Goal: Information Seeking & Learning: Check status

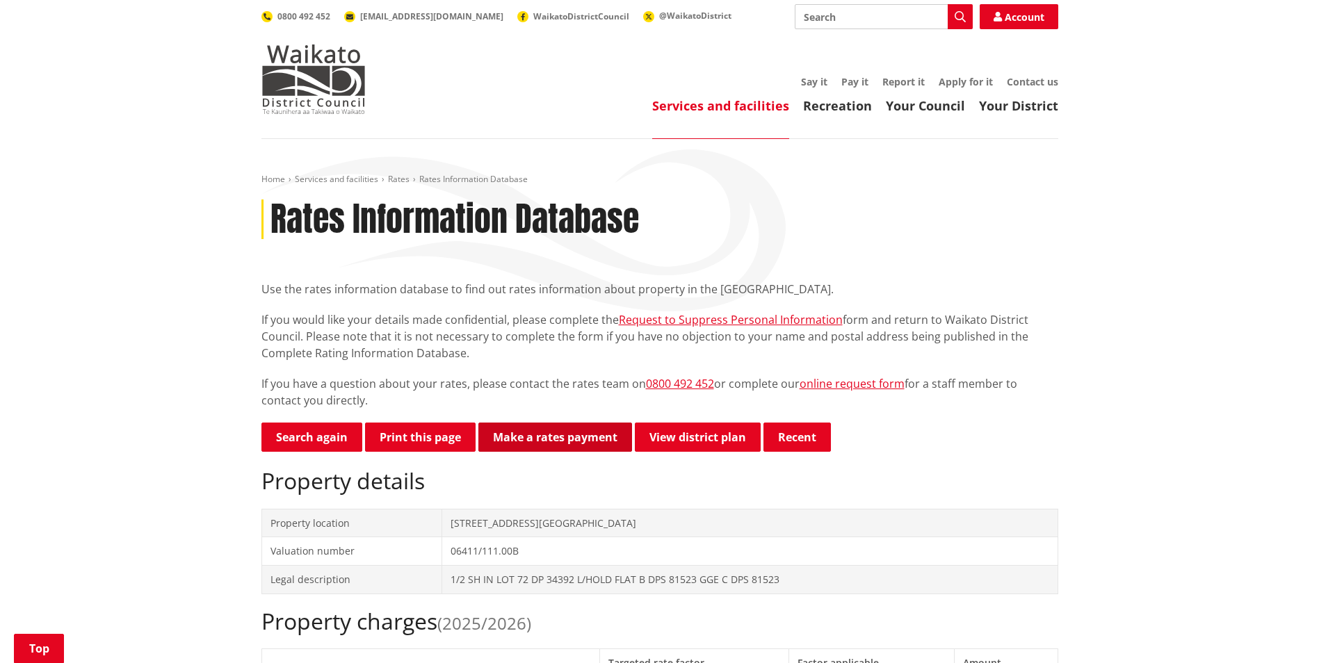
scroll to position [278, 0]
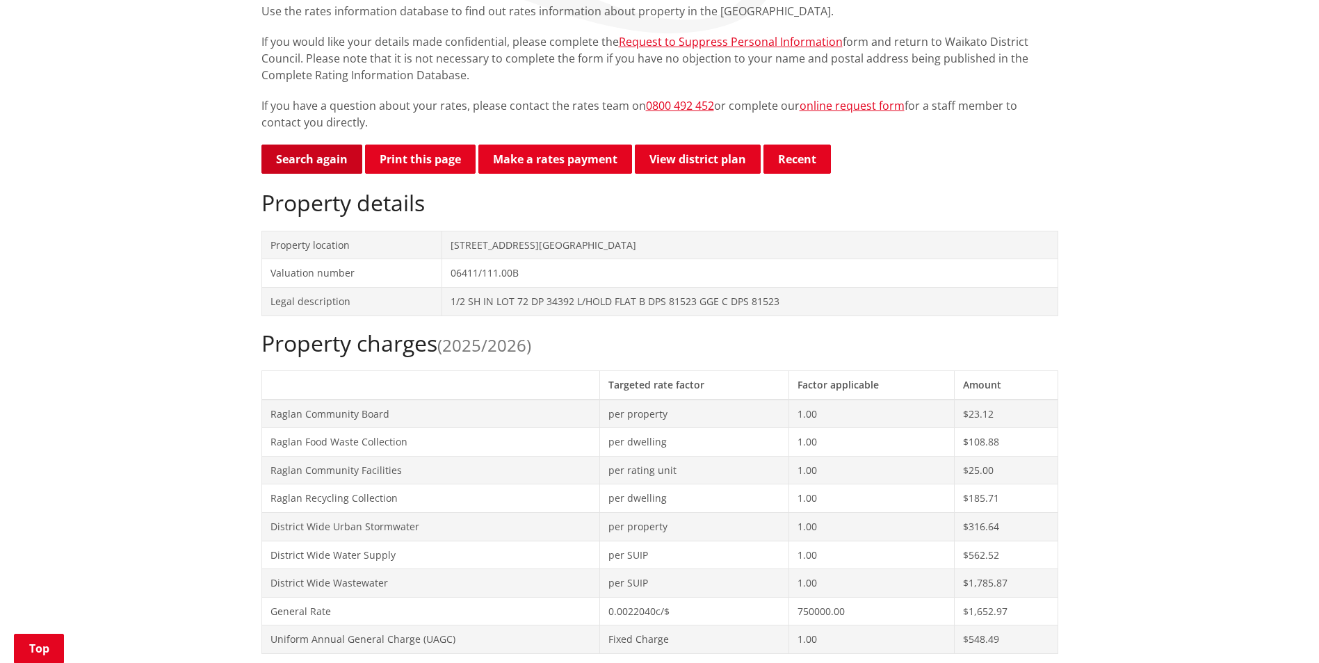
click at [326, 163] on link "Search again" at bounding box center [311, 159] width 101 height 29
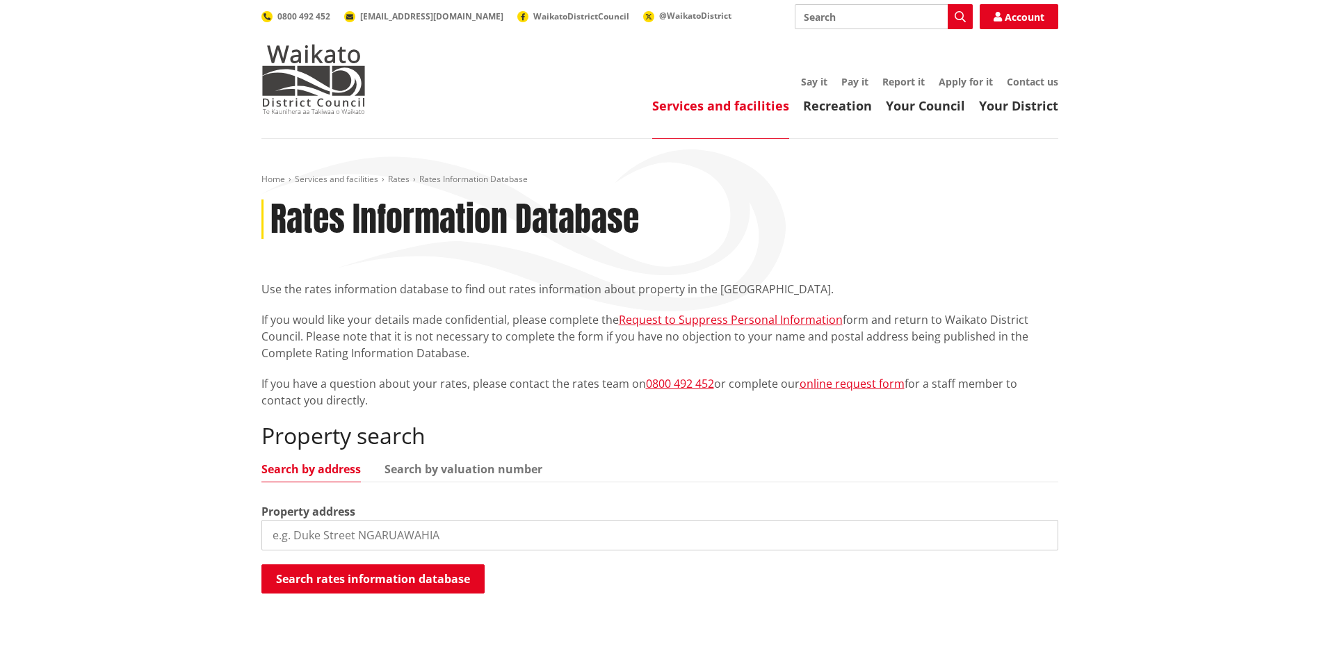
drag, startPoint x: 0, startPoint y: 0, endPoint x: 434, endPoint y: 545, distance: 696.8
click at [437, 545] on input "search" at bounding box center [659, 535] width 797 height 31
type input "98f greenslade road"
click at [498, 423] on div "Property search Search by address Search by valuation number Property address 9…" at bounding box center [659, 561] width 797 height 277
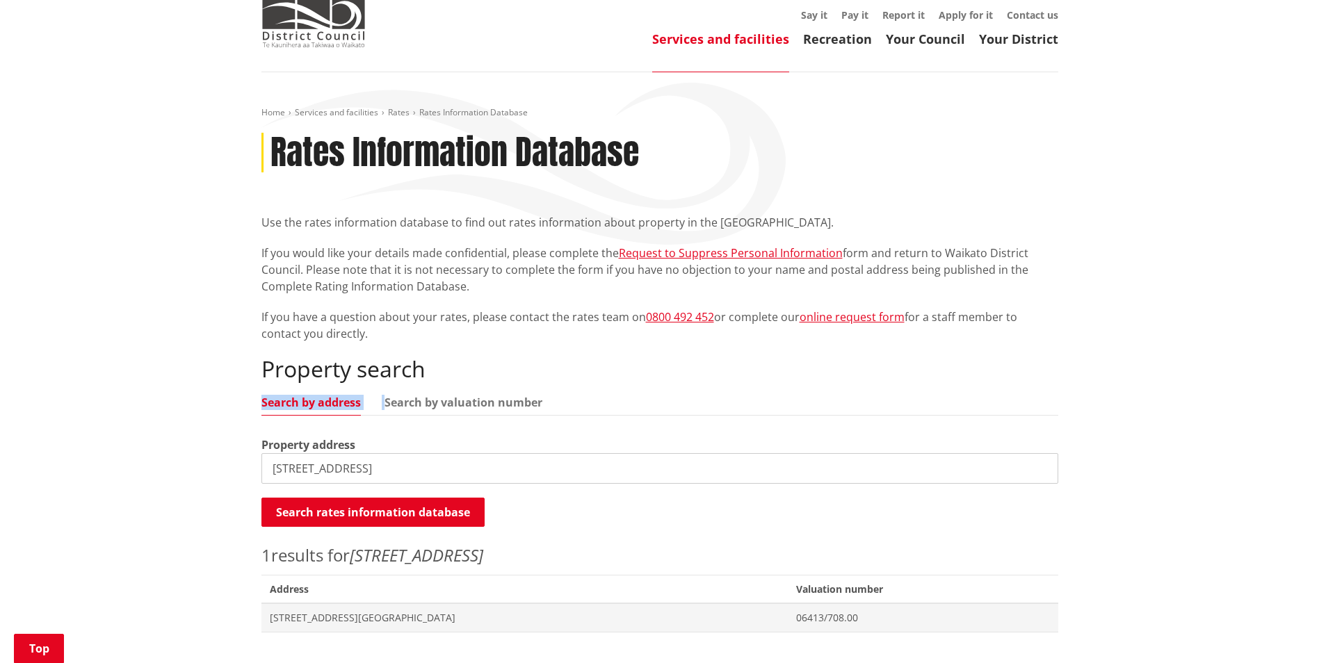
scroll to position [209, 0]
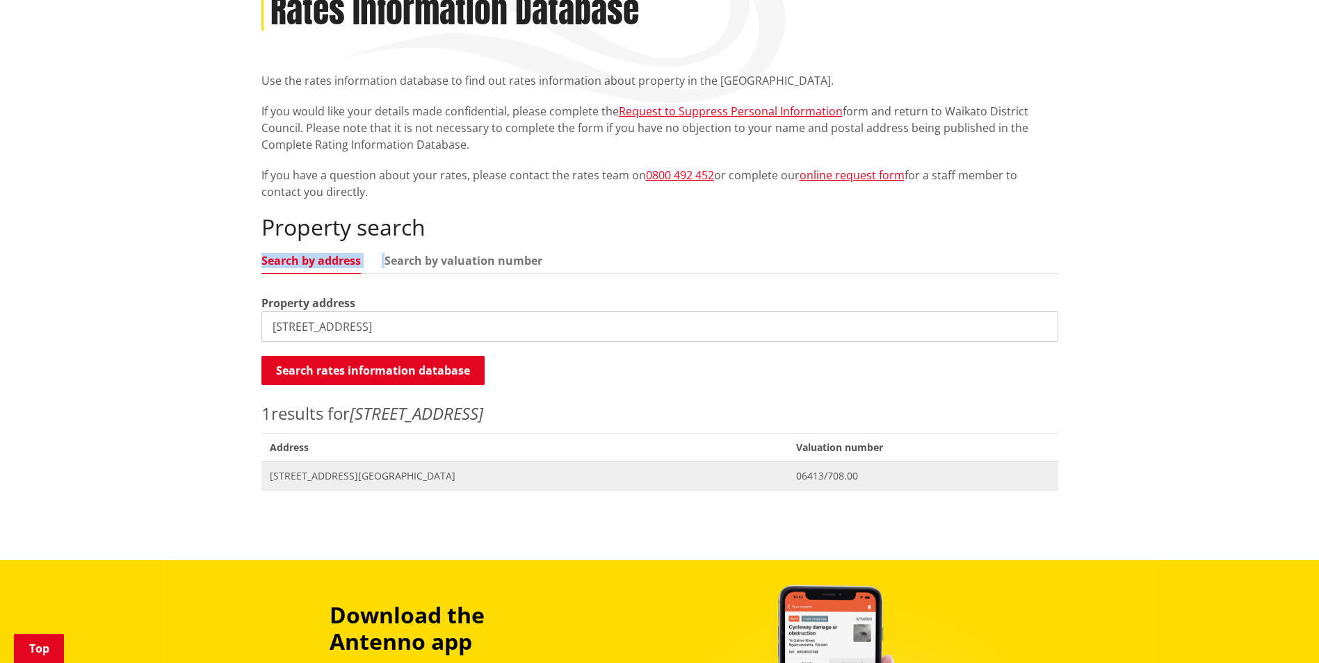
click at [281, 490] on span "Address 98F Greenslade Road RAGLAN" at bounding box center [524, 476] width 527 height 29
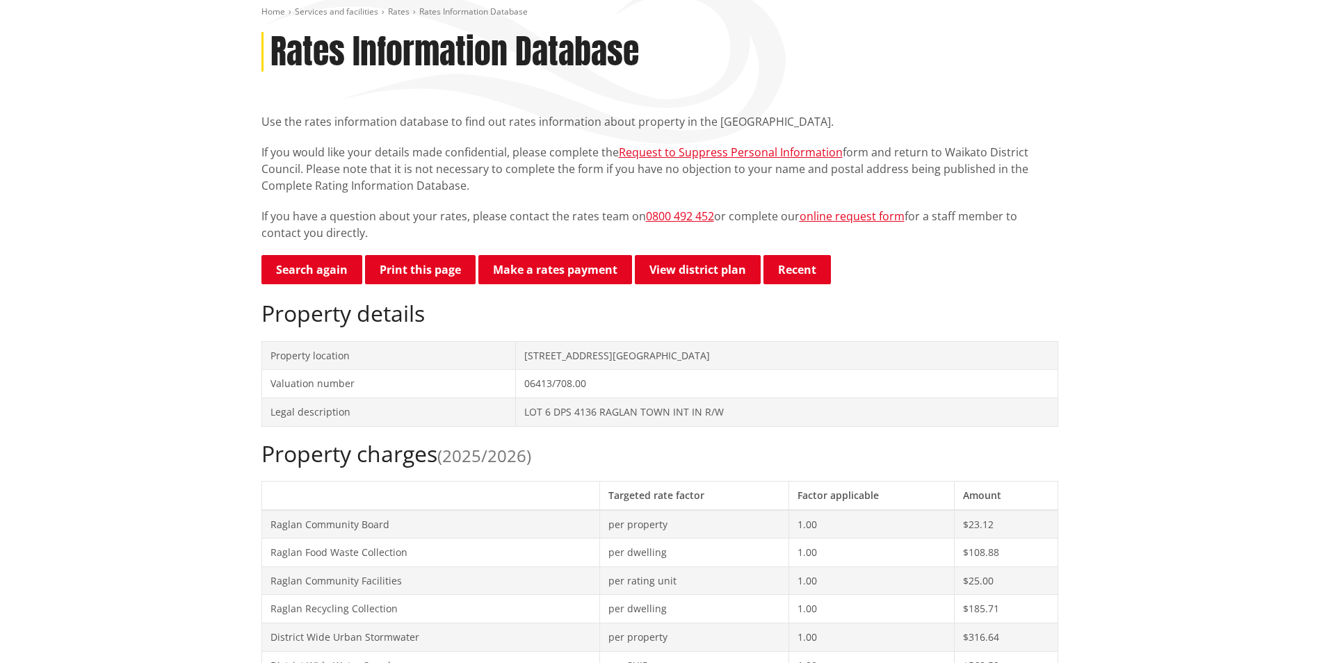
scroll to position [209, 0]
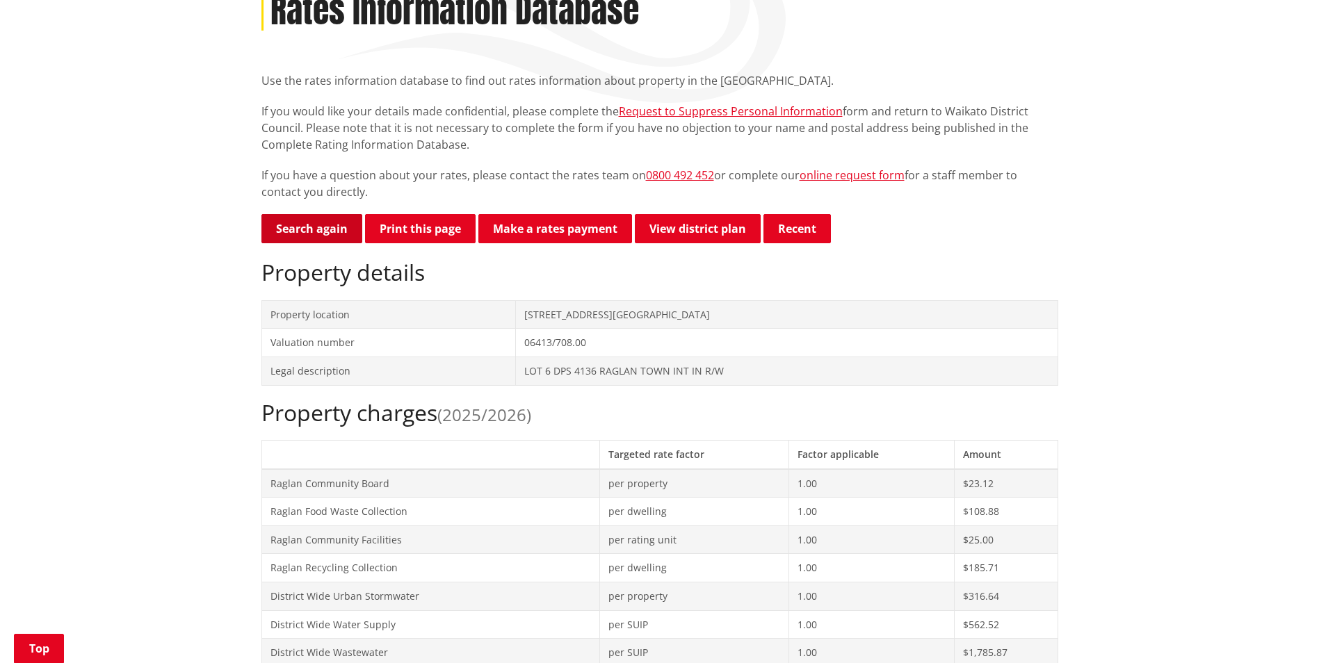
click at [346, 227] on link "Search again" at bounding box center [311, 228] width 101 height 29
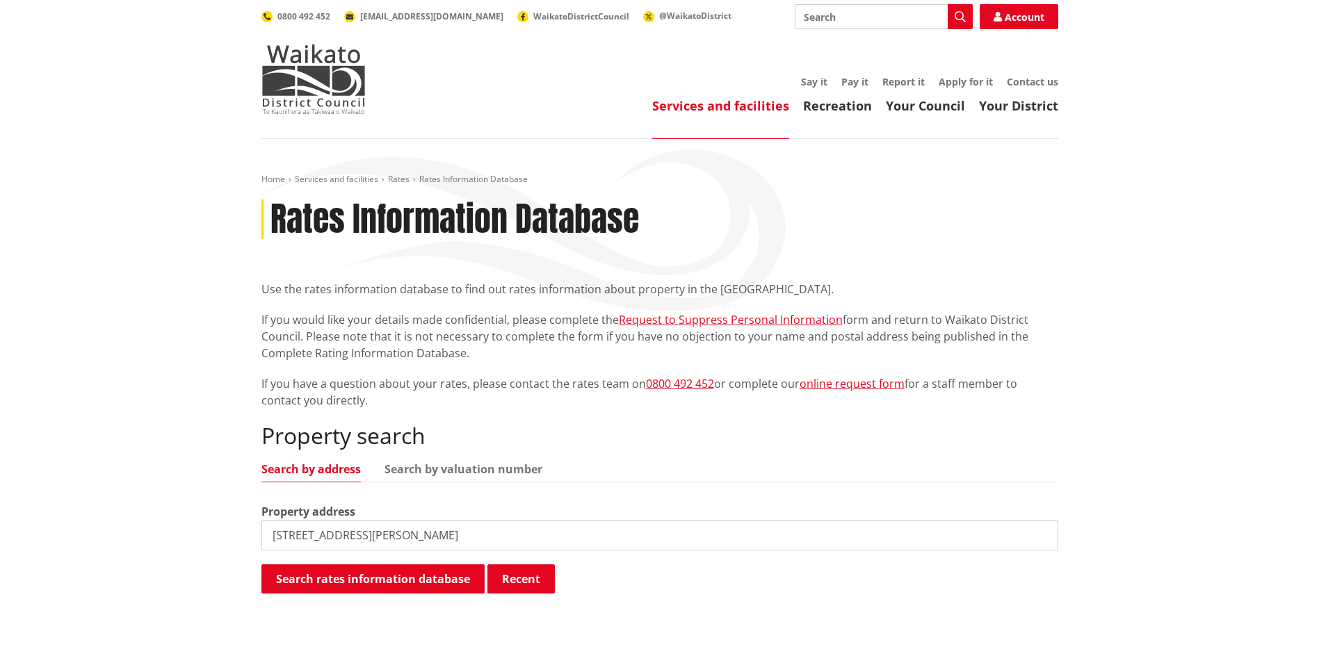
type input "251a cogswell road"
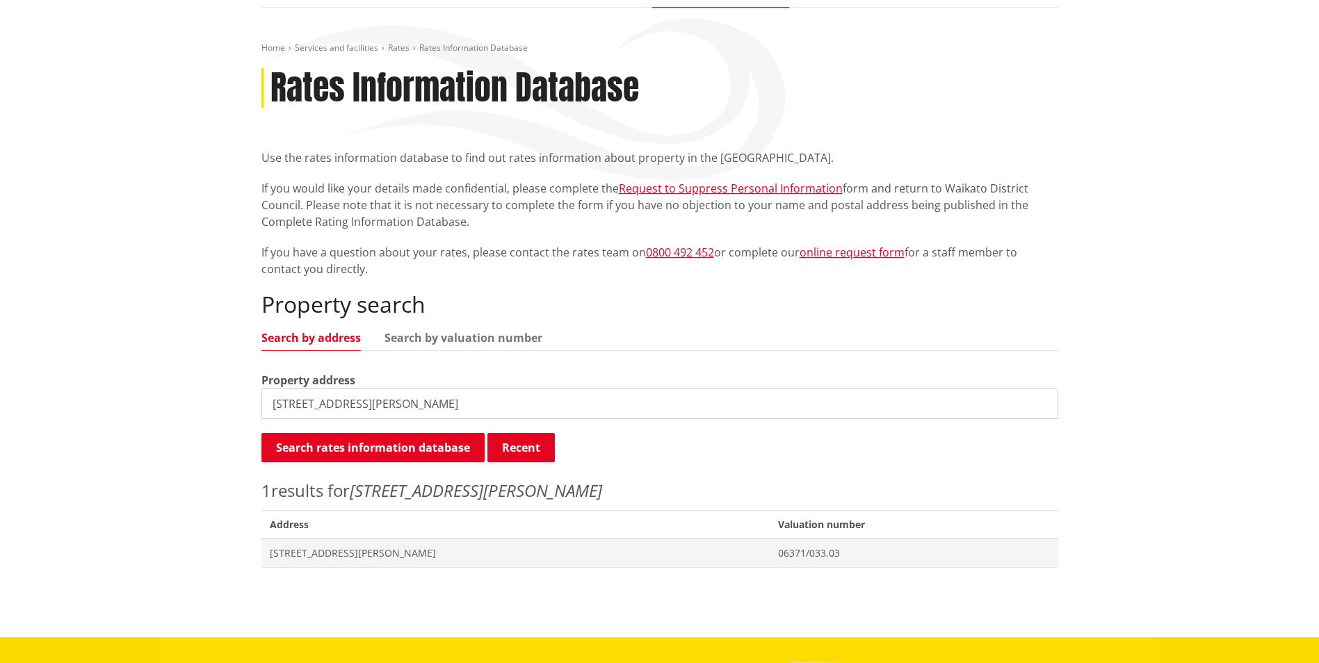
scroll to position [348, 0]
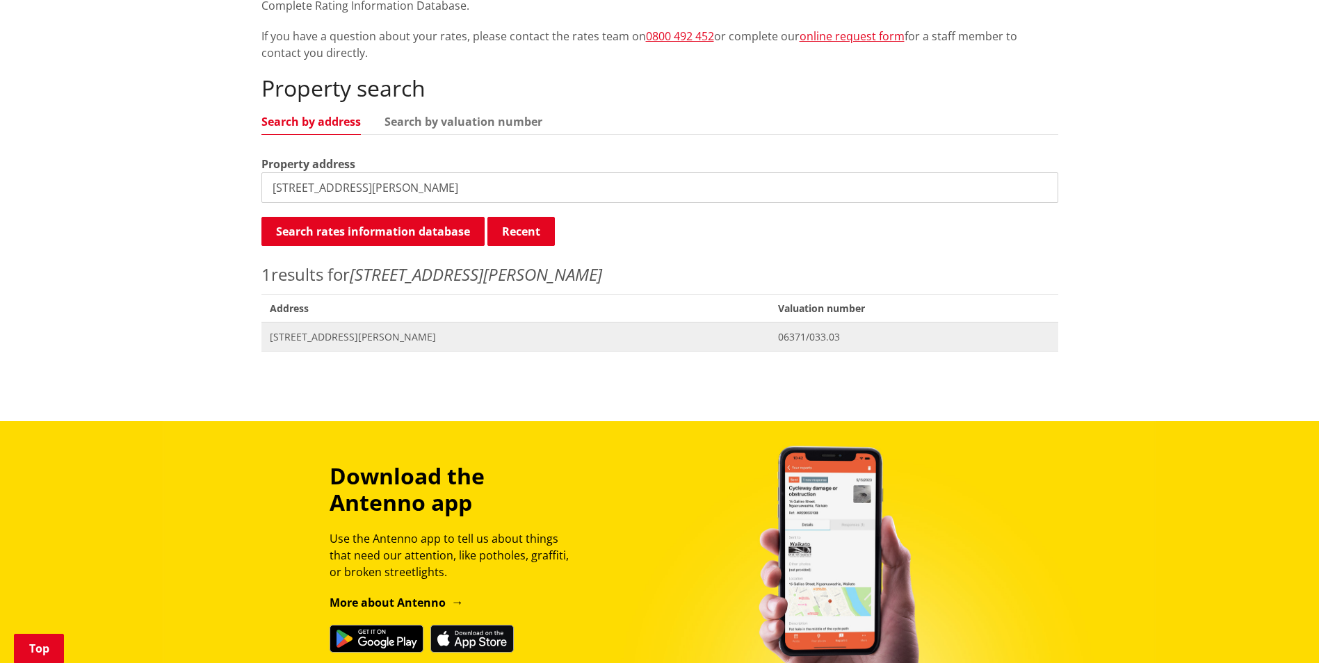
click at [359, 331] on span "251A Cogswell Road WAITETUNA" at bounding box center [516, 337] width 492 height 14
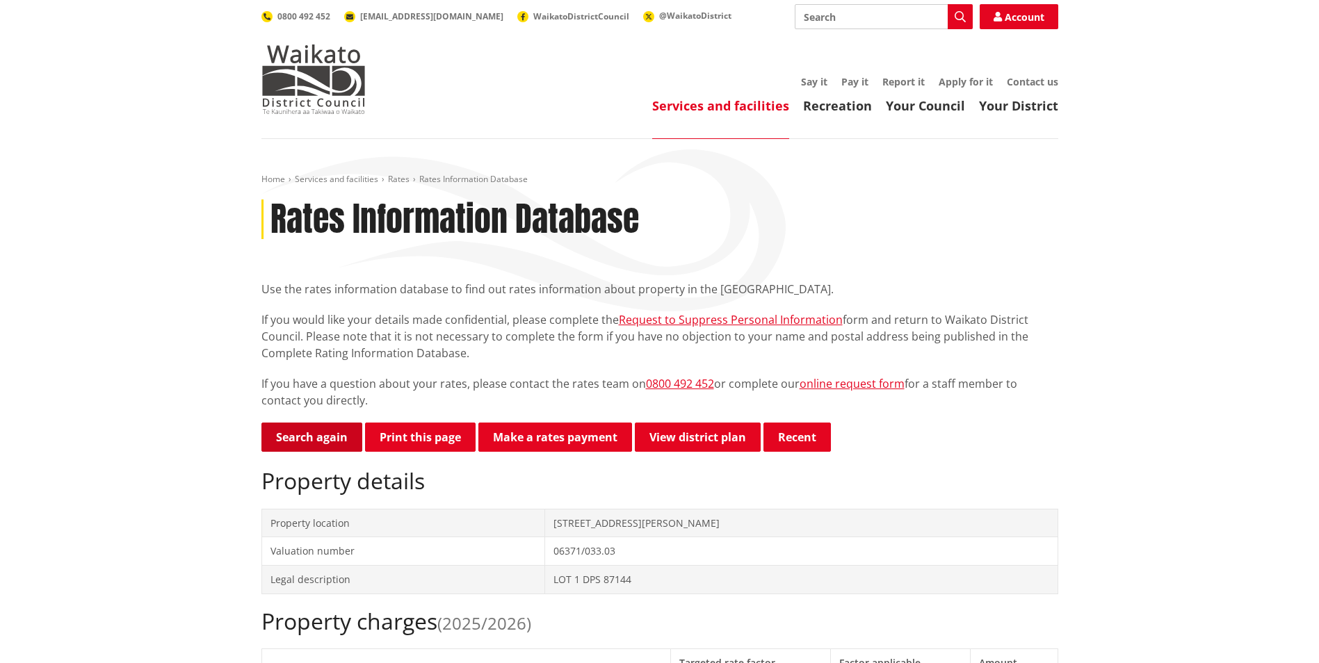
click at [322, 442] on link "Search again" at bounding box center [311, 437] width 101 height 29
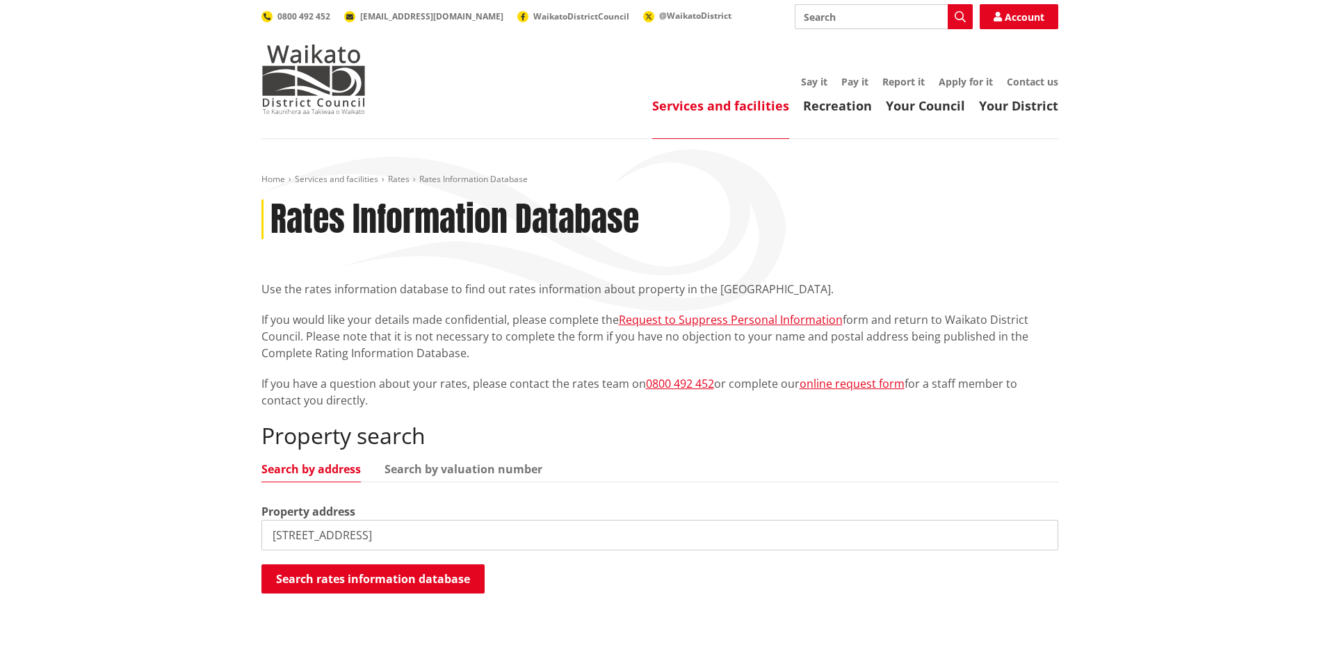
type input "10 seabreeze way"
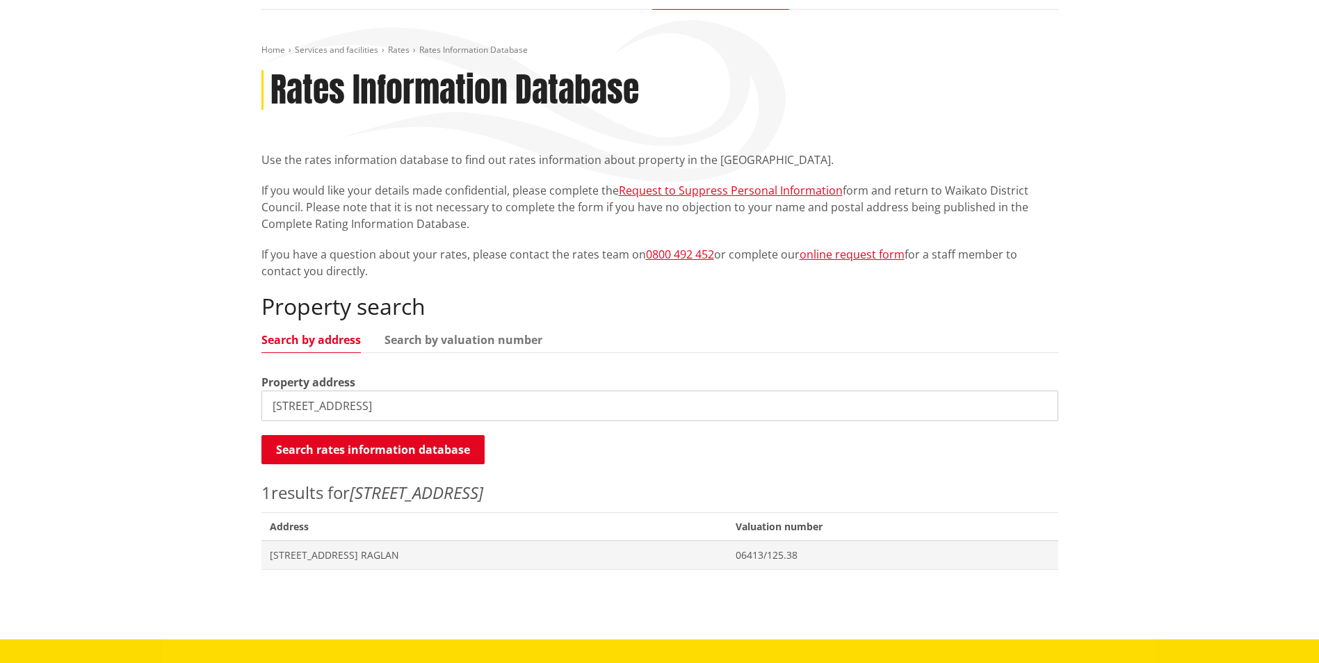
scroll to position [348, 0]
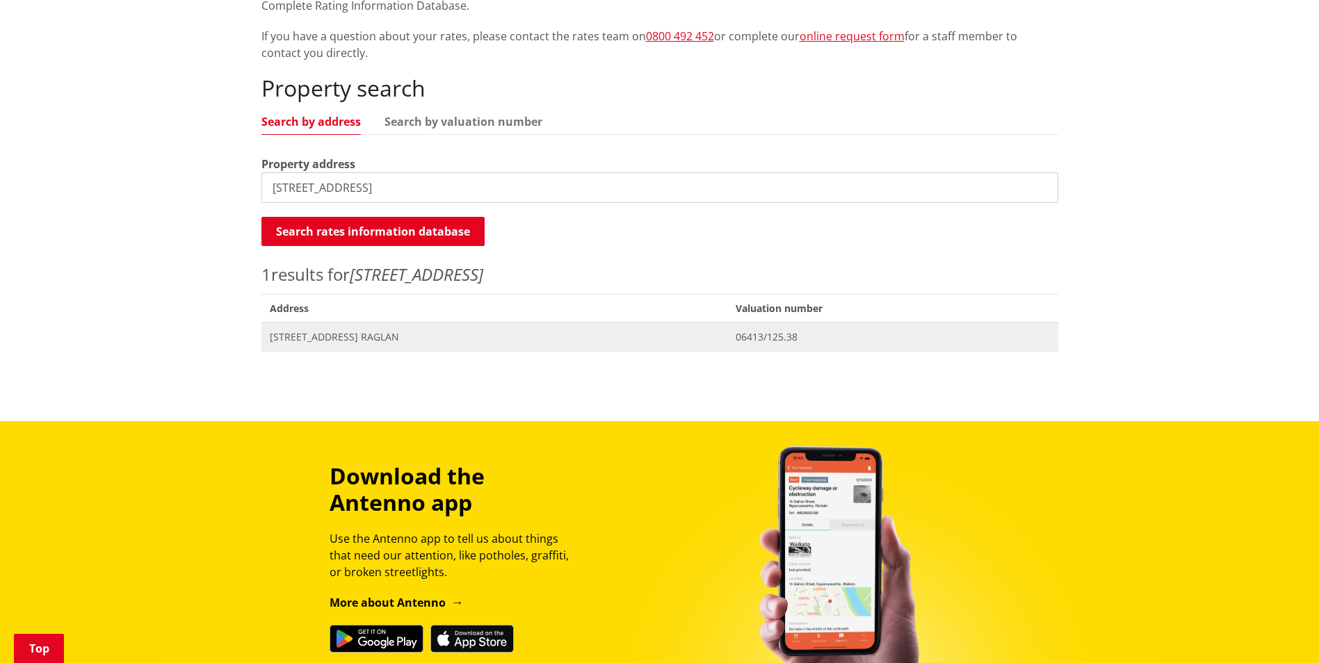
click at [362, 340] on span "10 Seabreeze Way RAGLAN" at bounding box center [494, 337] width 449 height 14
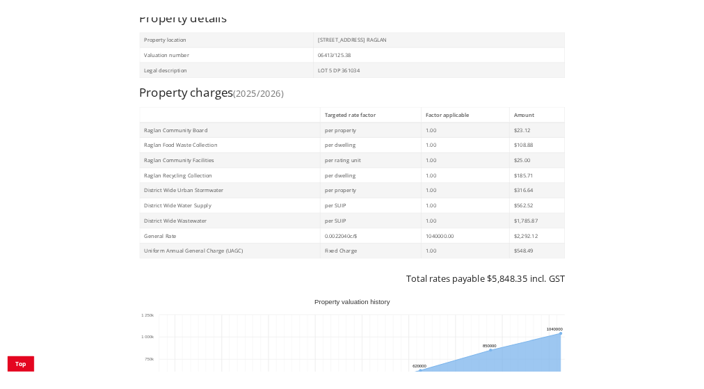
scroll to position [487, 0]
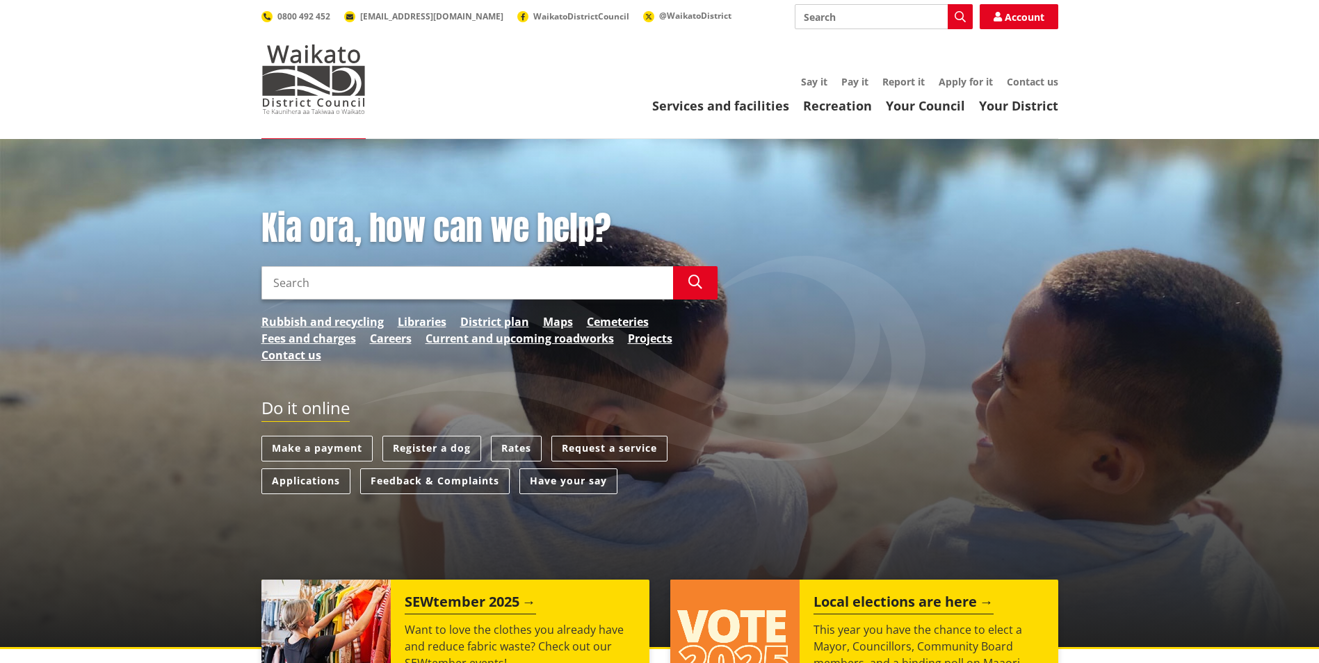
click at [350, 276] on input "Search" at bounding box center [467, 282] width 412 height 33
click at [719, 291] on div "Kia ora, how can we help? Search rates Search Rubbish and recycling Libraries D…" at bounding box center [489, 293] width 477 height 169
click at [707, 285] on button "Search" at bounding box center [695, 282] width 45 height 33
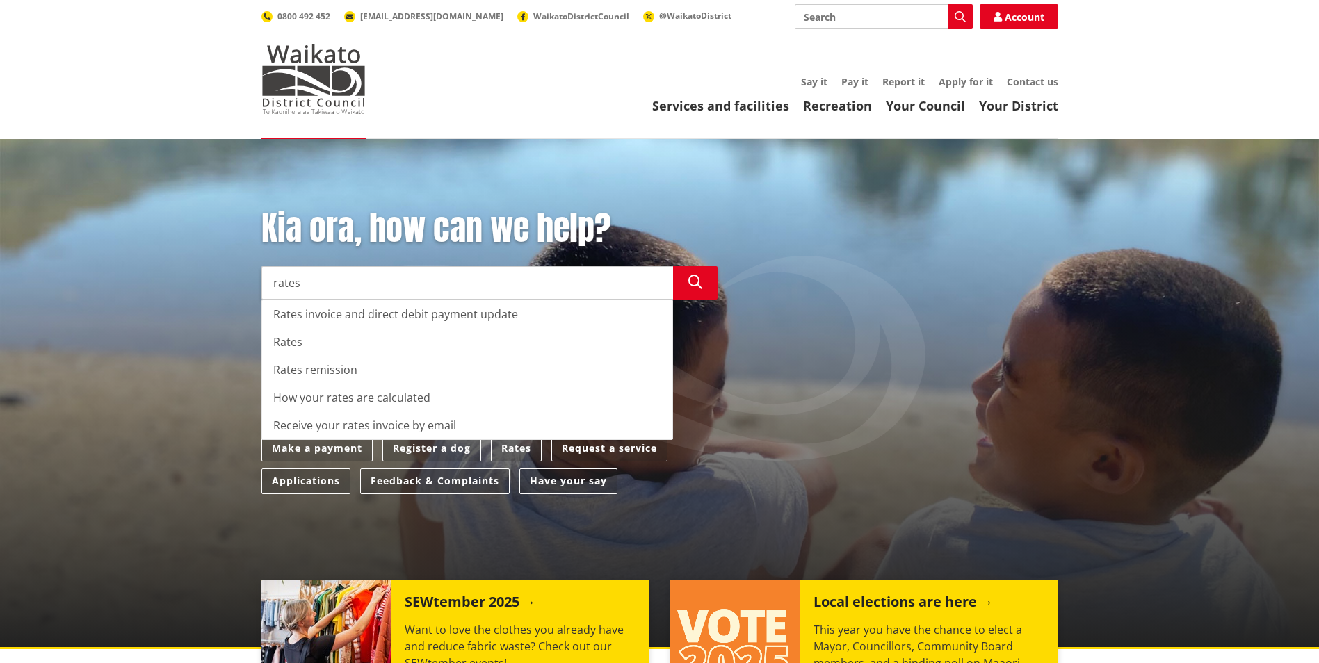
click at [349, 333] on div "Rates" at bounding box center [467, 342] width 410 height 28
type input "Rates"
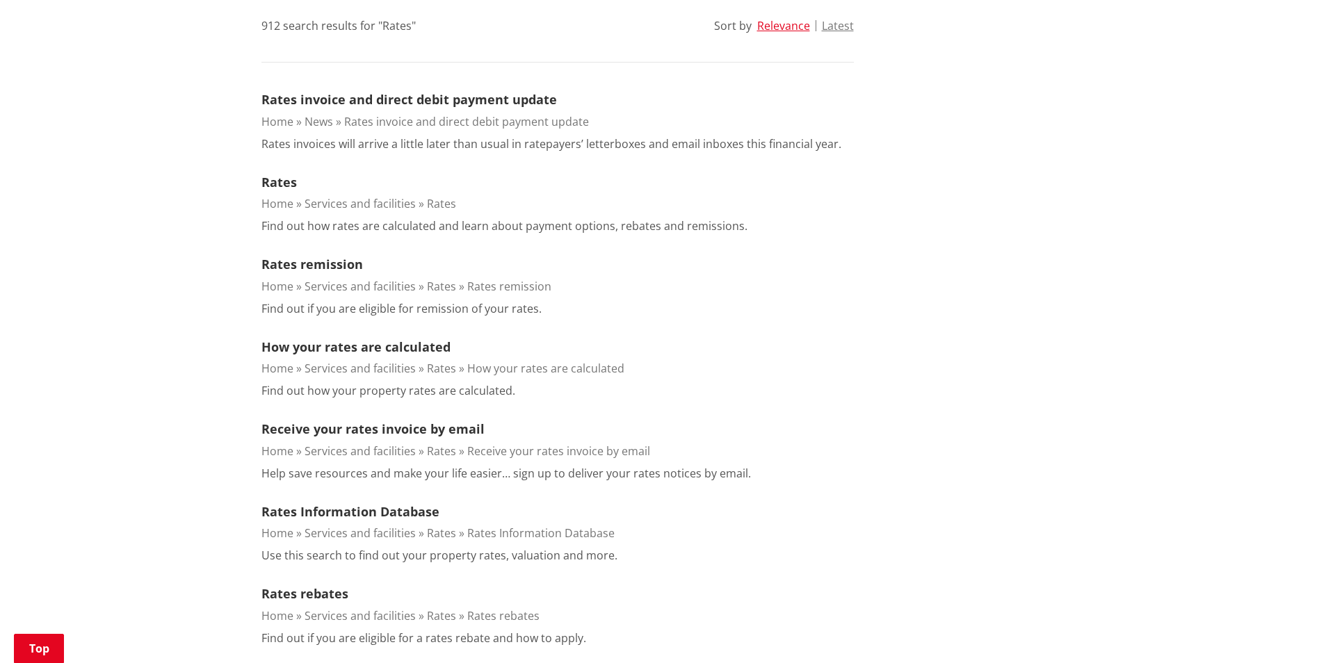
scroll to position [348, 0]
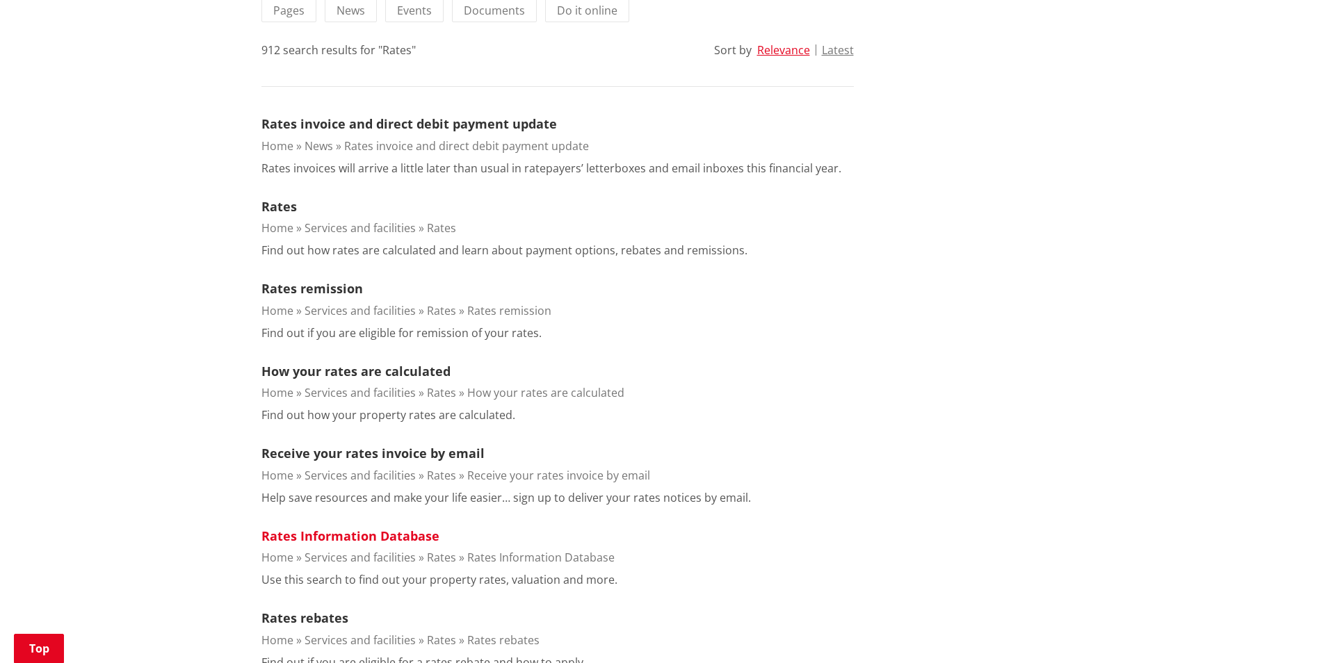
click at [389, 531] on link "Rates Information Database" at bounding box center [350, 536] width 178 height 17
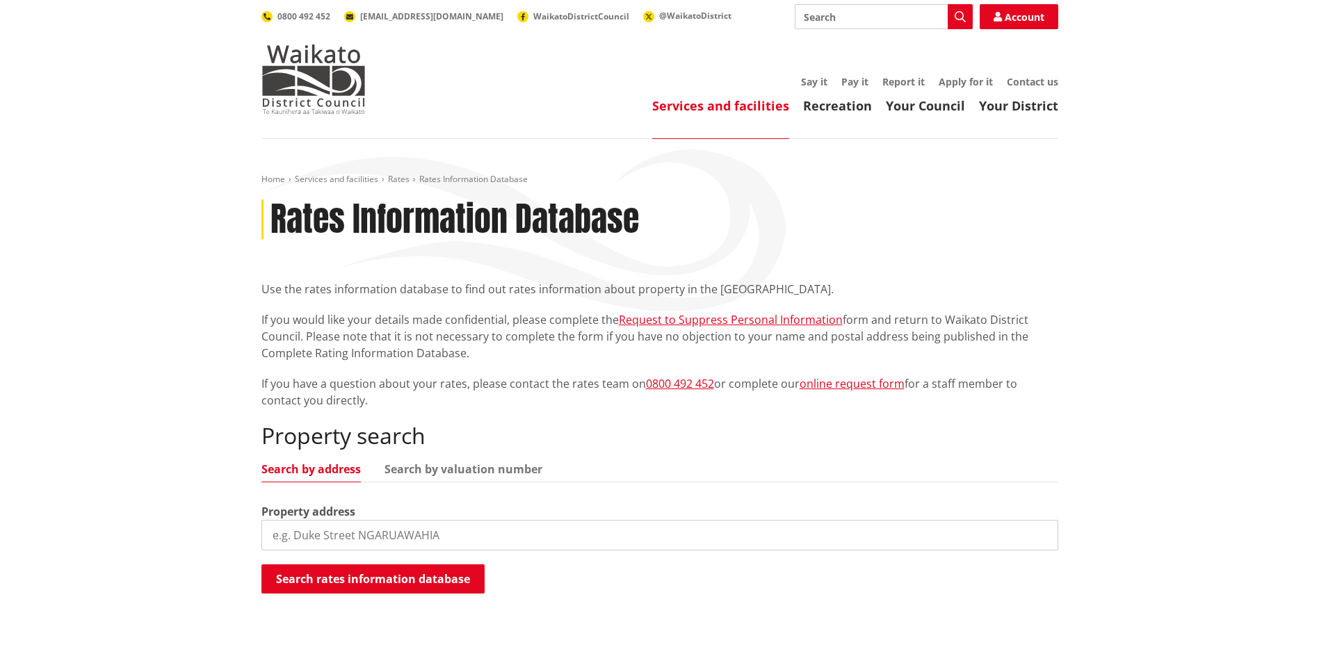
click at [411, 542] on input "search" at bounding box center [659, 535] width 797 height 31
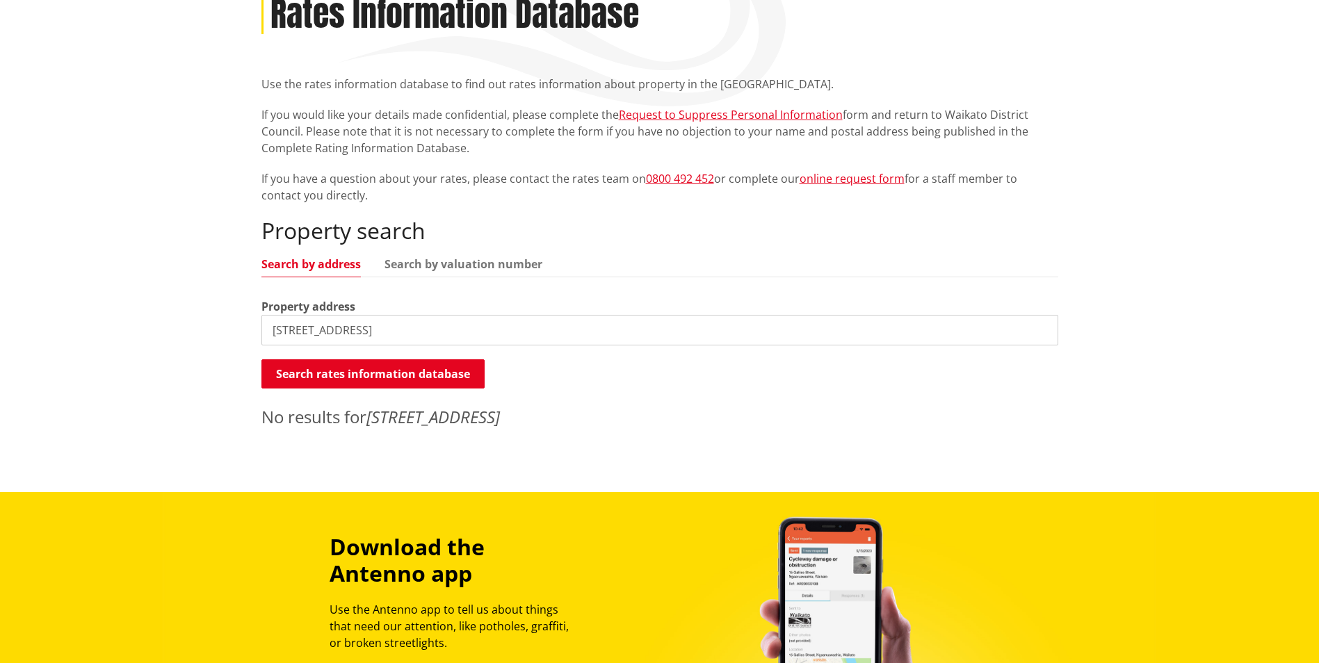
scroll to position [209, 0]
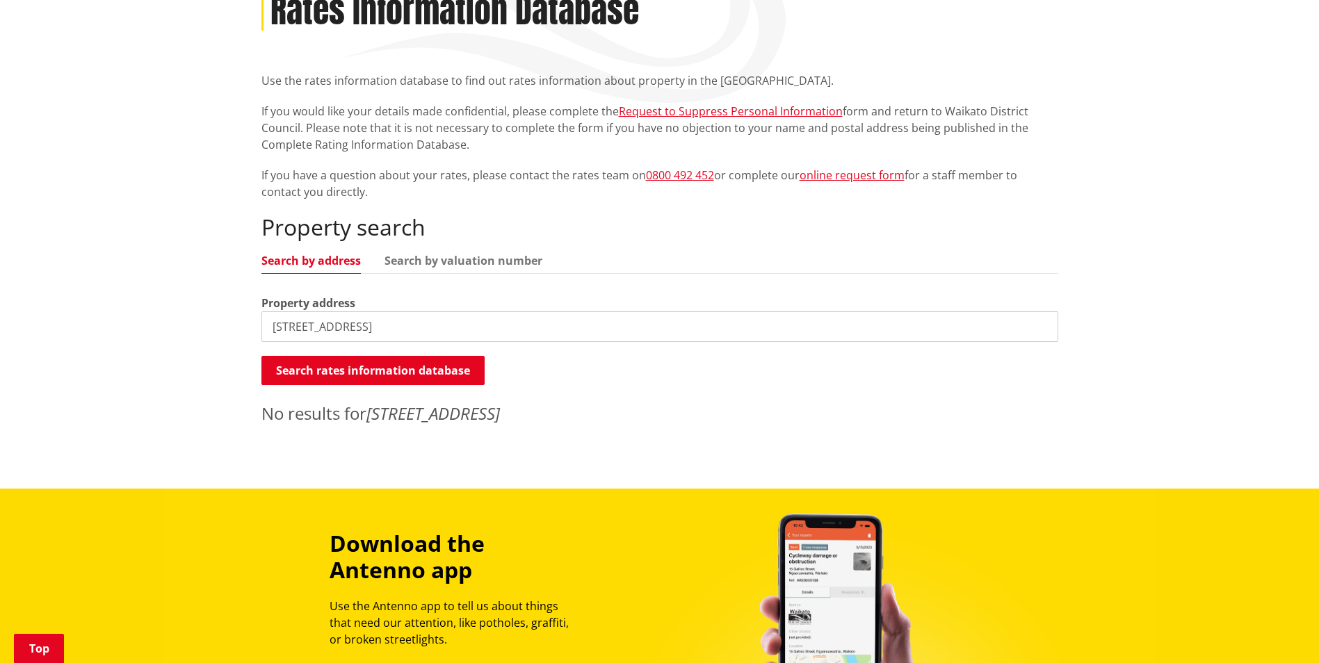
click at [300, 323] on input "26 bayview road" at bounding box center [659, 327] width 797 height 31
click at [305, 327] on input "26 bayview road" at bounding box center [659, 327] width 797 height 31
type input "26 bay view road"
click at [326, 358] on button "Search rates information database" at bounding box center [372, 370] width 223 height 29
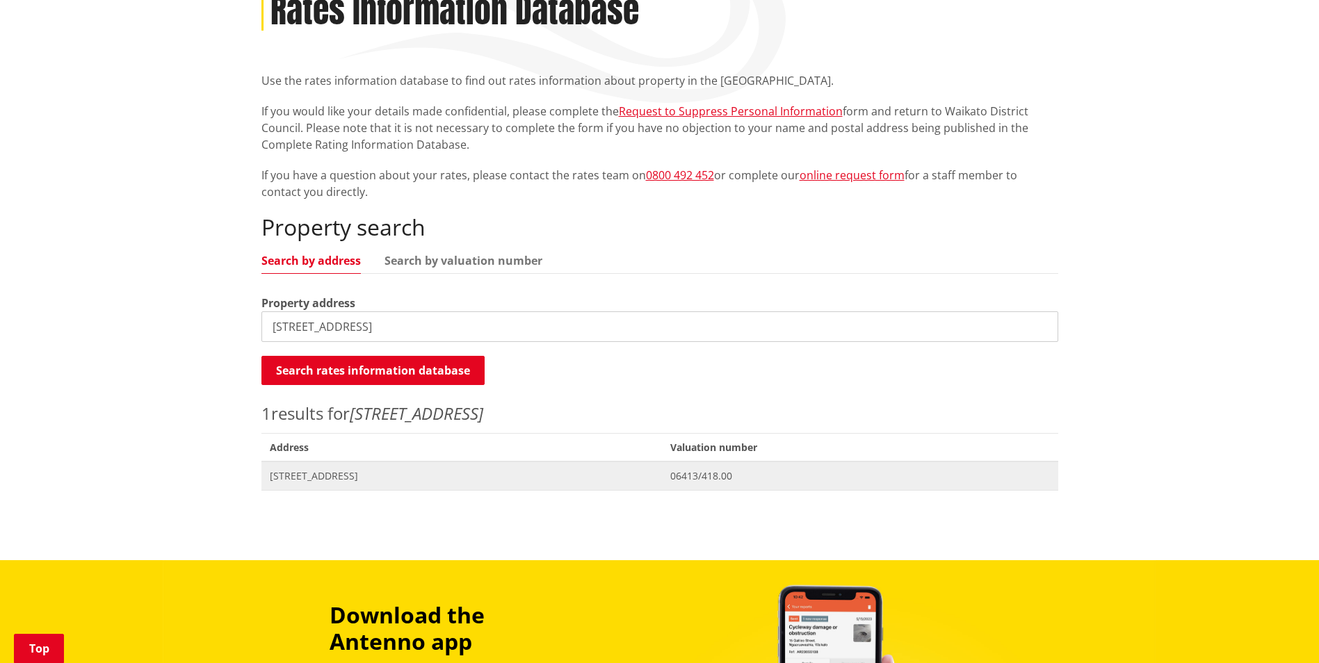
click at [351, 482] on span "26 Bay View Road RAGLAN" at bounding box center [462, 476] width 385 height 14
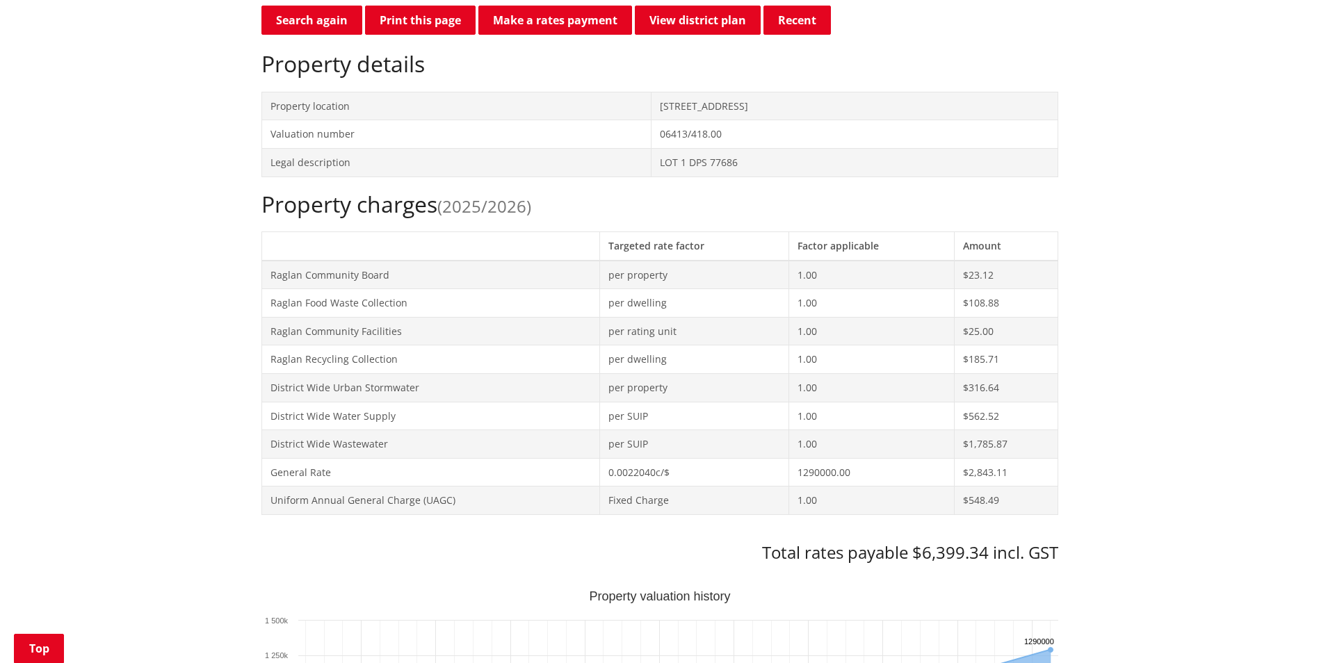
scroll to position [139, 0]
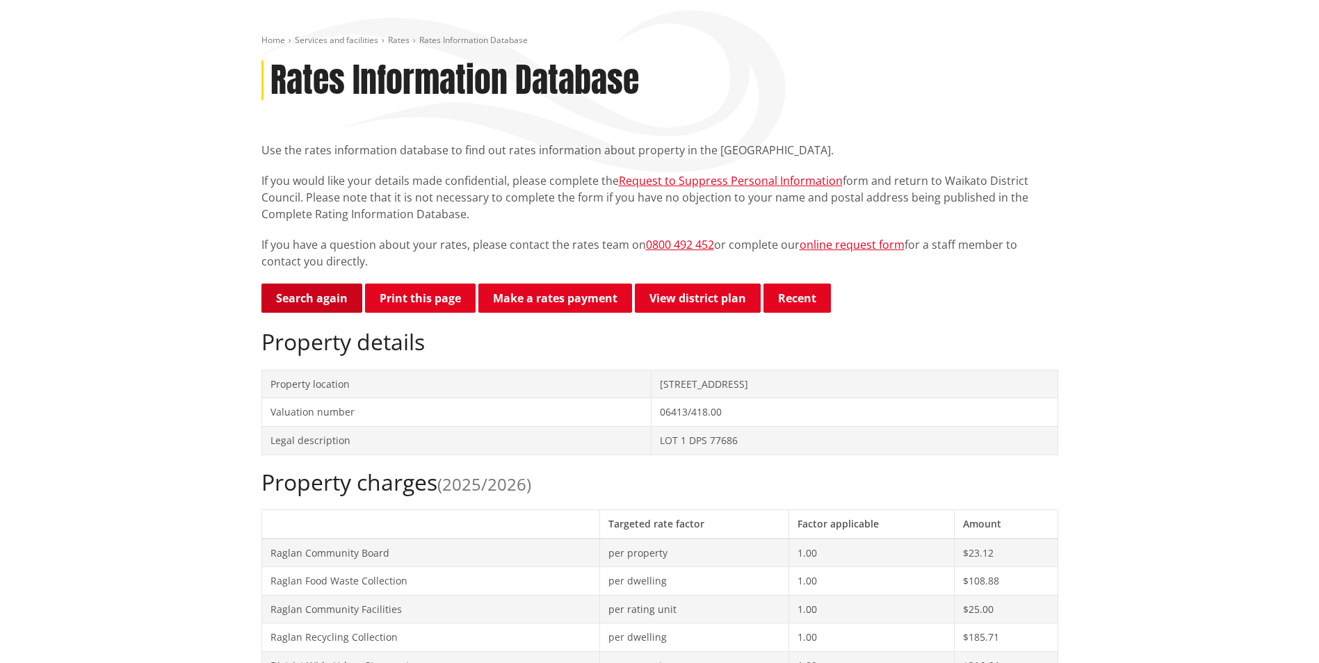
click at [276, 306] on link "Search again" at bounding box center [311, 298] width 101 height 29
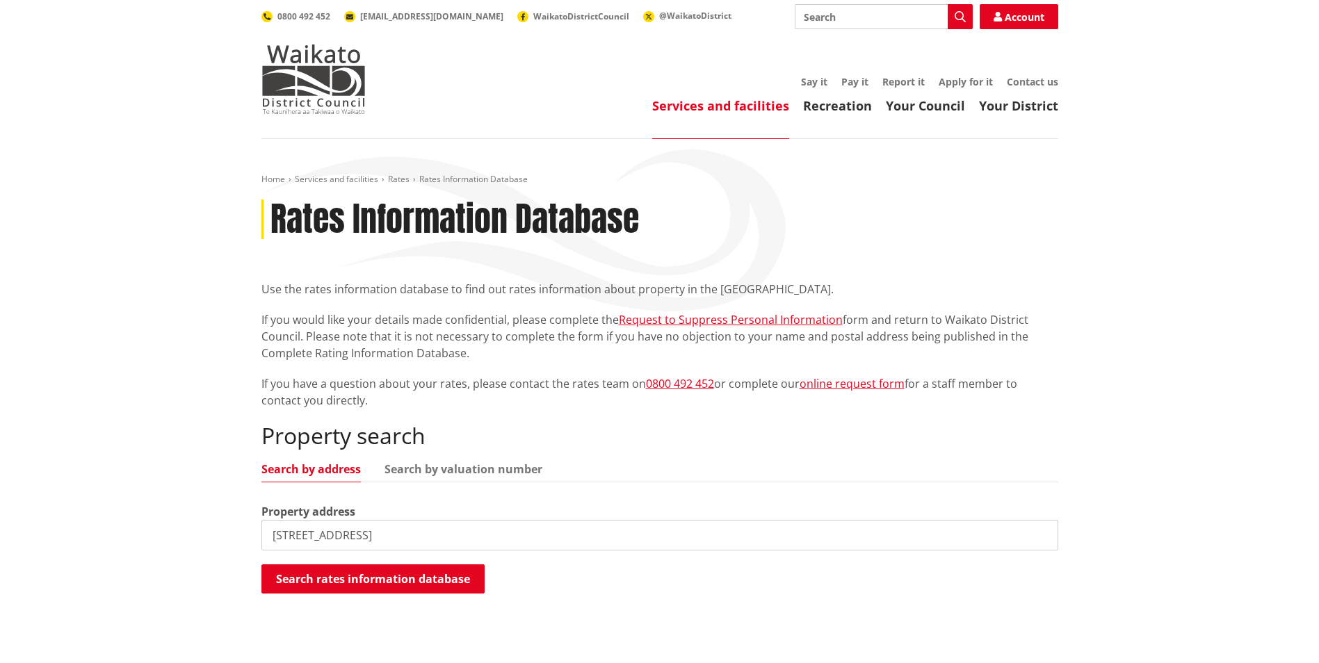
type input "[STREET_ADDRESS]"
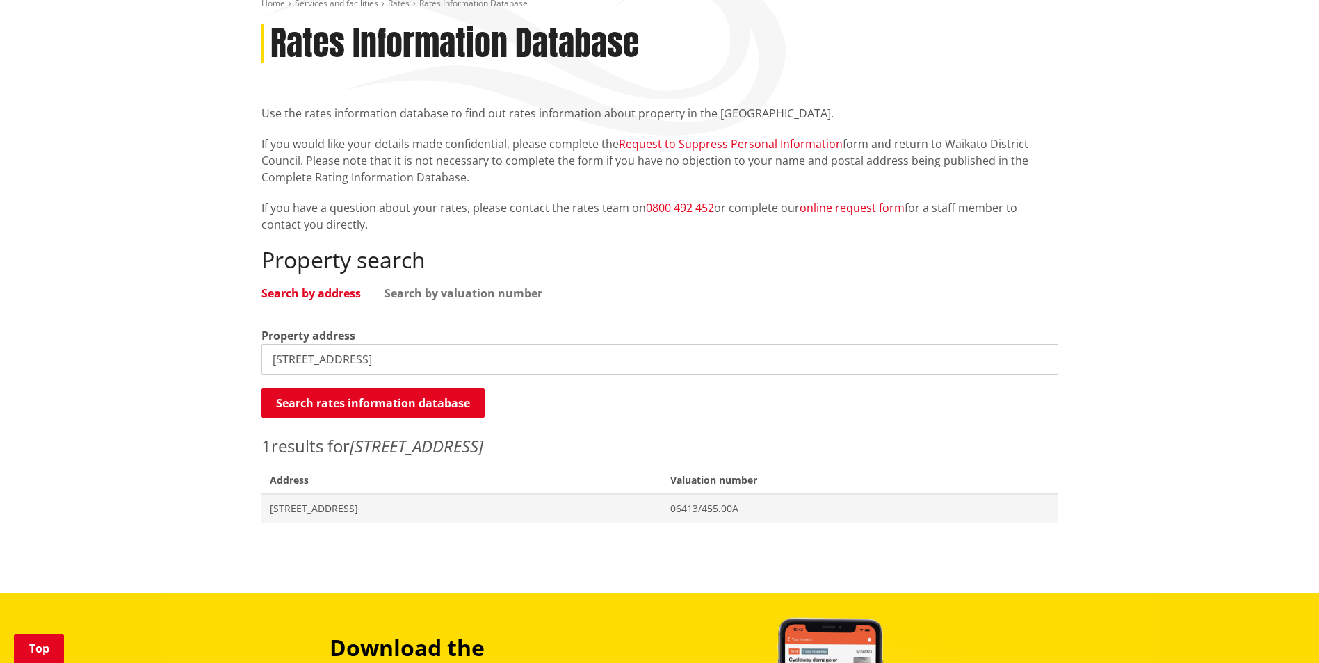
scroll to position [278, 0]
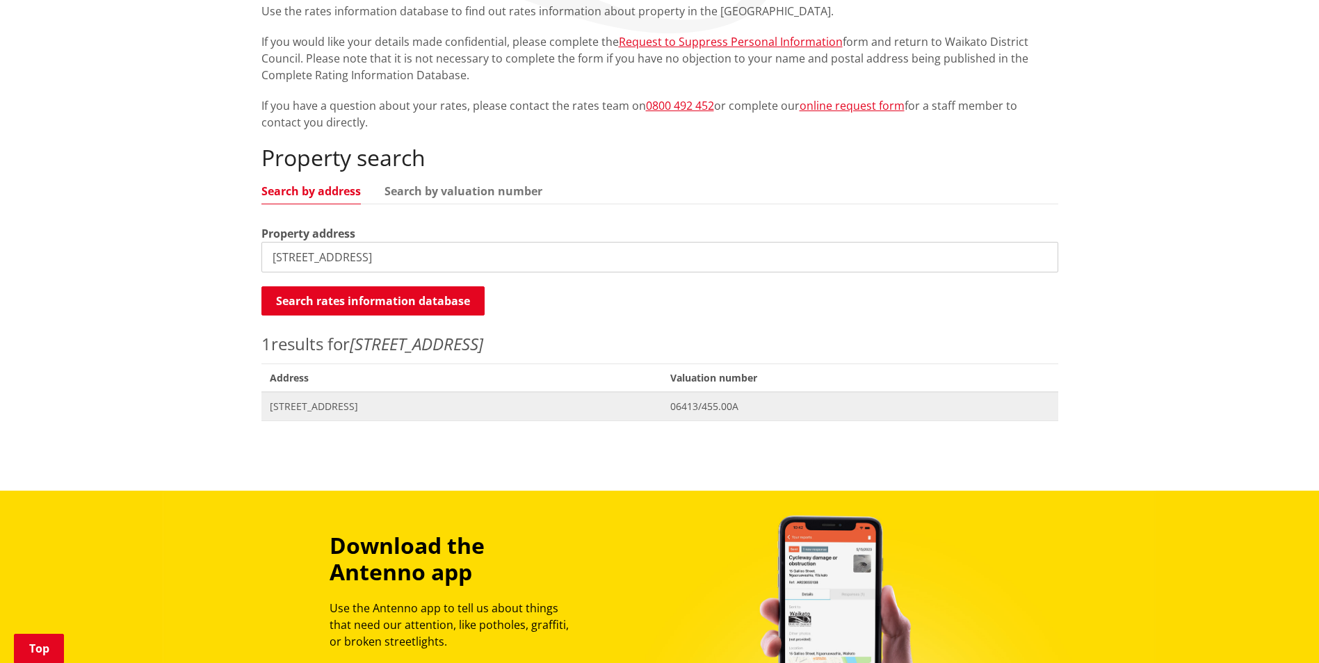
click at [303, 405] on span "[STREET_ADDRESS]" at bounding box center [462, 407] width 385 height 14
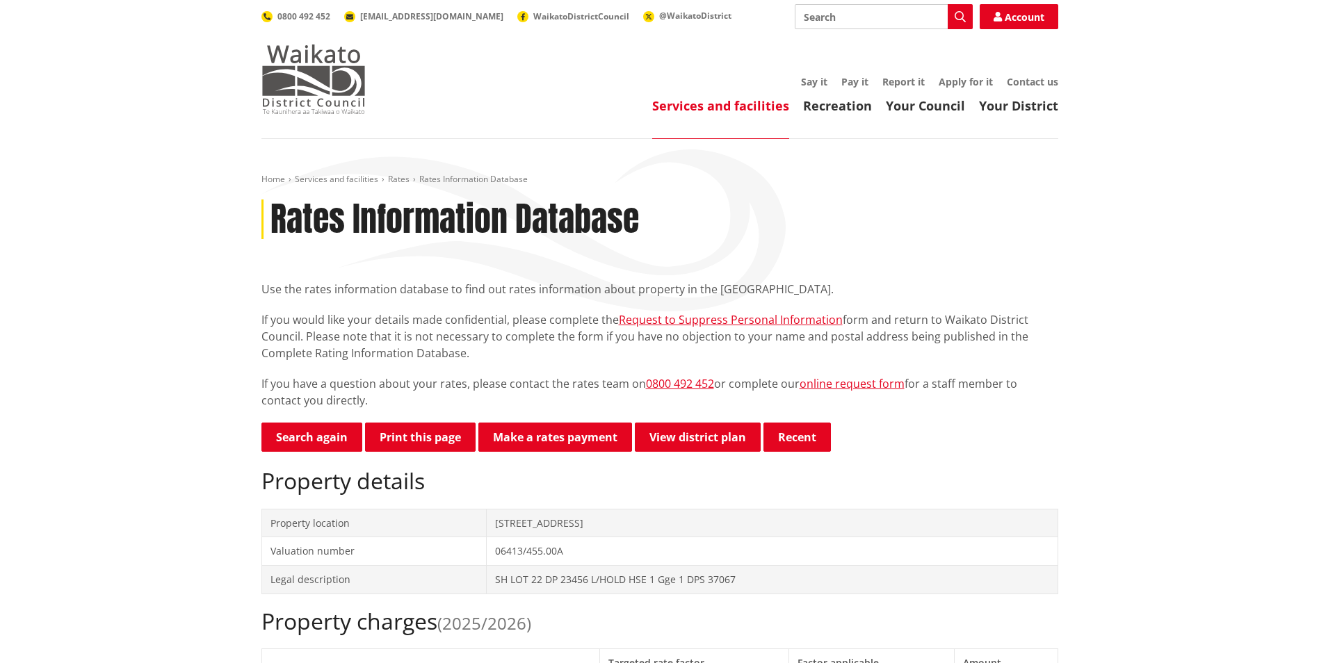
click at [311, 82] on img at bounding box center [313, 80] width 104 height 70
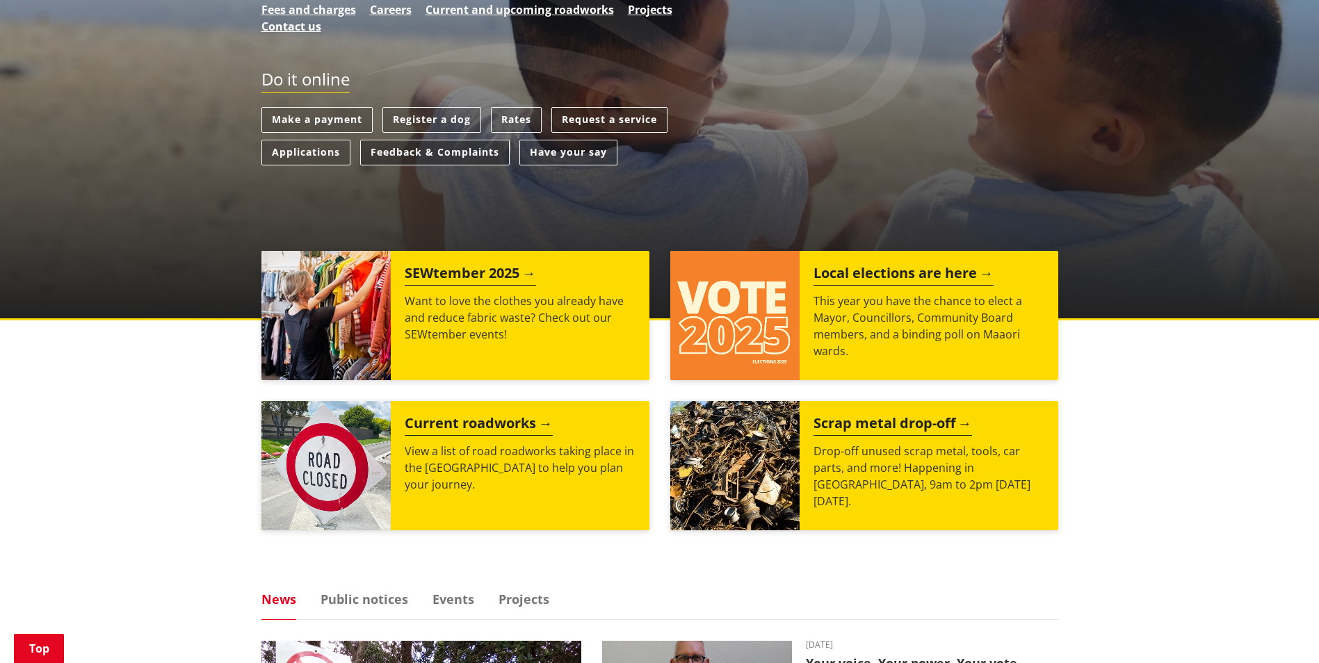
scroll to position [487, 0]
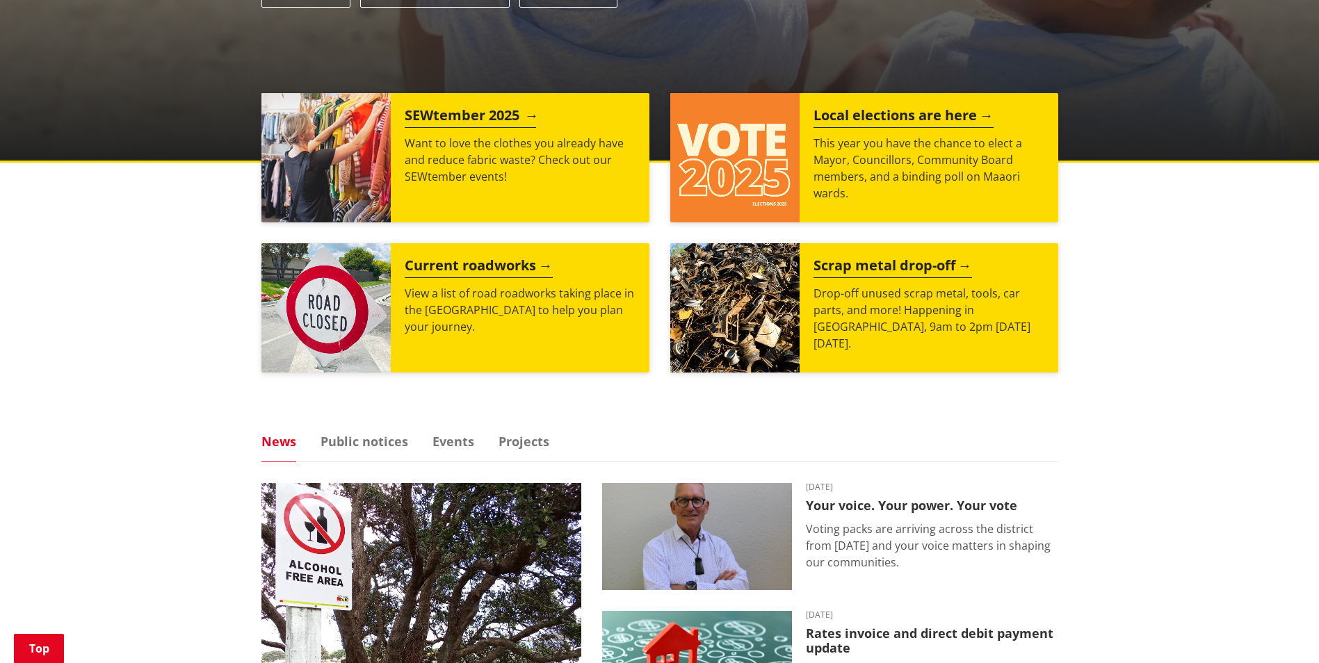
click at [428, 175] on p "Want to love the clothes you already have and reduce fabric waste? Check out ou…" at bounding box center [520, 160] width 231 height 50
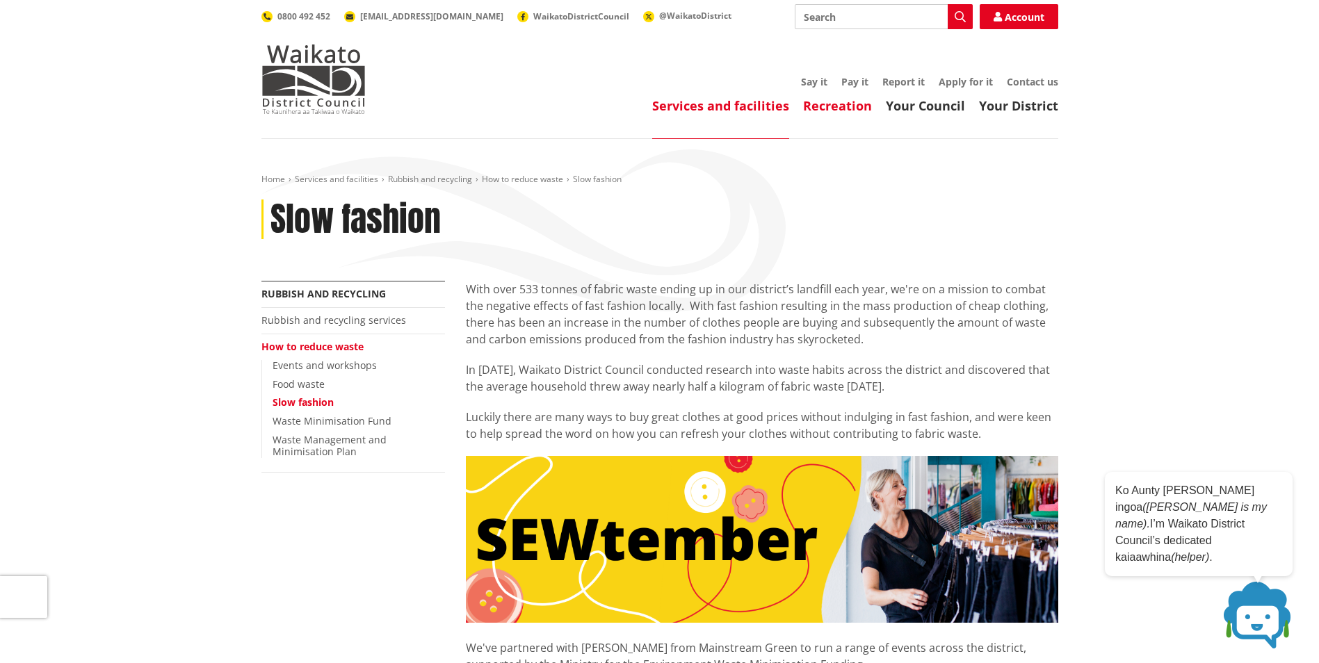
click at [830, 106] on link "Recreation" at bounding box center [837, 105] width 69 height 17
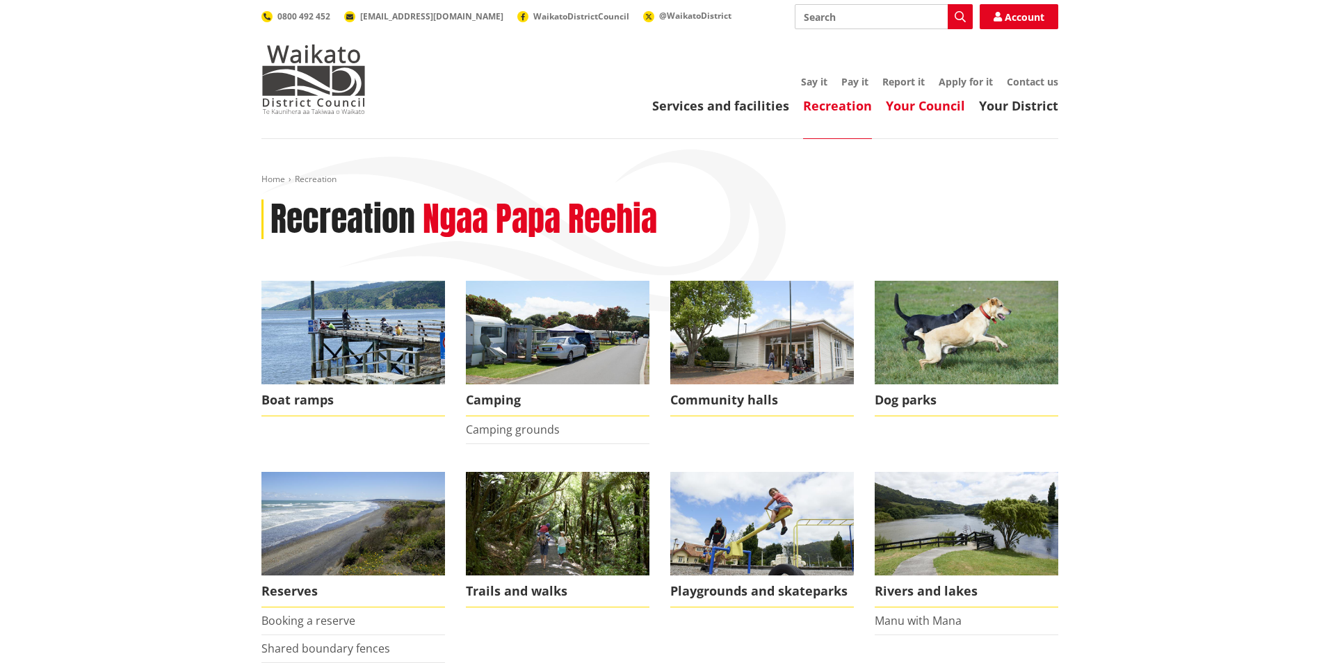
click at [888, 102] on link "Your Council" at bounding box center [925, 105] width 79 height 17
click at [1040, 103] on link "Your District" at bounding box center [1018, 105] width 79 height 17
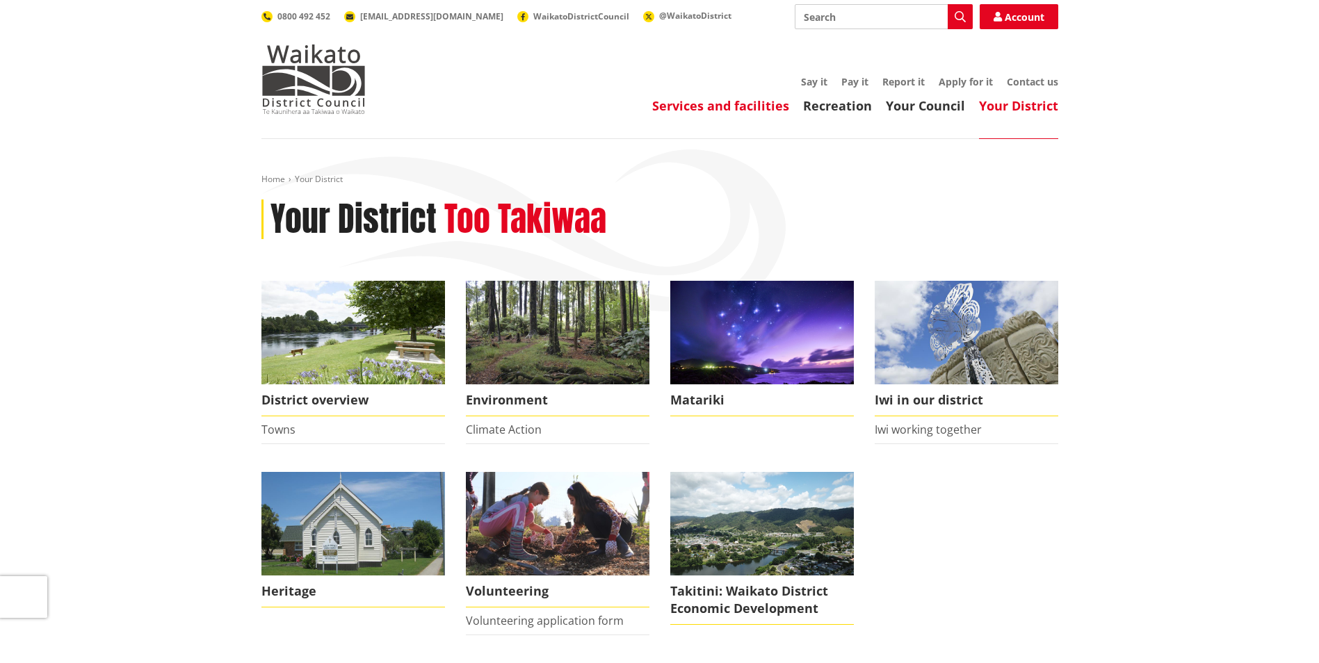
click at [728, 106] on link "Services and facilities" at bounding box center [720, 105] width 137 height 17
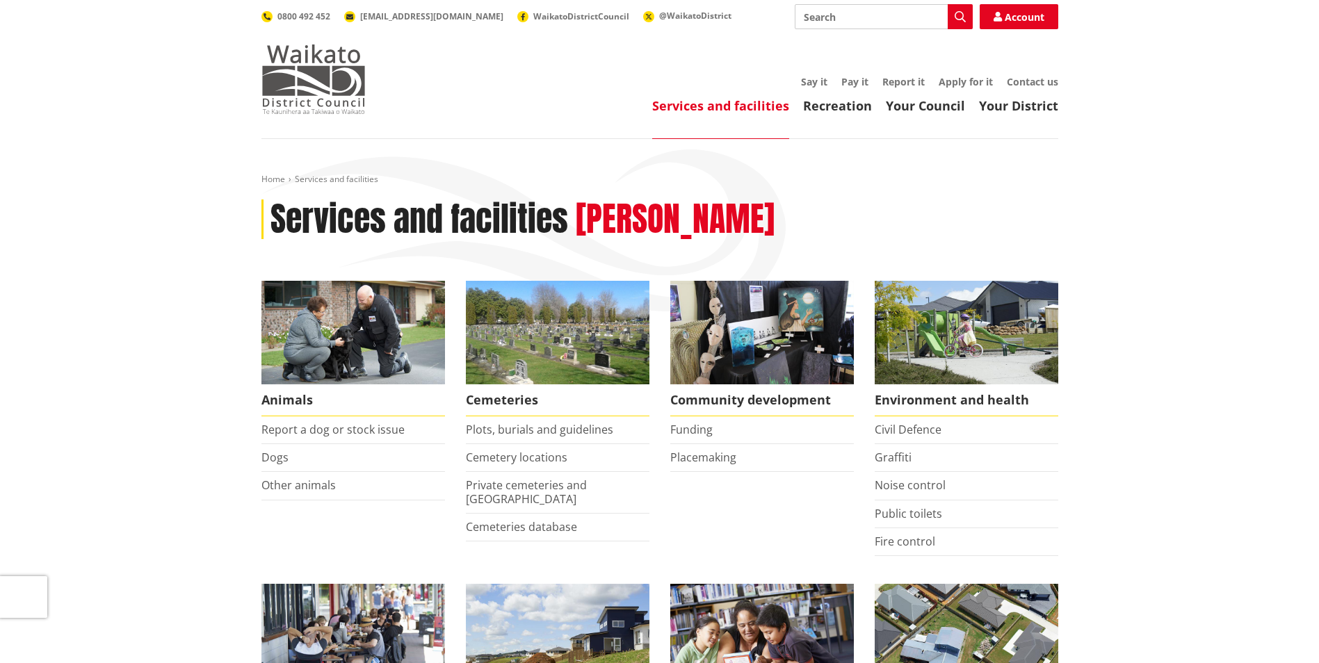
click at [330, 97] on img at bounding box center [313, 80] width 104 height 70
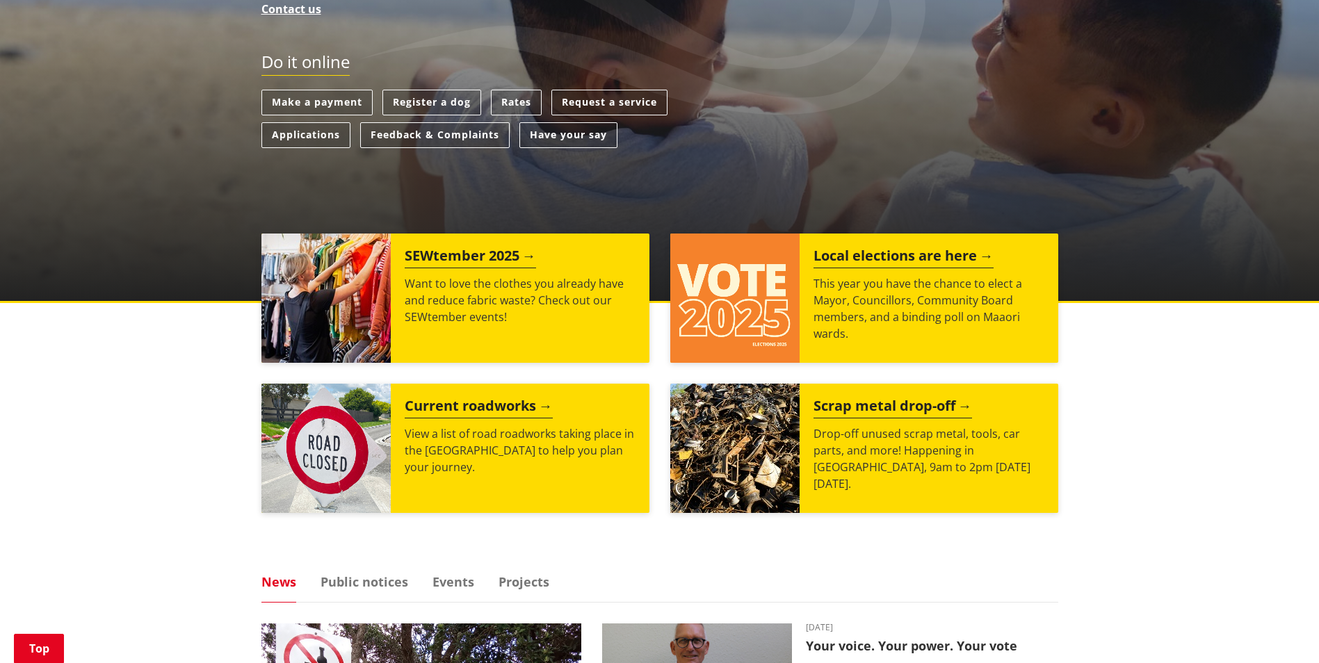
scroll to position [348, 0]
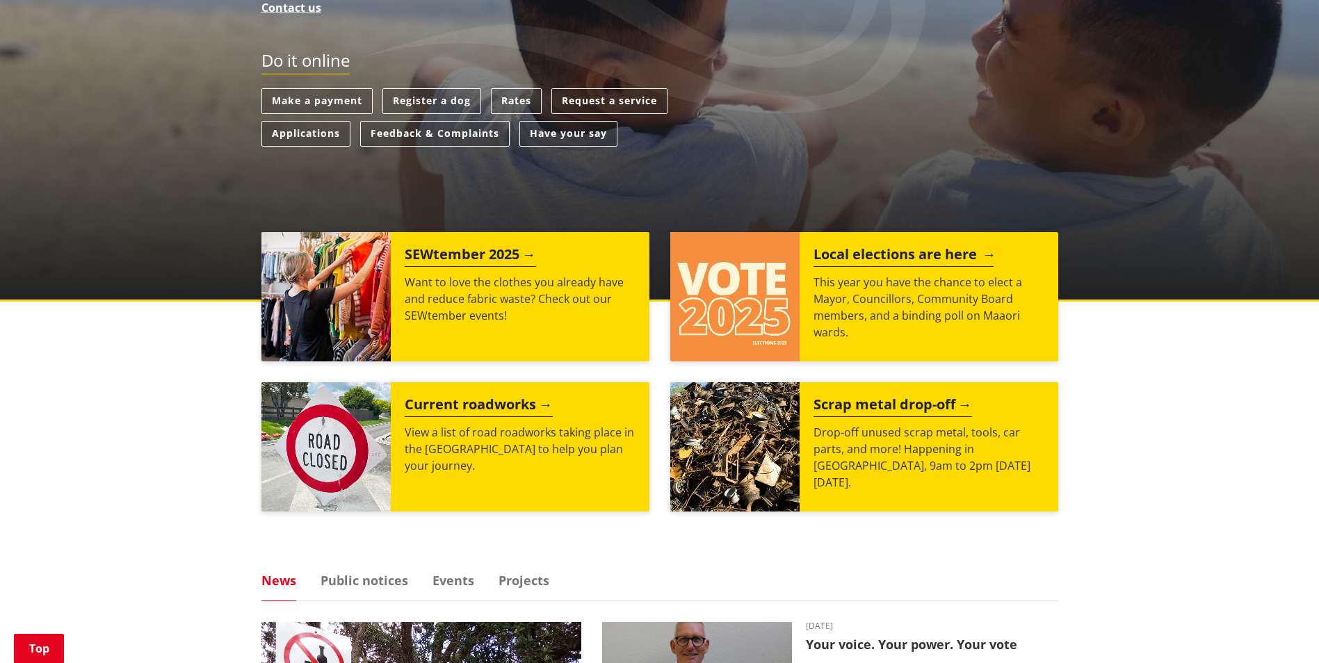
click at [725, 254] on img at bounding box center [734, 296] width 129 height 129
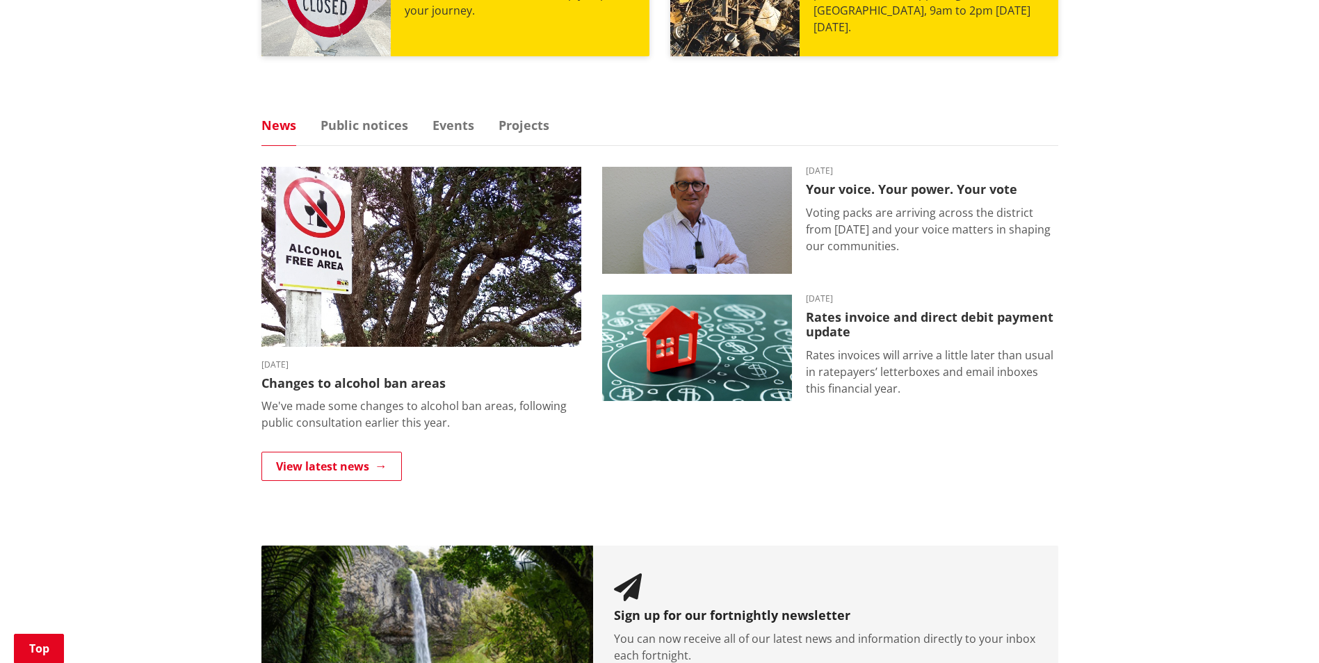
scroll to position [834, 0]
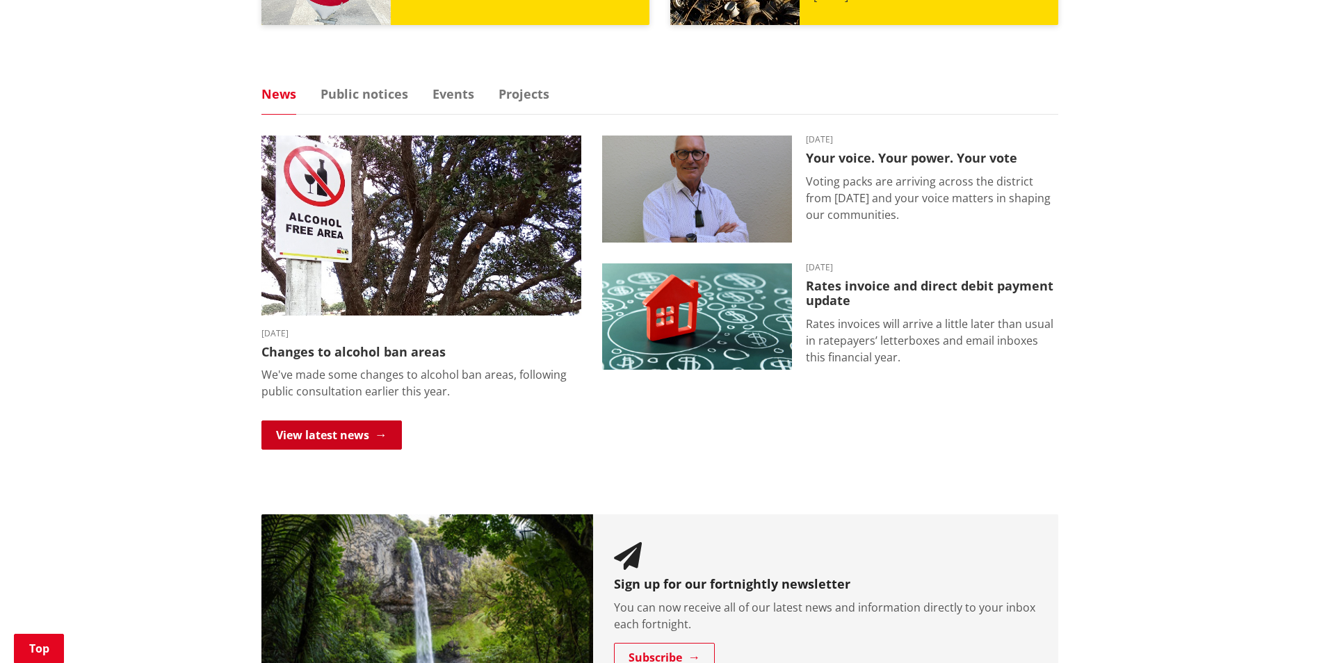
click at [401, 433] on link "View latest news" at bounding box center [331, 435] width 140 height 29
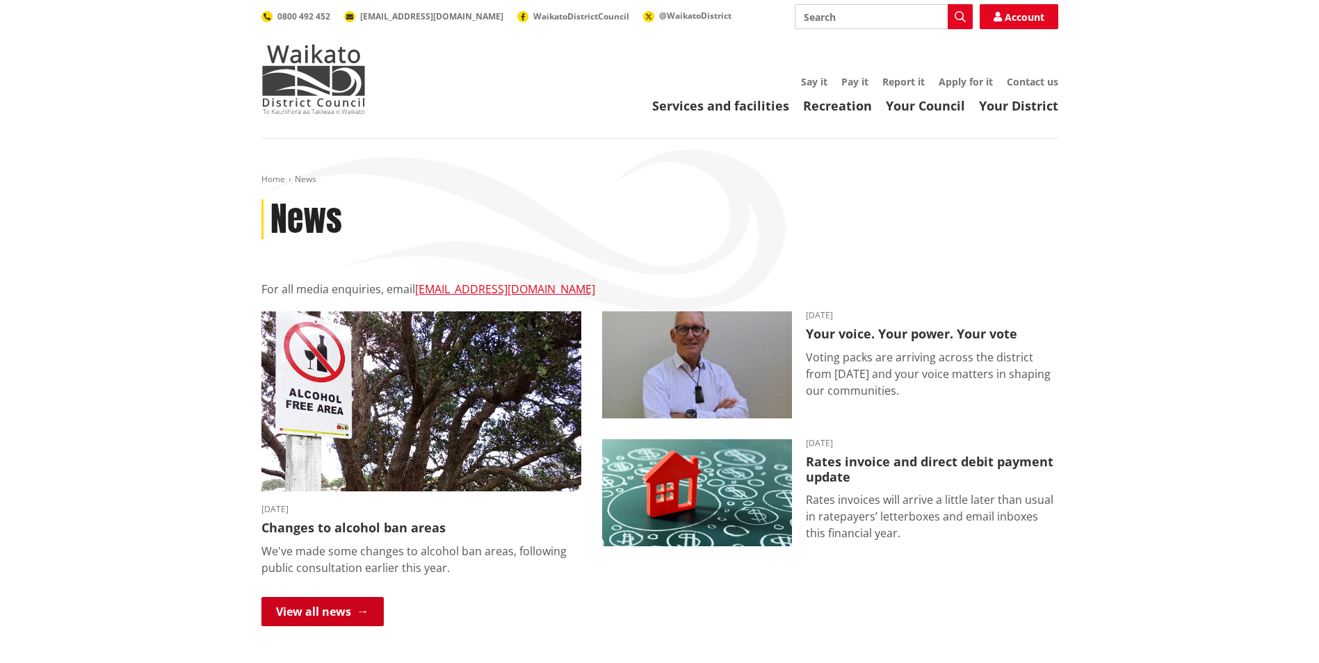
click at [323, 611] on link "View all news" at bounding box center [322, 611] width 122 height 29
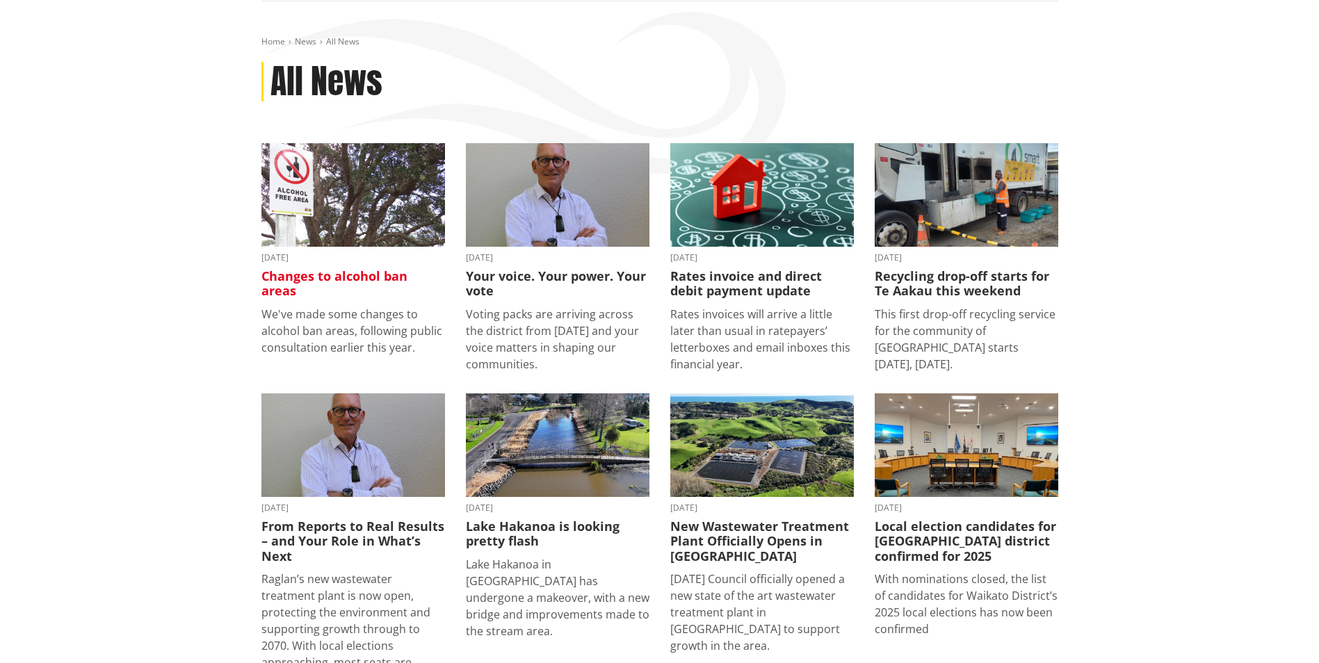
scroll to position [139, 0]
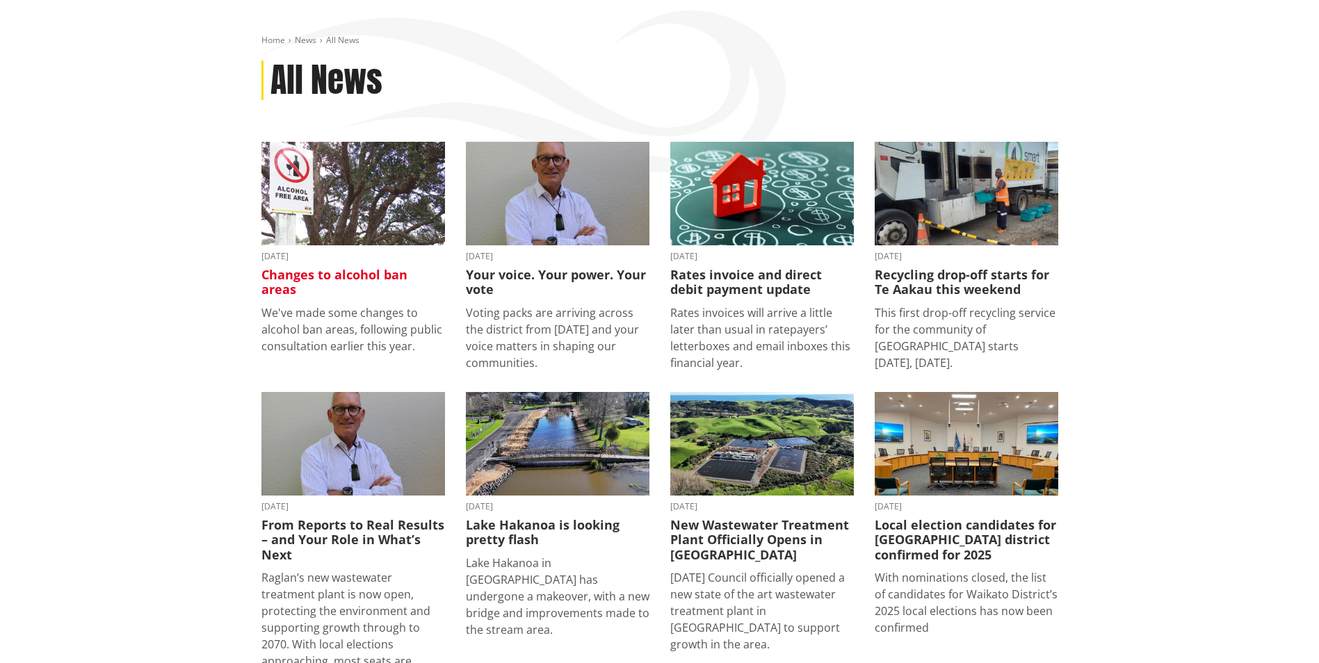
click at [330, 282] on h3 "Changes to alcohol ban areas" at bounding box center [353, 283] width 184 height 30
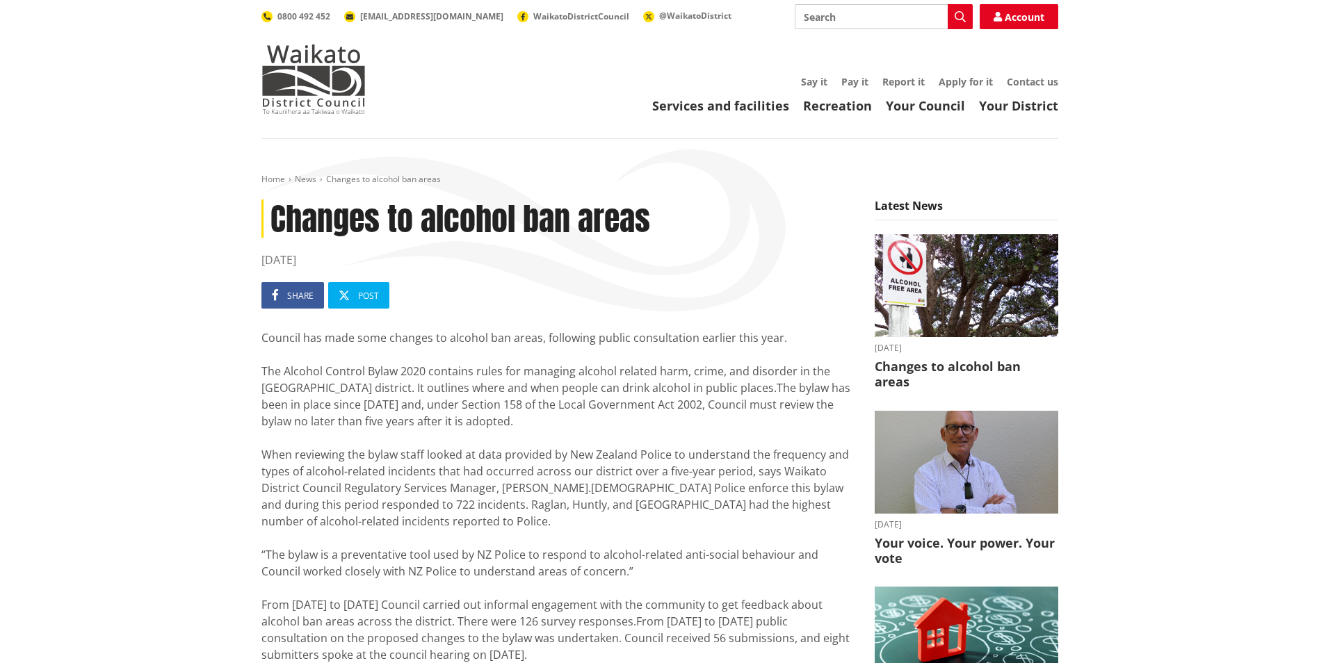
click at [722, 122] on header "Toggle search Toggle navigation Services and facilities Recreation Your Council…" at bounding box center [659, 69] width 1319 height 139
click at [731, 111] on link "Services and facilities" at bounding box center [720, 105] width 137 height 17
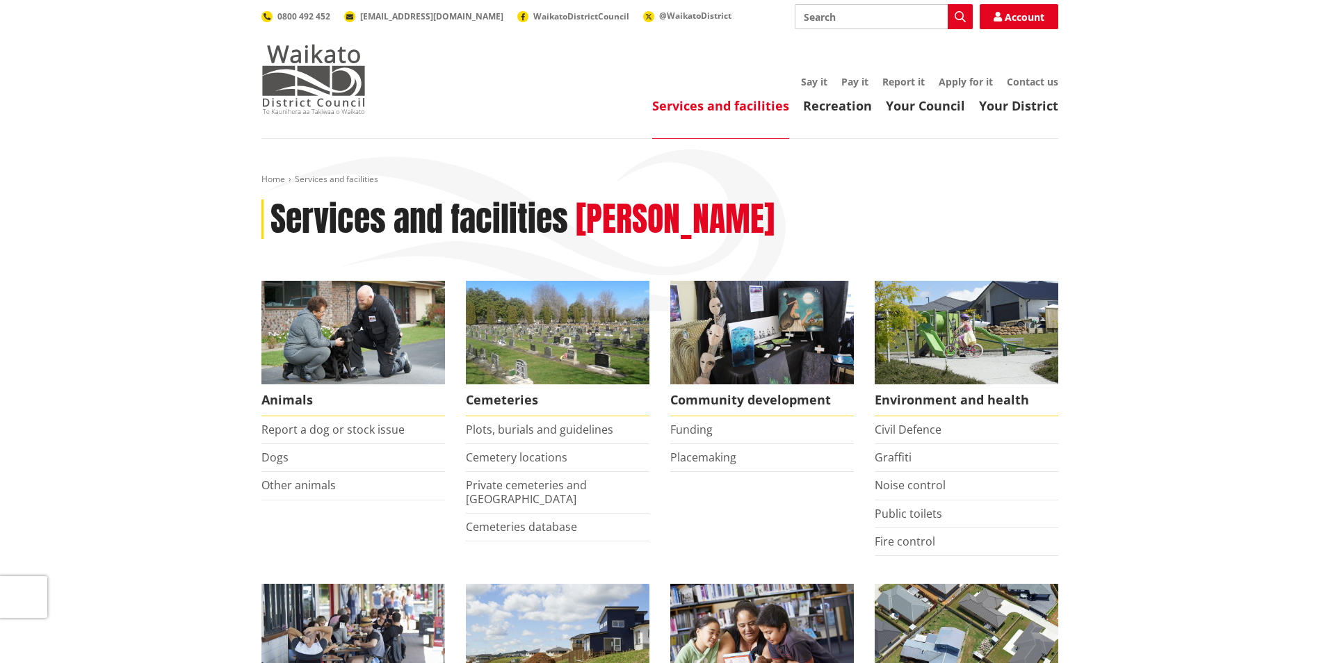
click at [280, 77] on img at bounding box center [313, 80] width 104 height 70
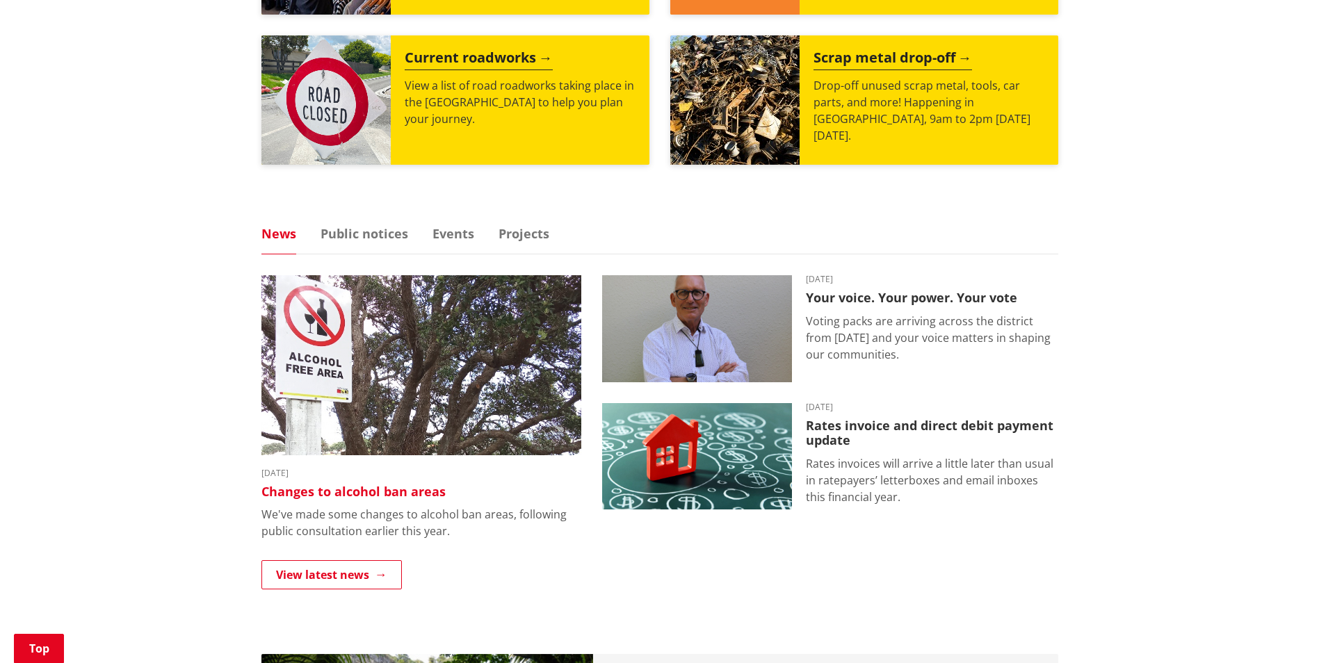
scroll to position [695, 0]
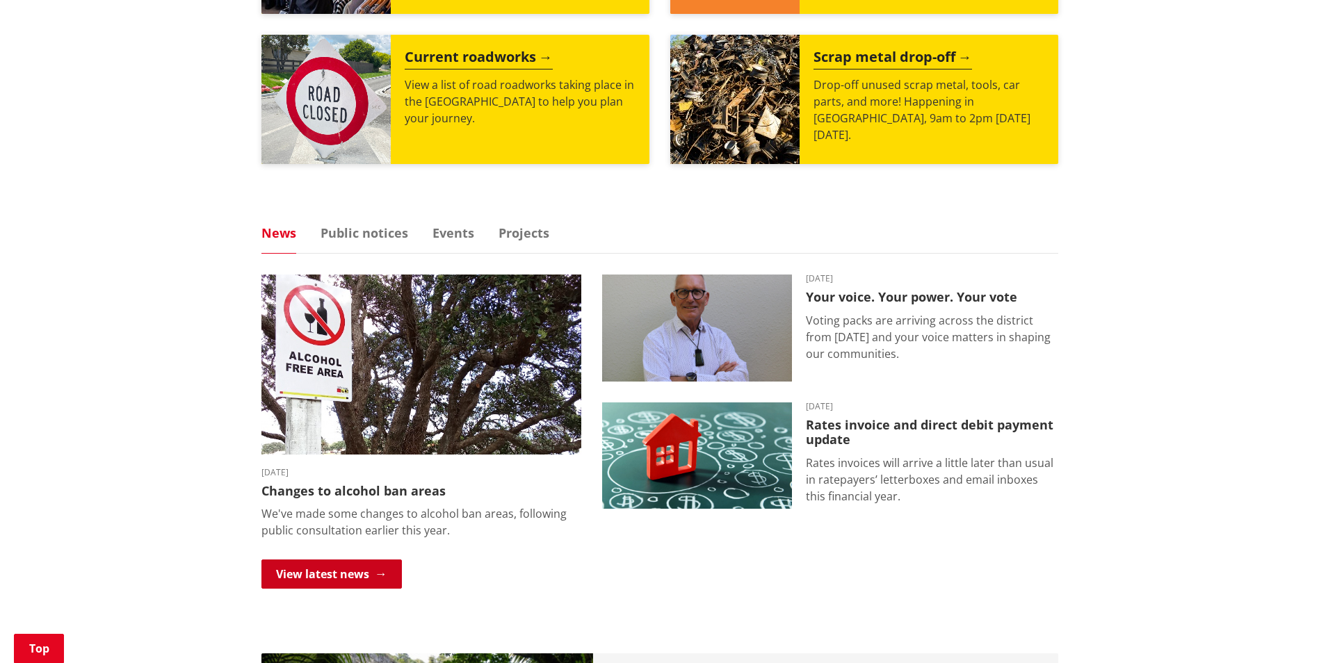
click at [347, 579] on link "View latest news" at bounding box center [331, 574] width 140 height 29
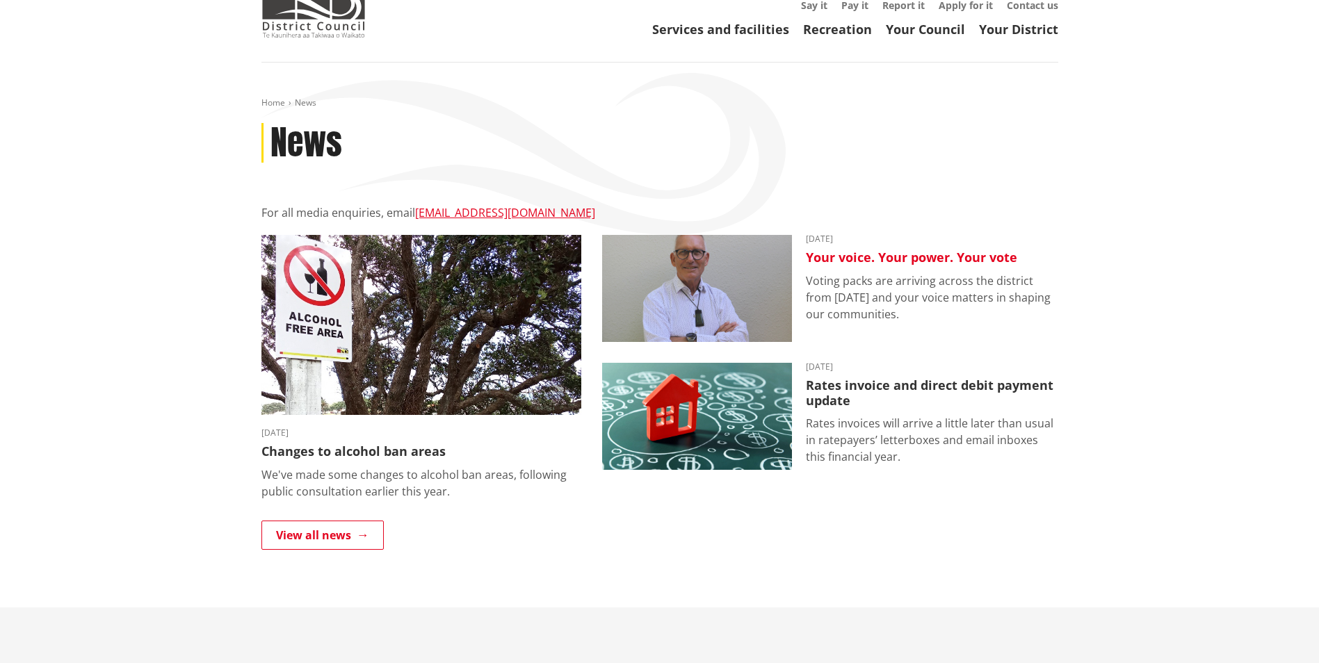
scroll to position [139, 0]
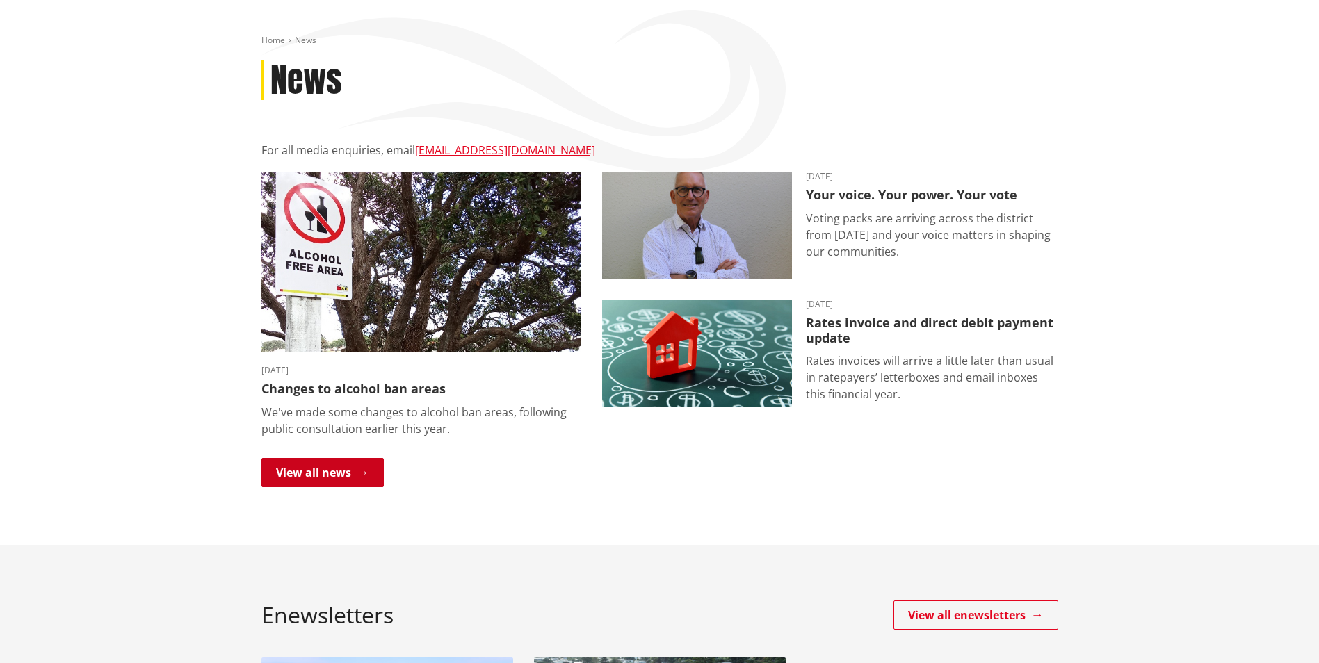
click at [311, 467] on link "View all news" at bounding box center [322, 472] width 122 height 29
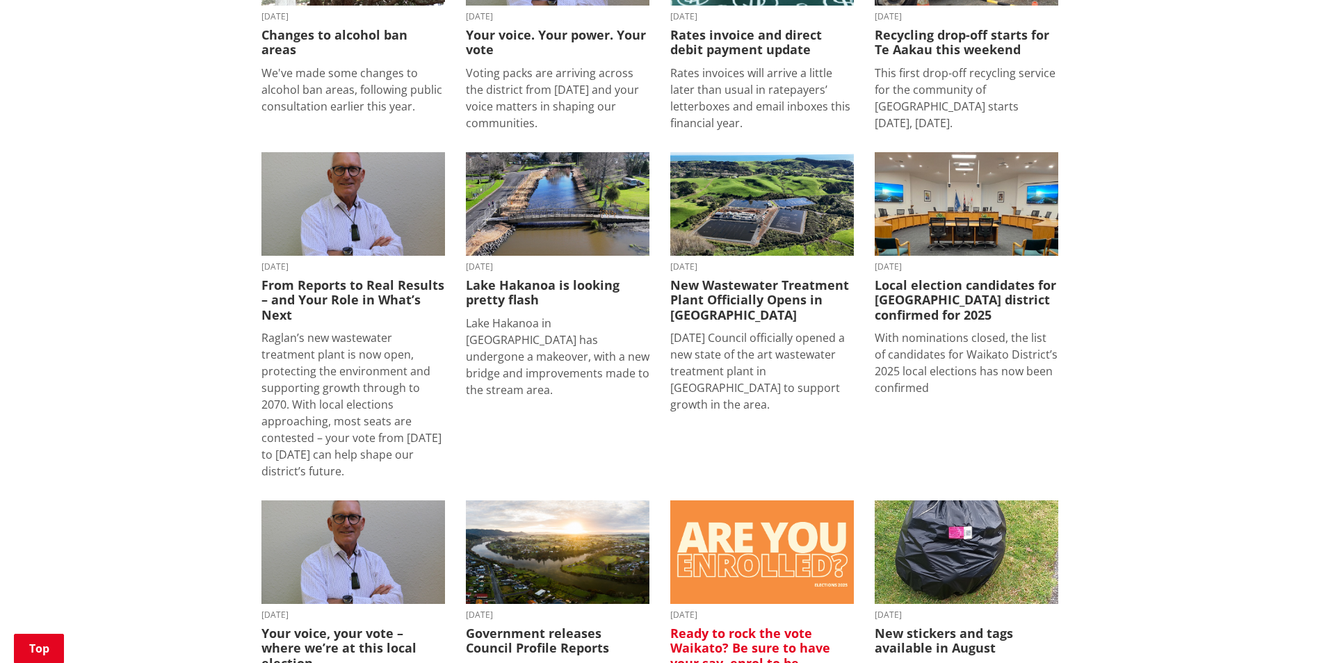
scroll to position [348, 0]
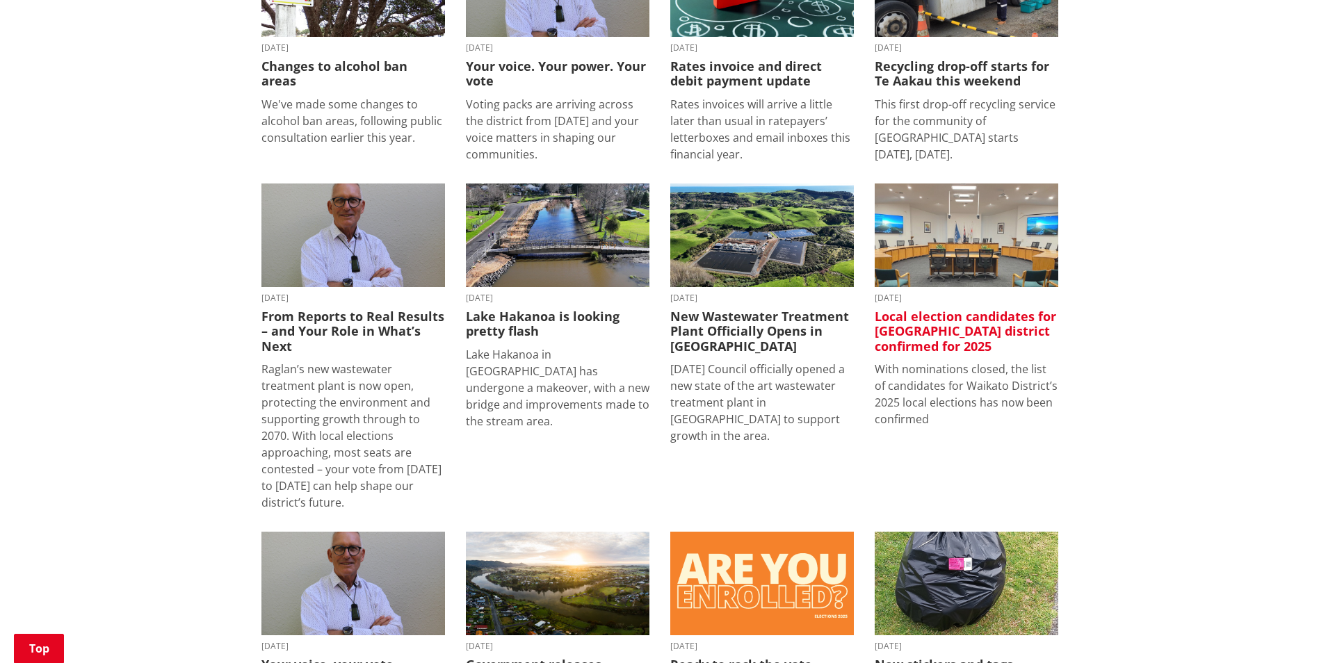
click at [919, 346] on h3 "Local election candidates for [GEOGRAPHIC_DATA] district confirmed for 2025" at bounding box center [967, 331] width 184 height 45
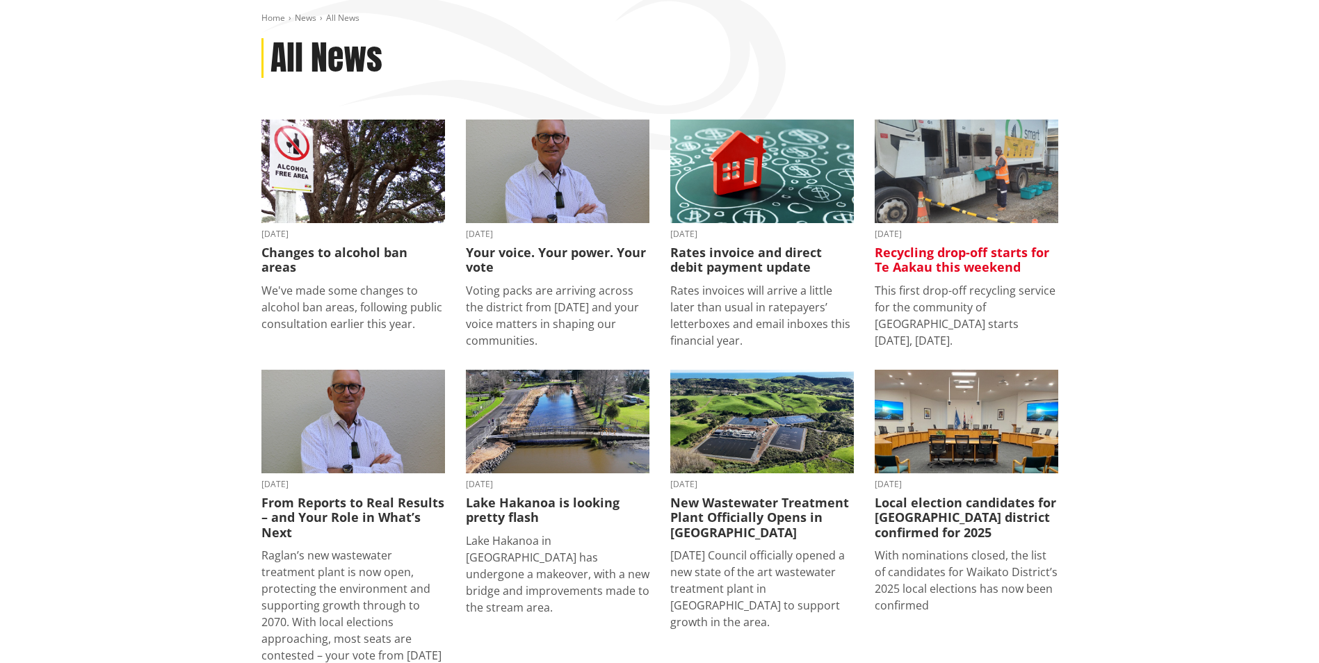
scroll to position [139, 0]
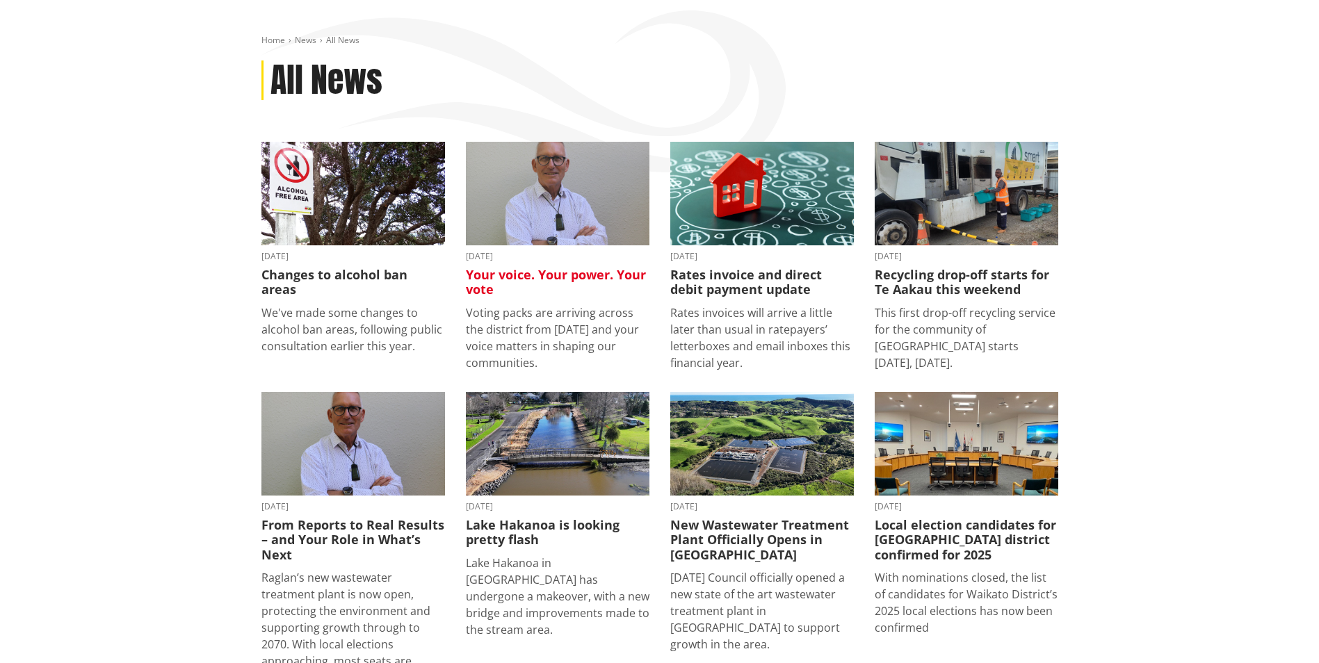
click at [603, 281] on h3 "Your voice. Your power. Your vote" at bounding box center [558, 283] width 184 height 30
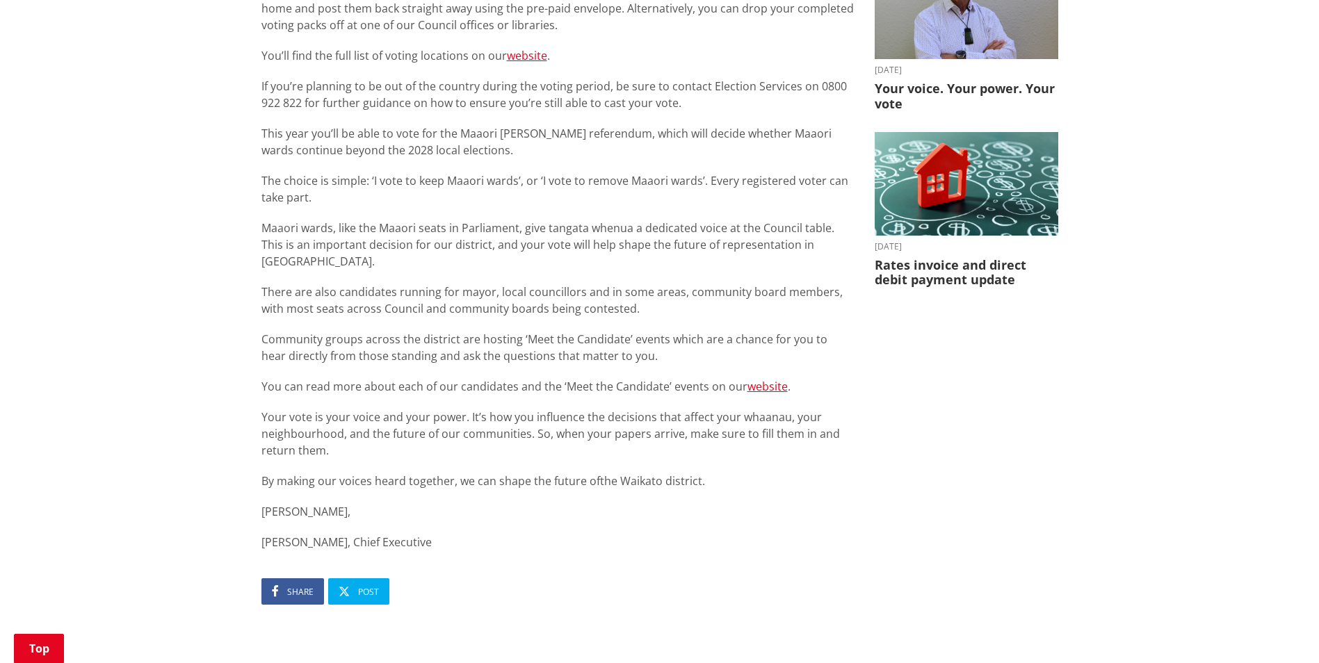
scroll to position [487, 0]
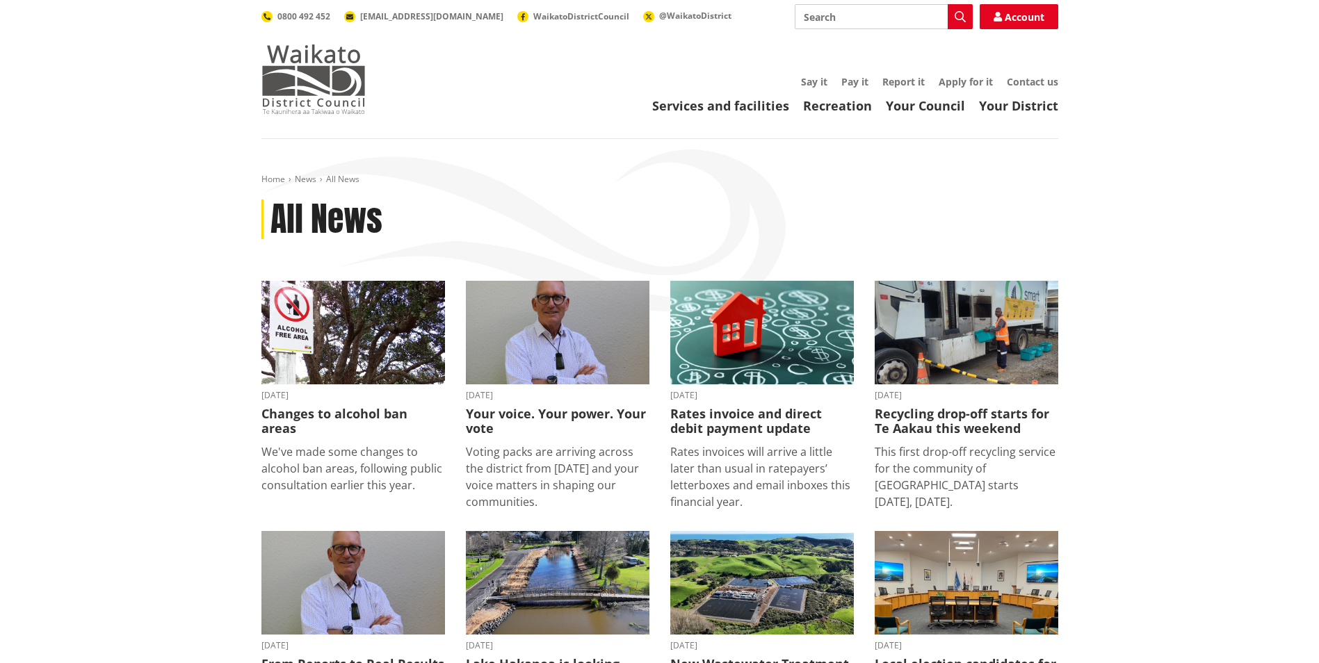
click at [292, 104] on img at bounding box center [313, 80] width 104 height 70
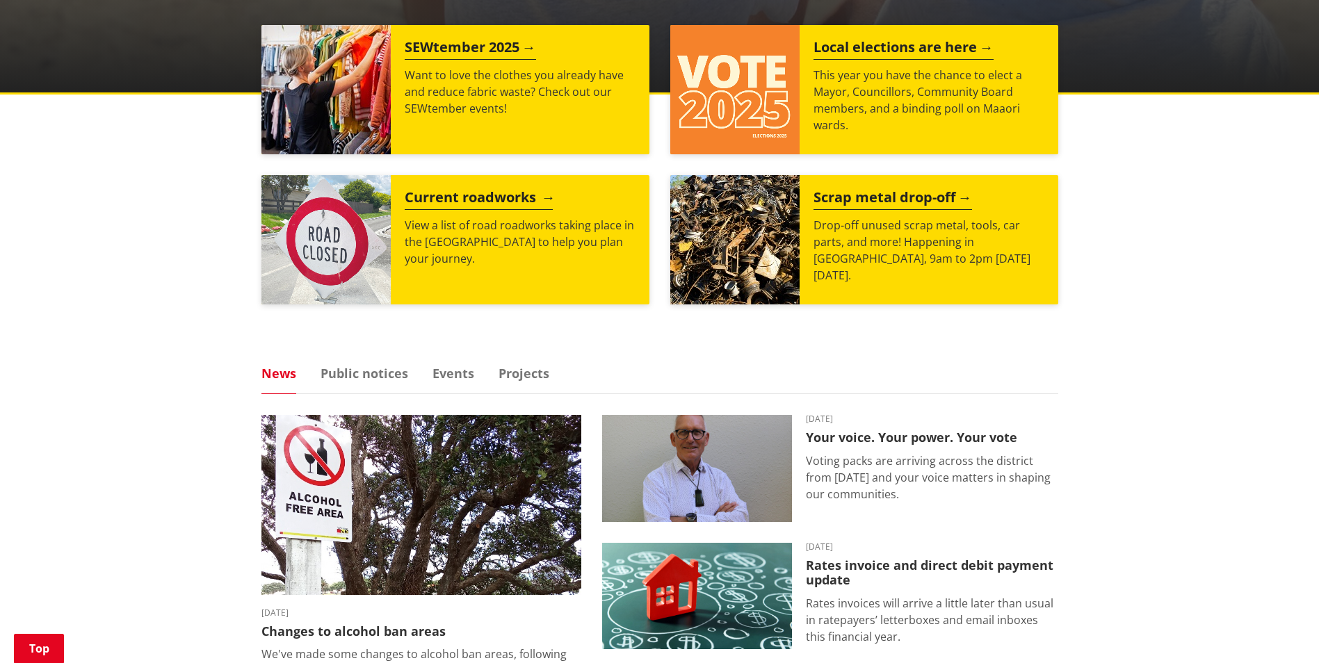
scroll to position [556, 0]
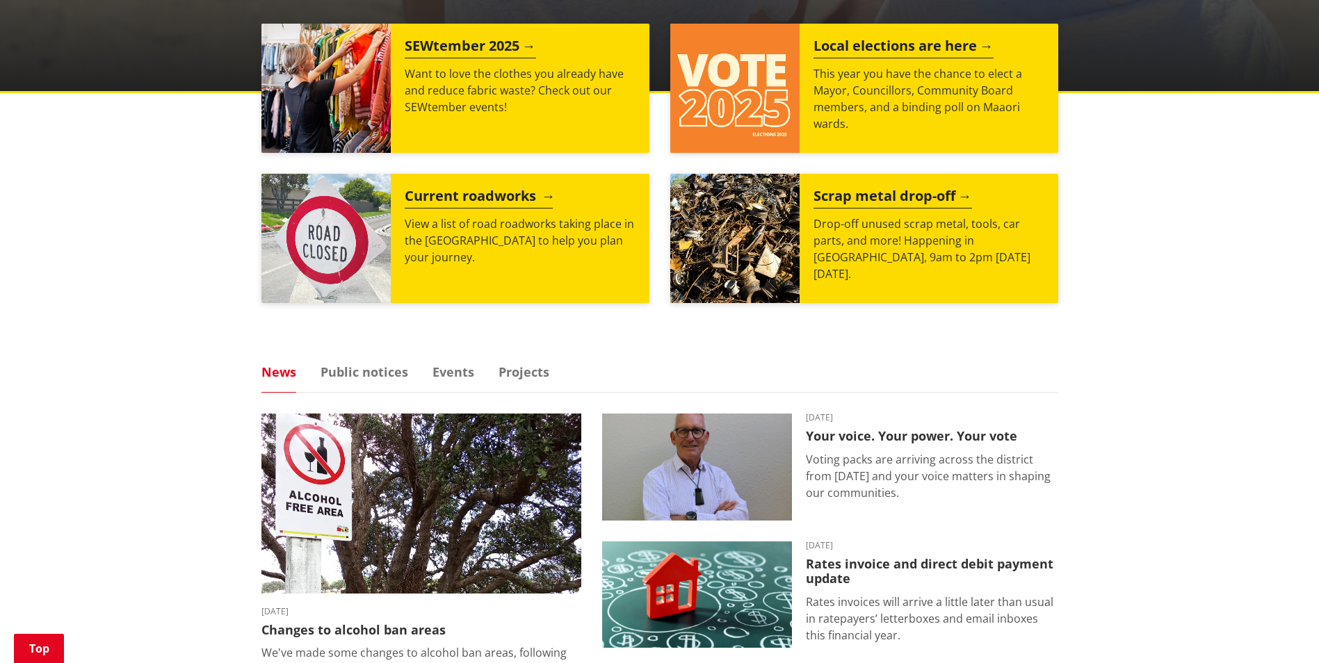
click at [423, 232] on p "View a list of road roadworks taking place in the [GEOGRAPHIC_DATA] to help you…" at bounding box center [520, 241] width 231 height 50
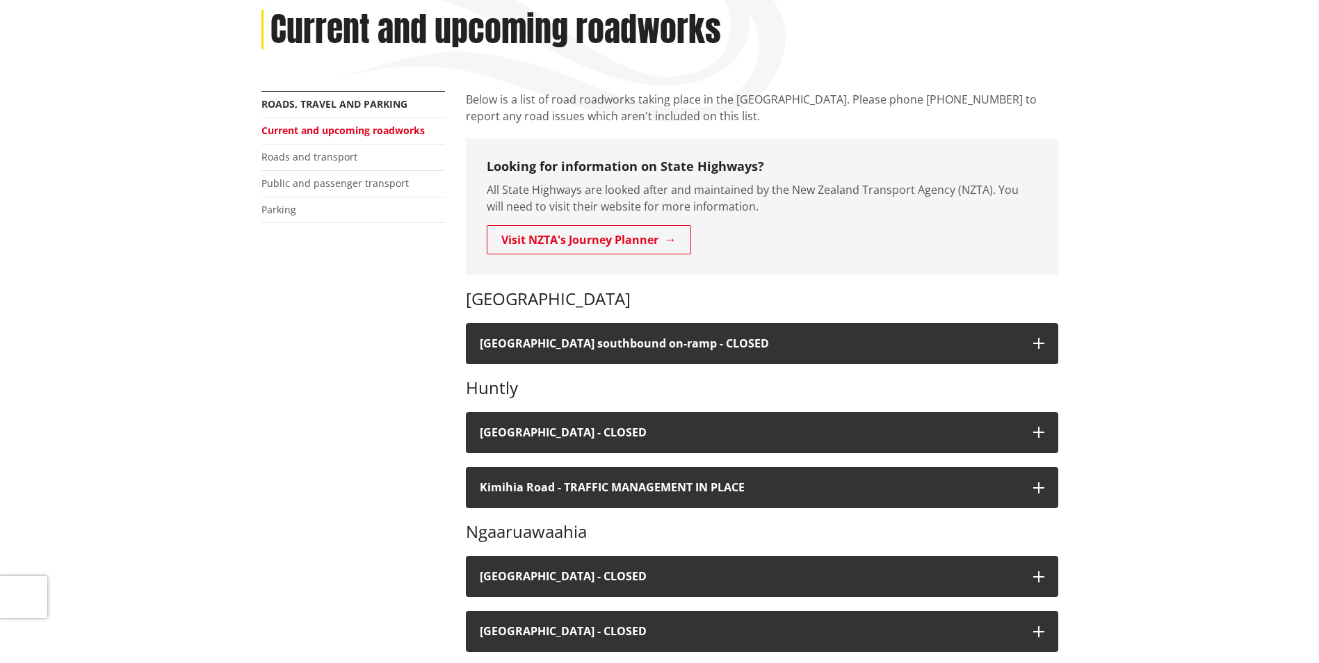
scroll to position [209, 0]
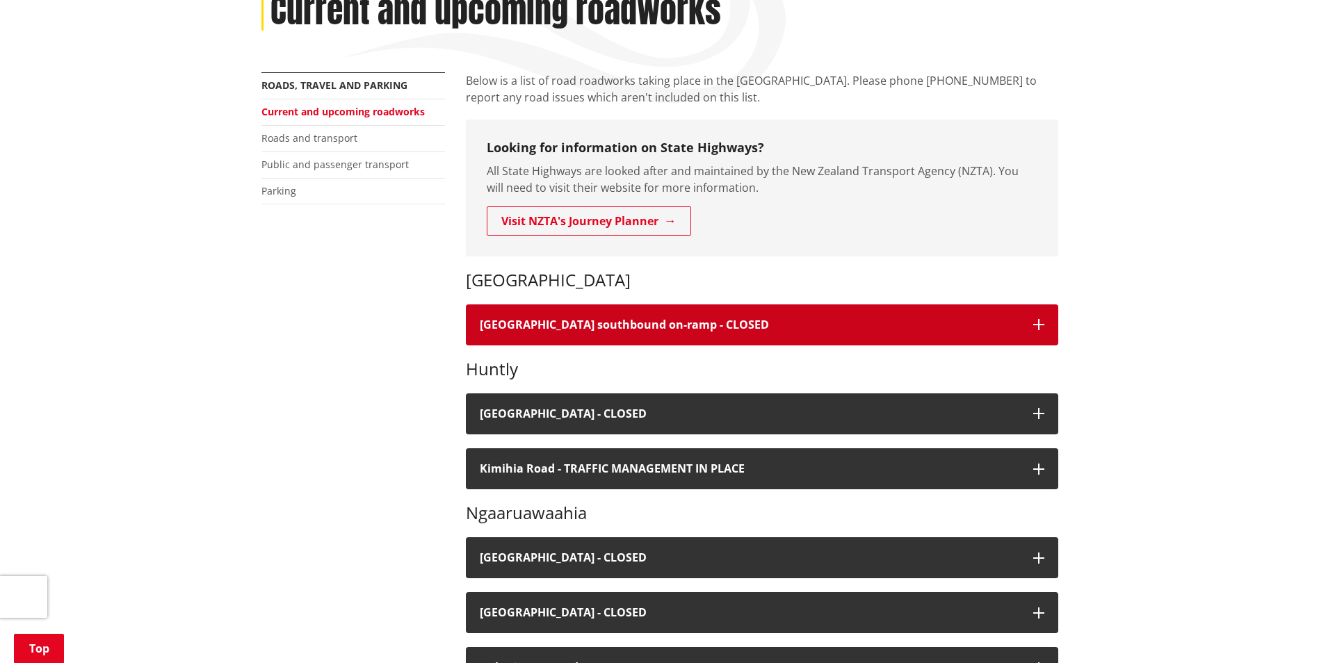
click at [1042, 319] on icon "button" at bounding box center [1038, 324] width 11 height 11
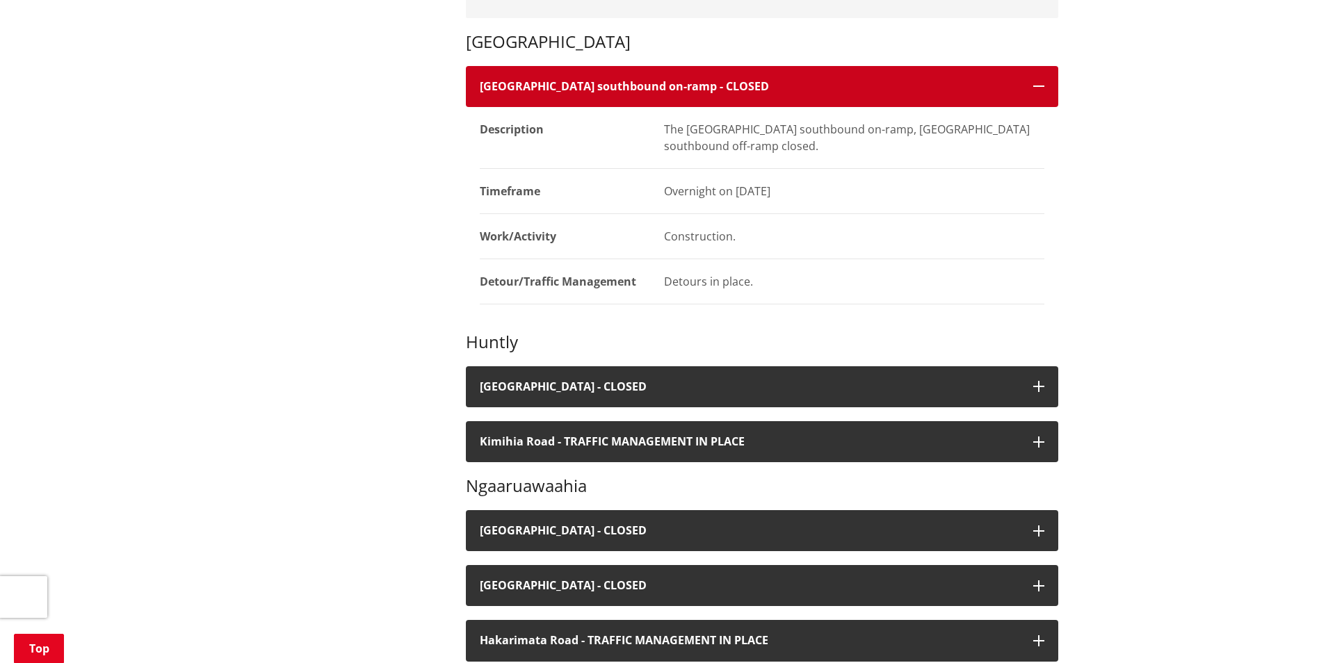
scroll to position [487, 0]
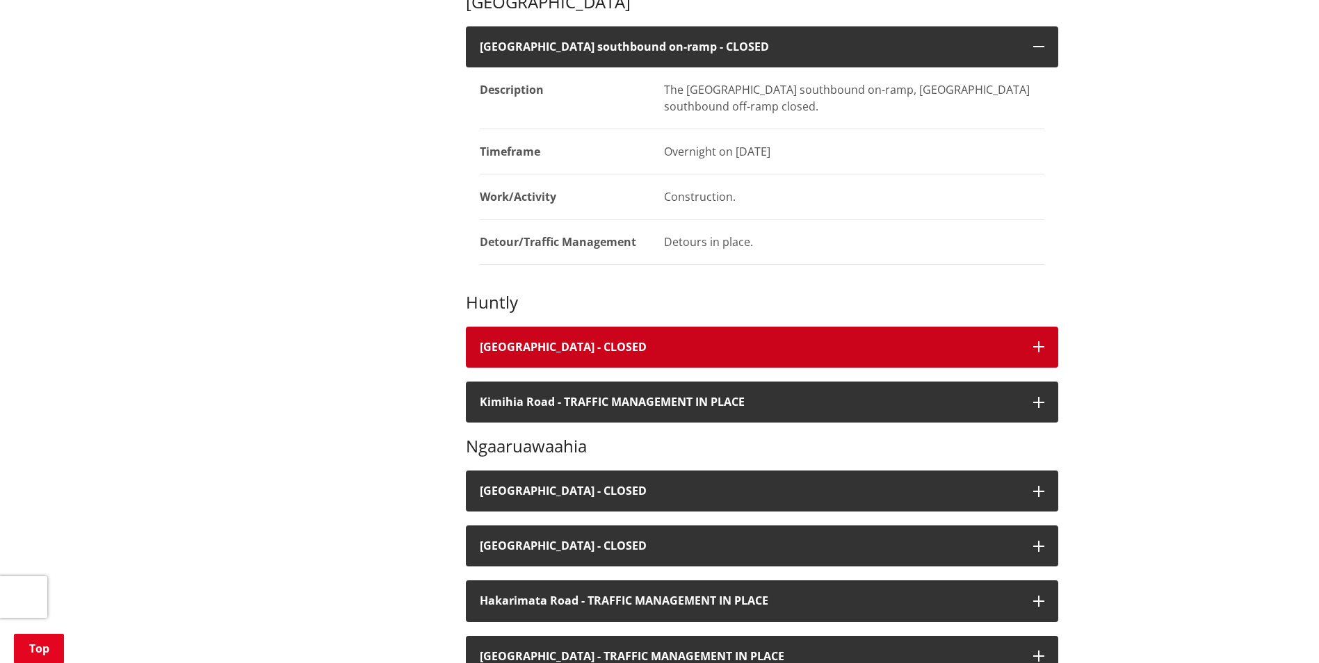
click at [1049, 346] on button "Great South Road - CLOSED" at bounding box center [762, 347] width 592 height 41
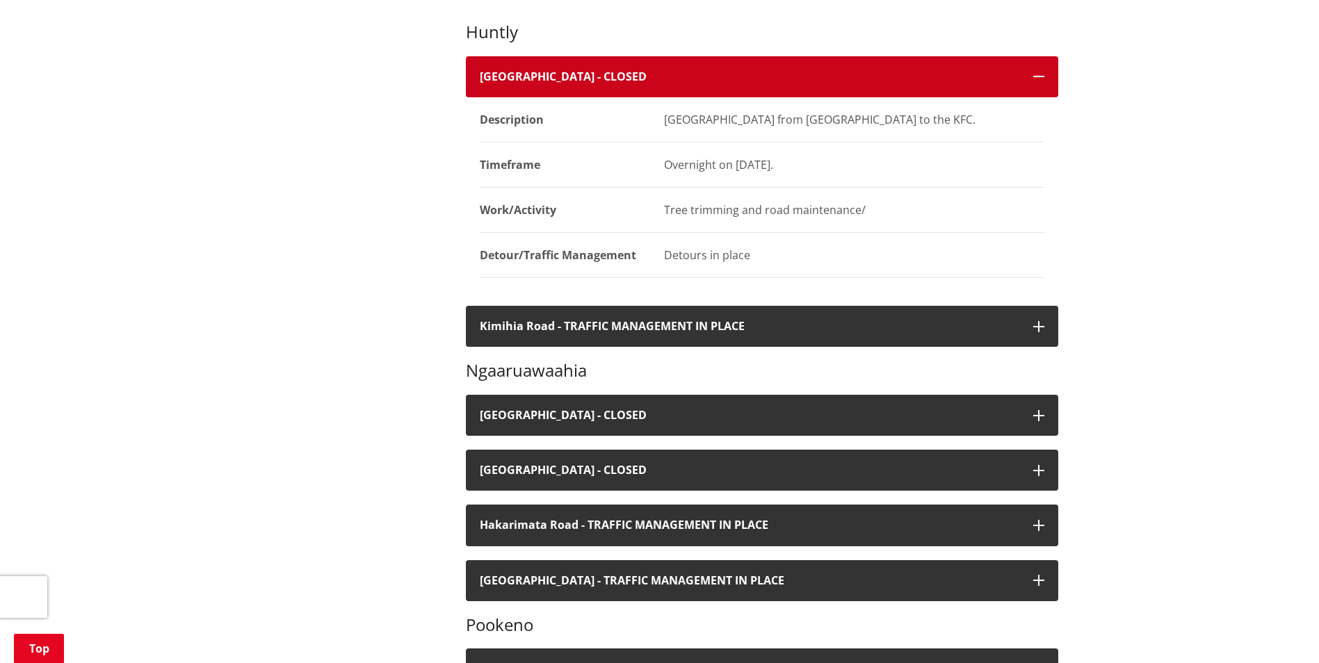
scroll to position [765, 0]
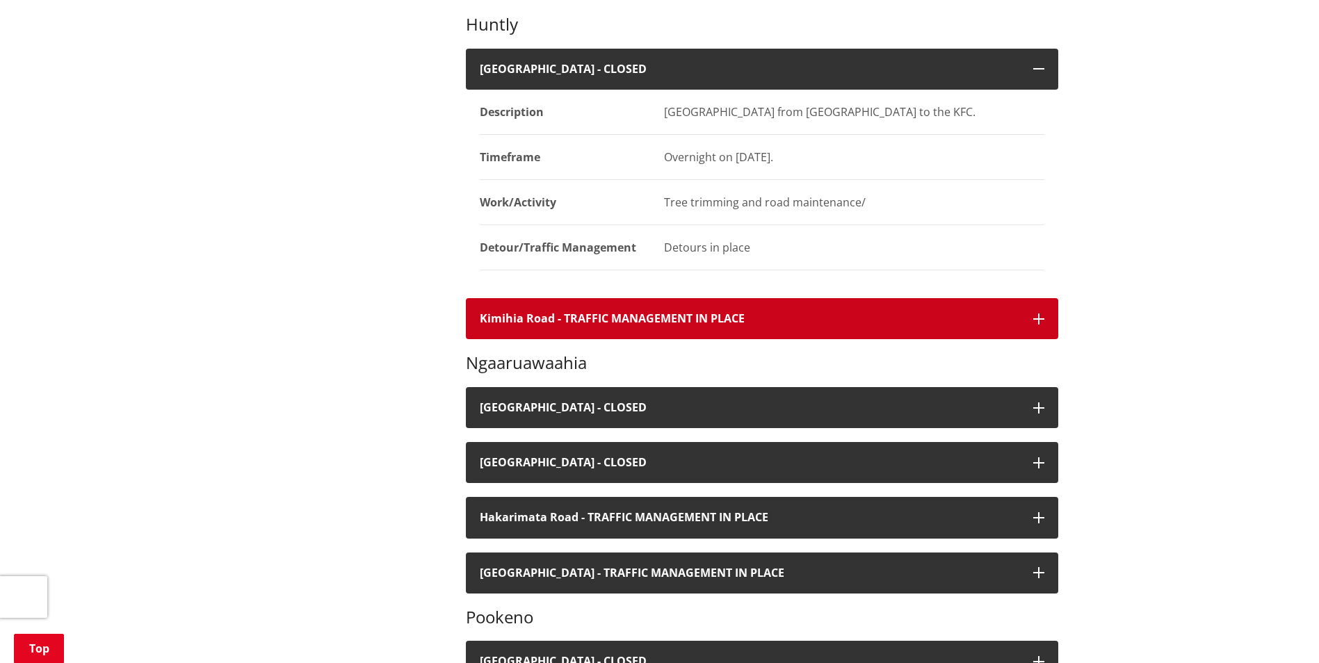
click at [1039, 317] on icon "button" at bounding box center [1038, 319] width 11 height 11
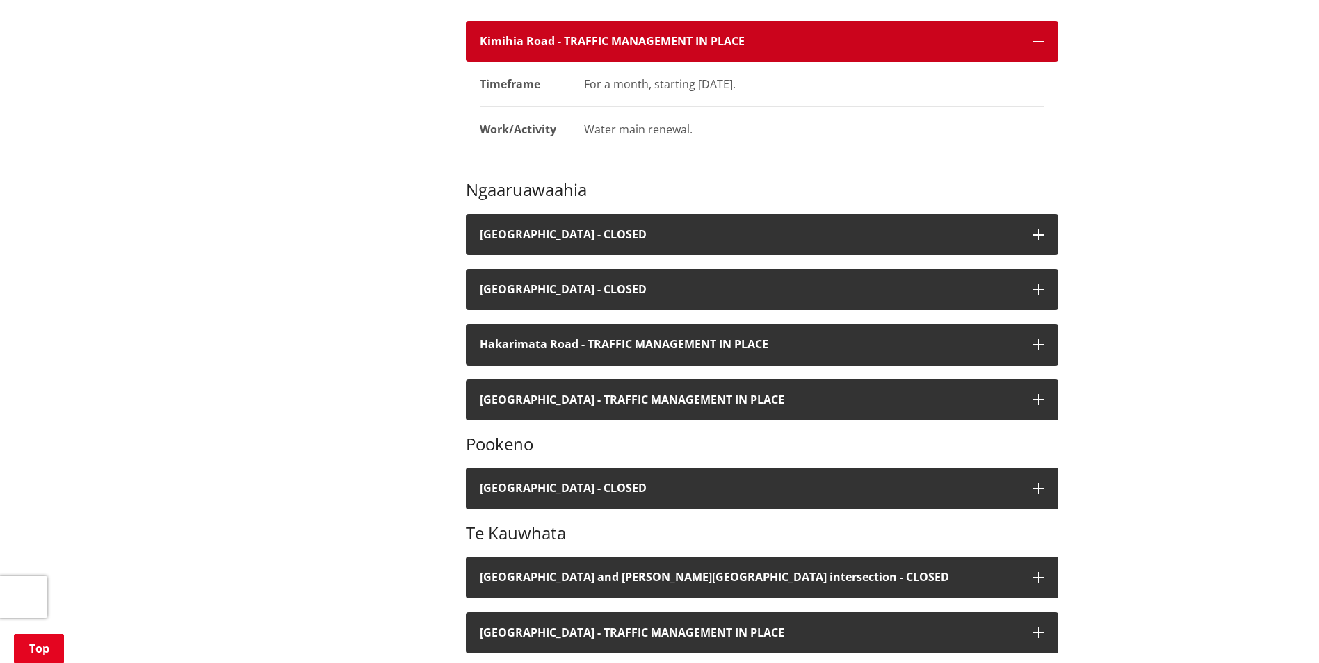
scroll to position [1043, 0]
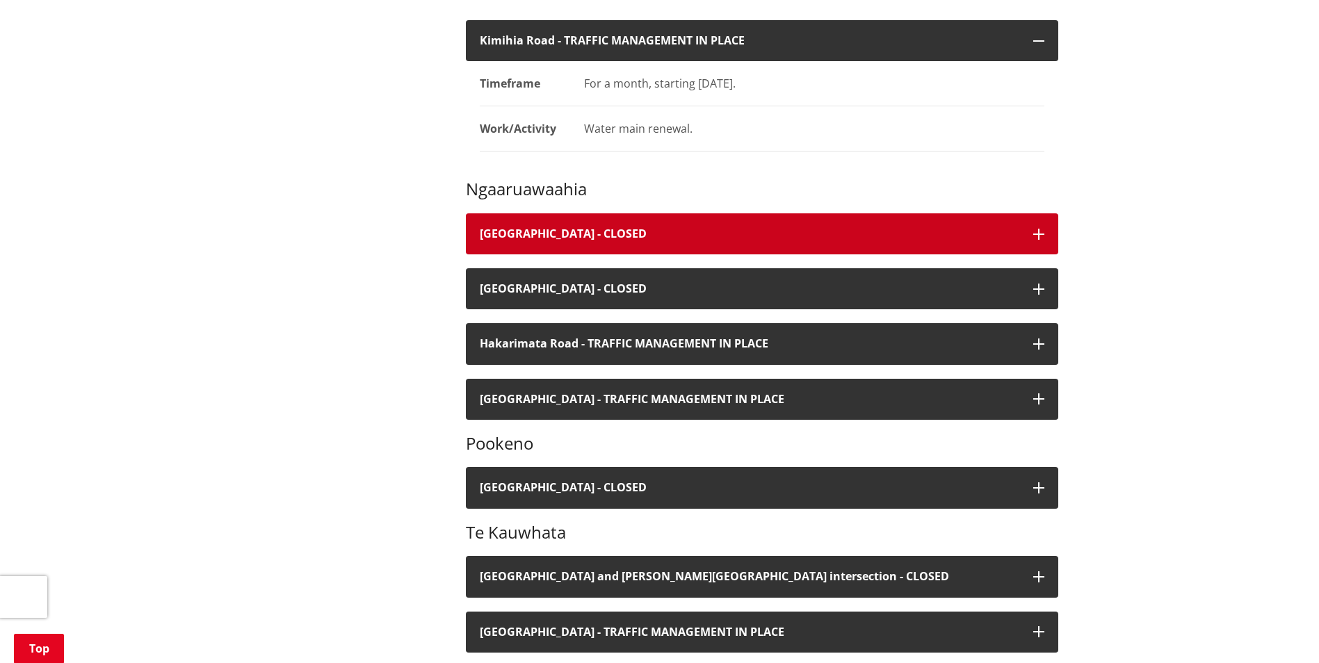
click at [1040, 239] on icon "button" at bounding box center [1038, 234] width 11 height 11
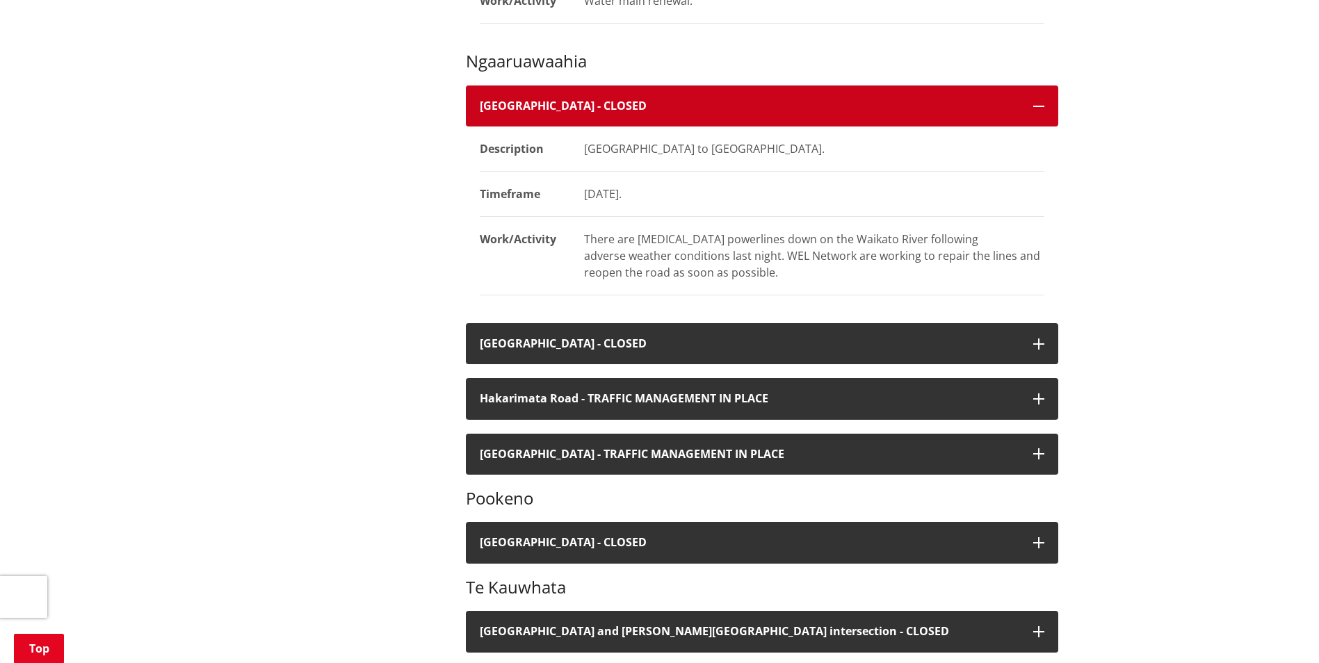
scroll to position [1182, 0]
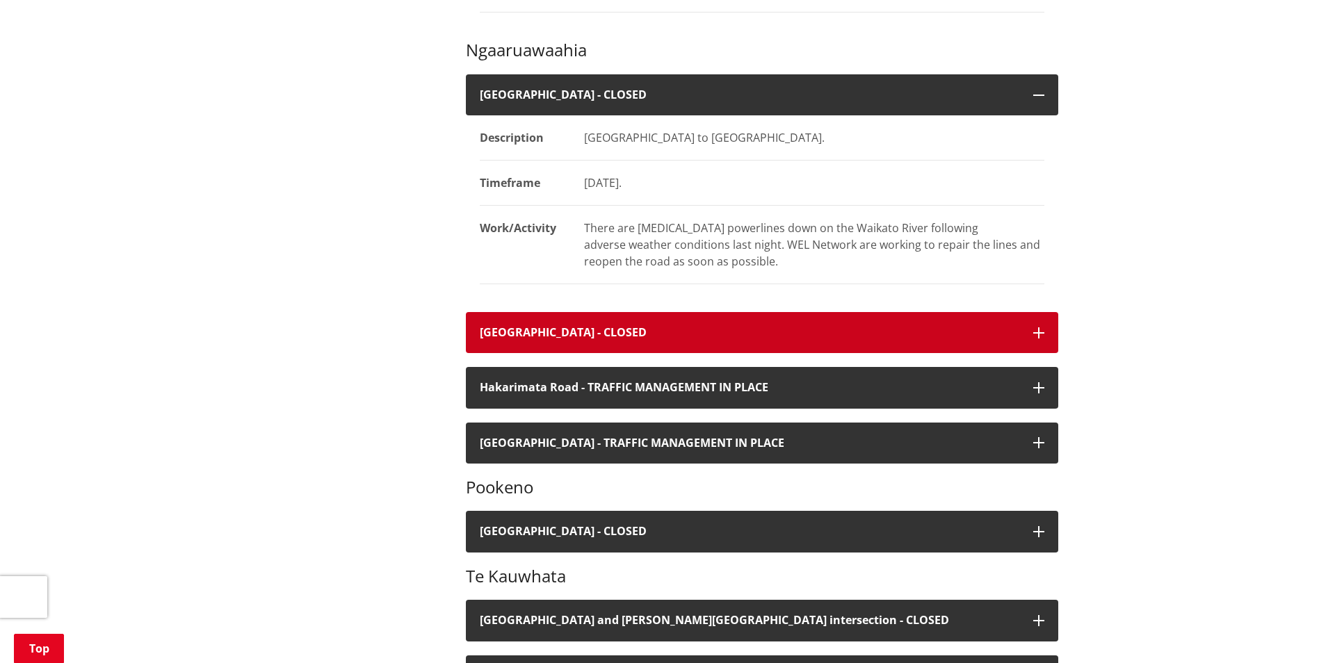
click at [1047, 332] on button "River Road - CLOSED" at bounding box center [762, 332] width 592 height 41
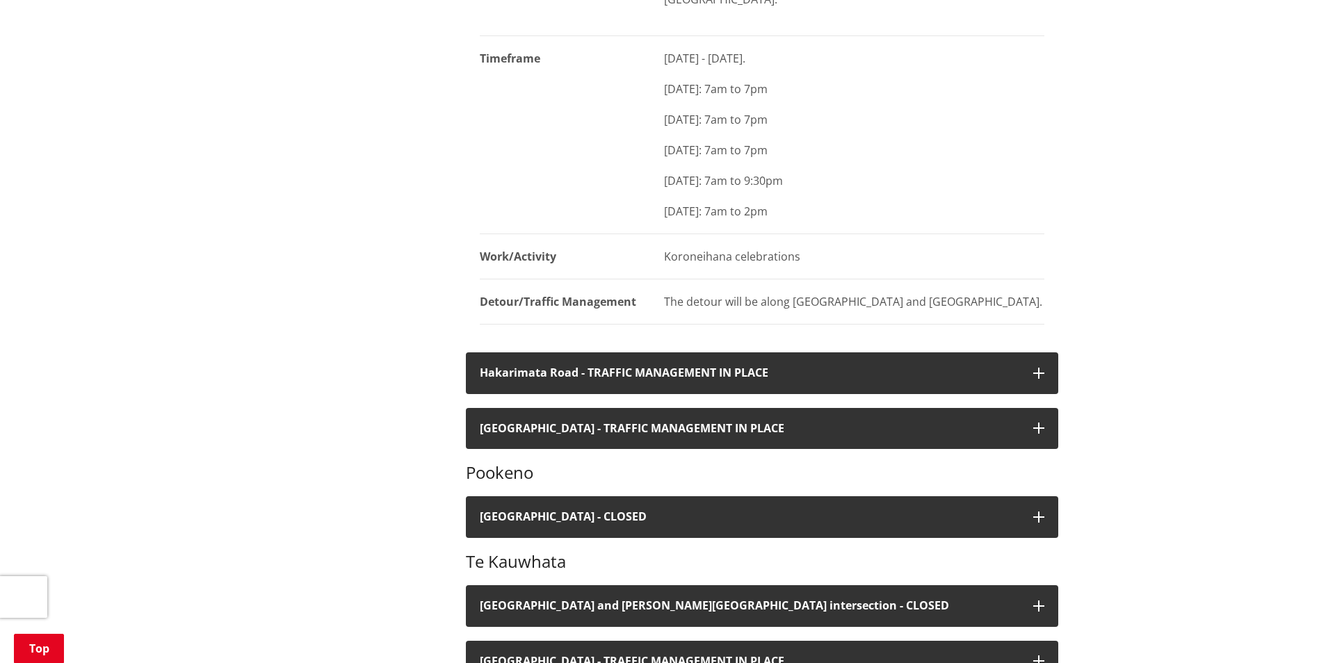
scroll to position [1808, 0]
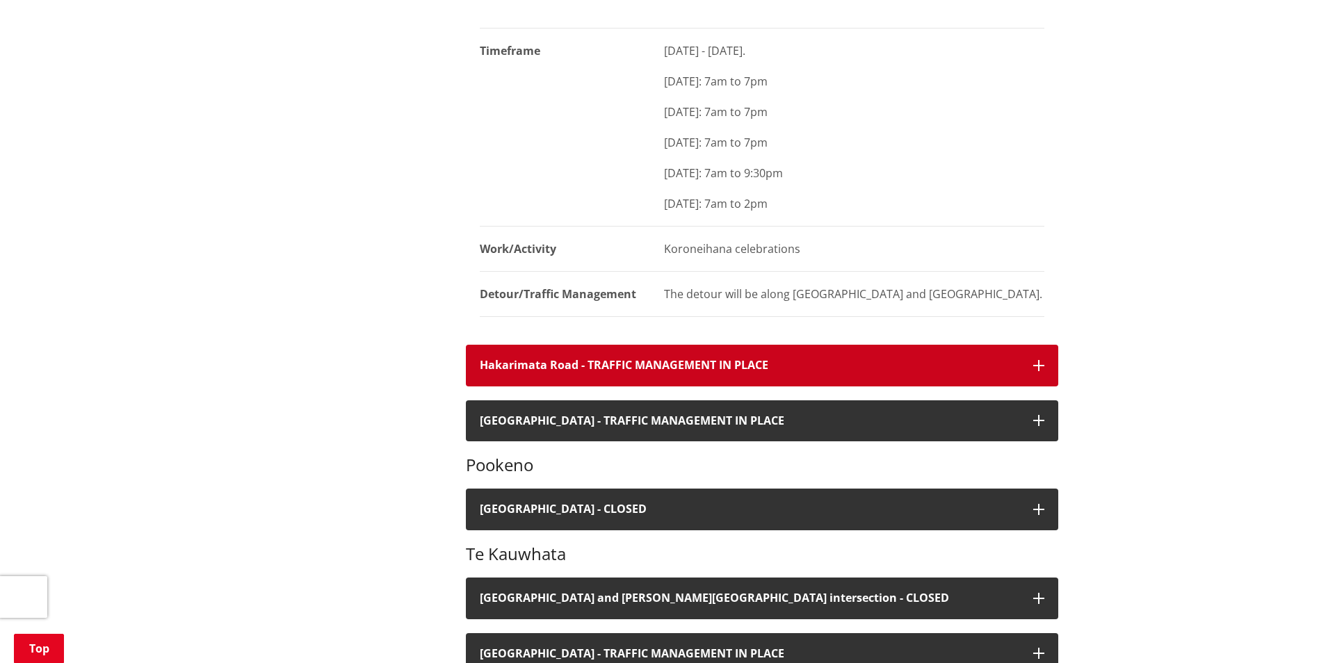
click at [1003, 359] on h4 "Hakarimata Road - TRAFFIC MANAGEMENT IN PLACE" at bounding box center [750, 365] width 540 height 13
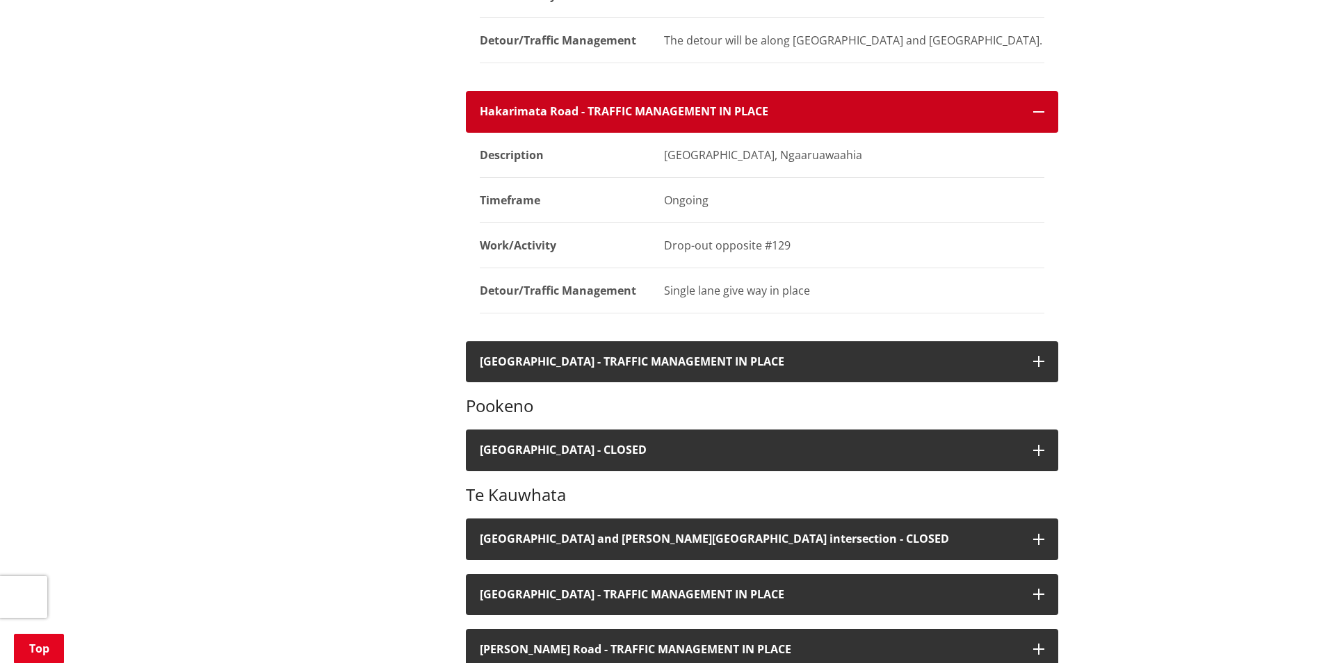
scroll to position [2086, 0]
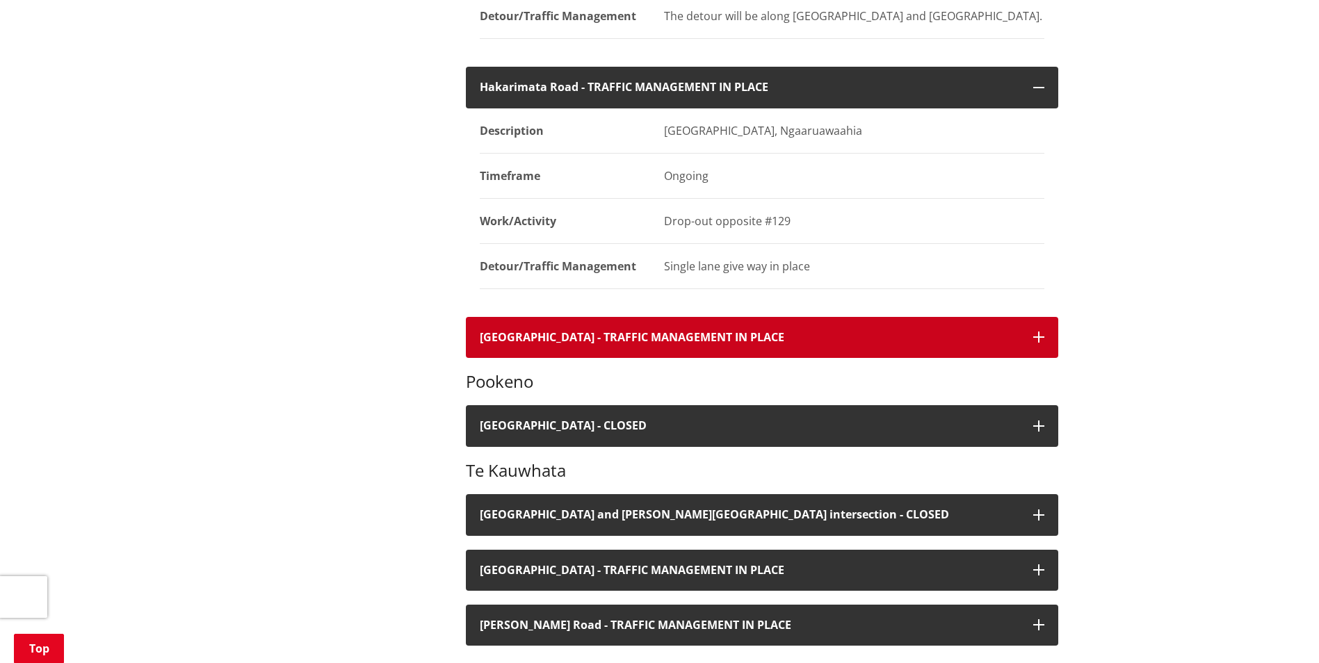
click at [1018, 317] on button "Havelock Road - TRAFFIC MANAGEMENT IN PLACE" at bounding box center [762, 337] width 592 height 41
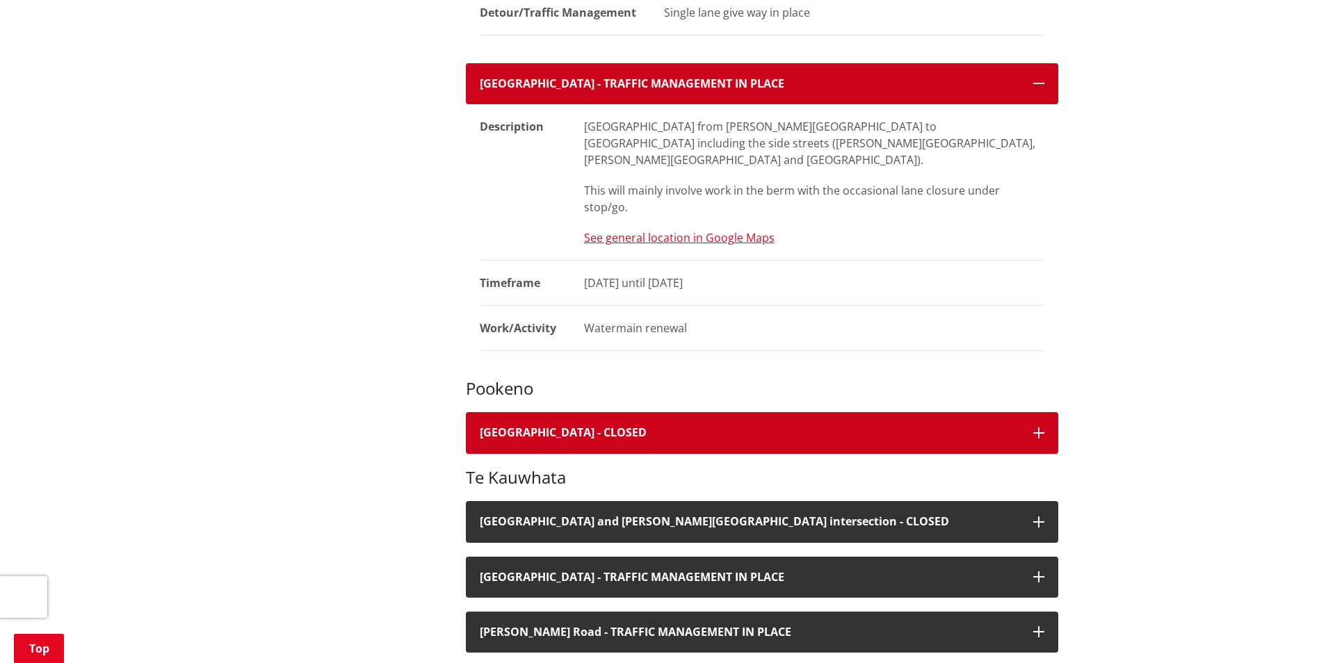
scroll to position [2364, 0]
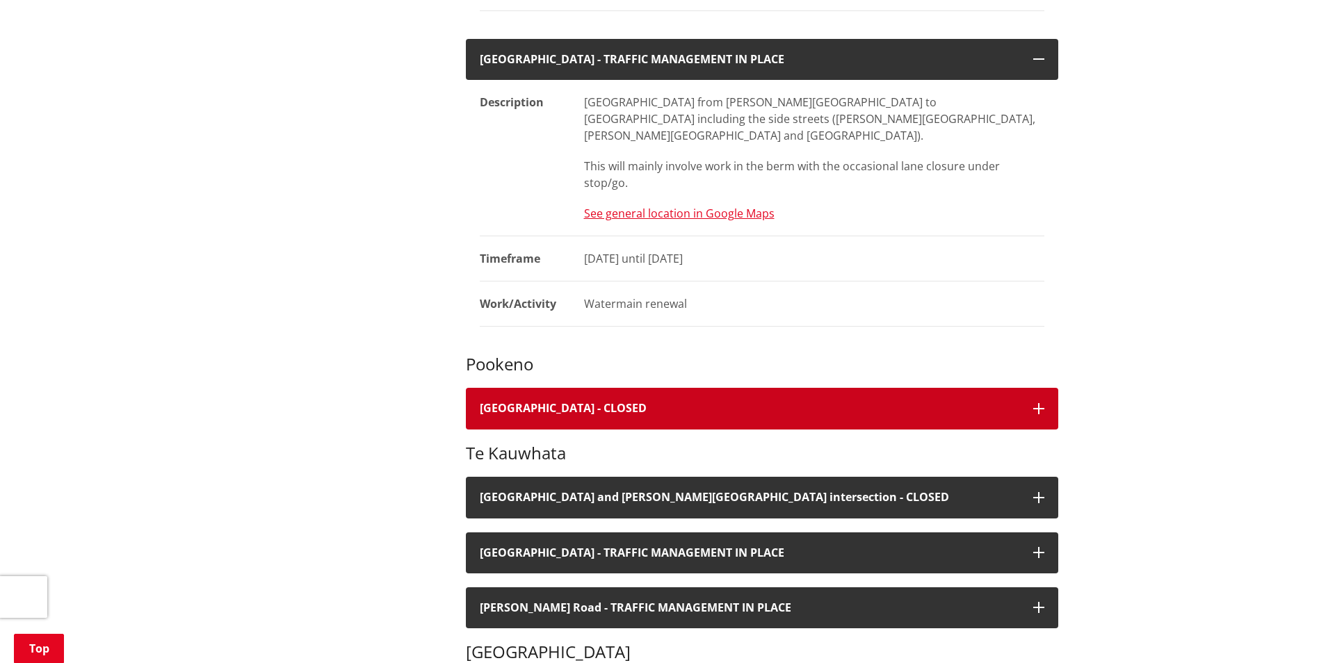
click at [971, 402] on h4 "Nikau Road - CLOSED" at bounding box center [750, 408] width 540 height 13
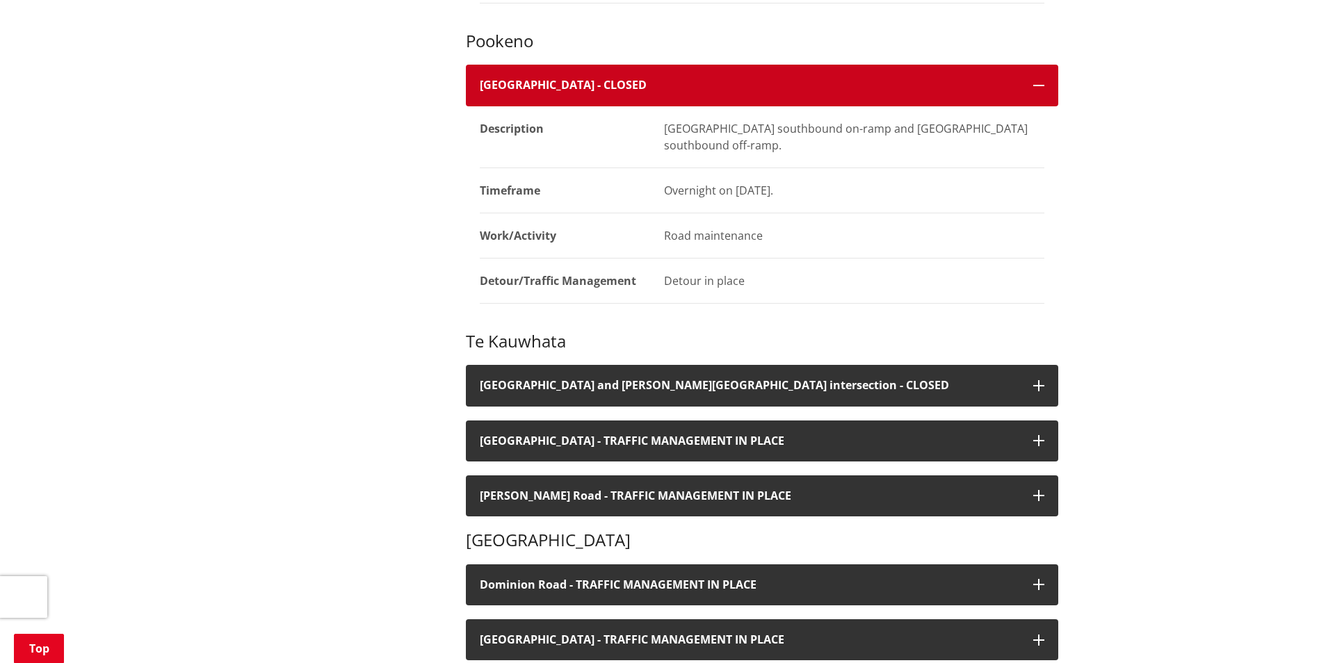
scroll to position [2712, 0]
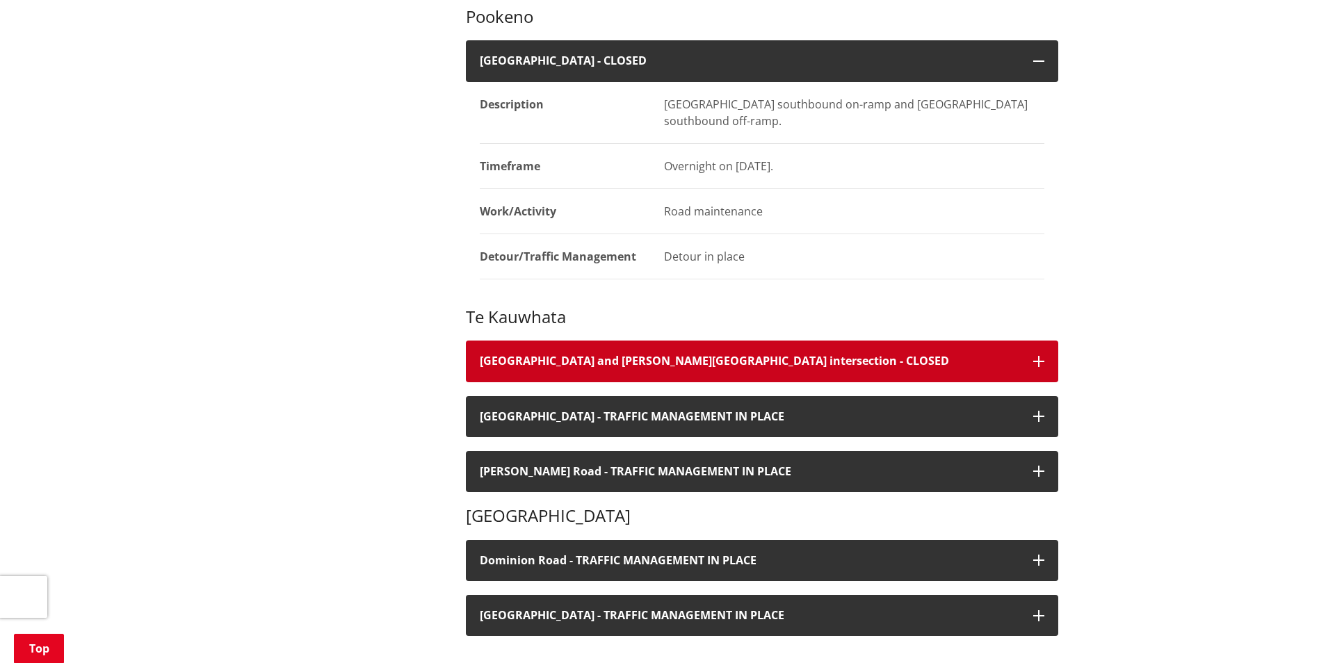
click at [932, 341] on button "Te Kauwhata and Scott Road intersection - CLOSED" at bounding box center [762, 361] width 592 height 41
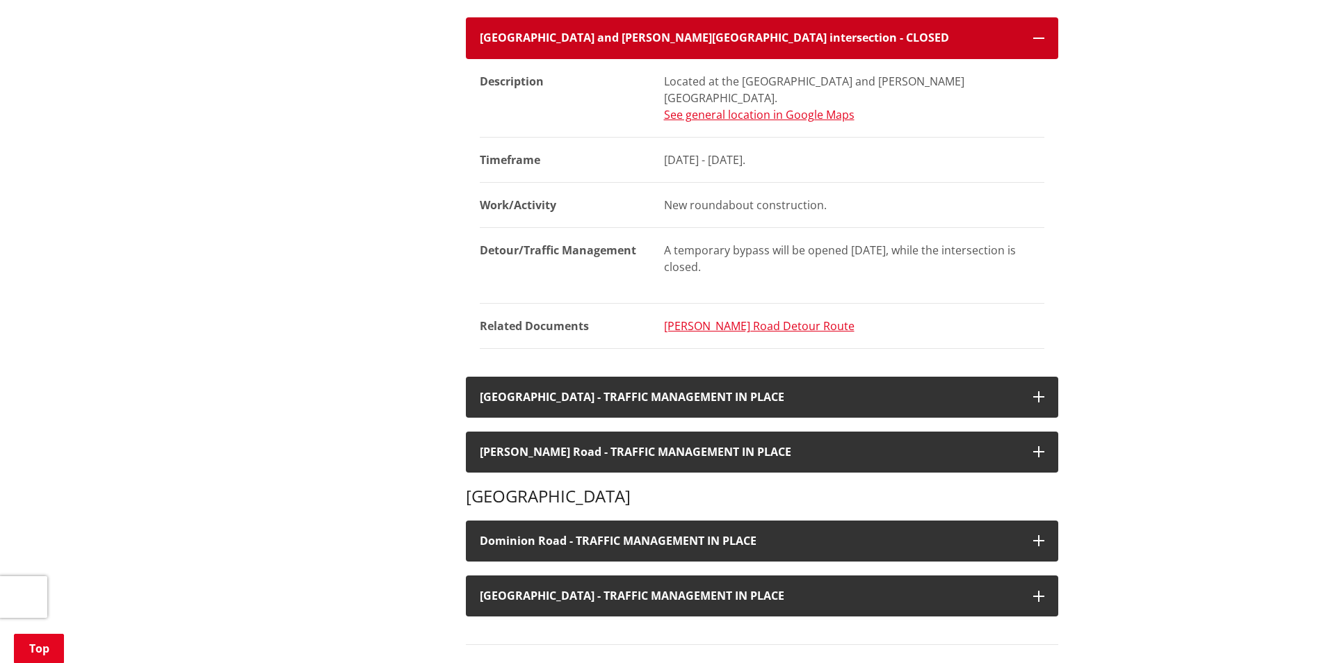
scroll to position [3060, 0]
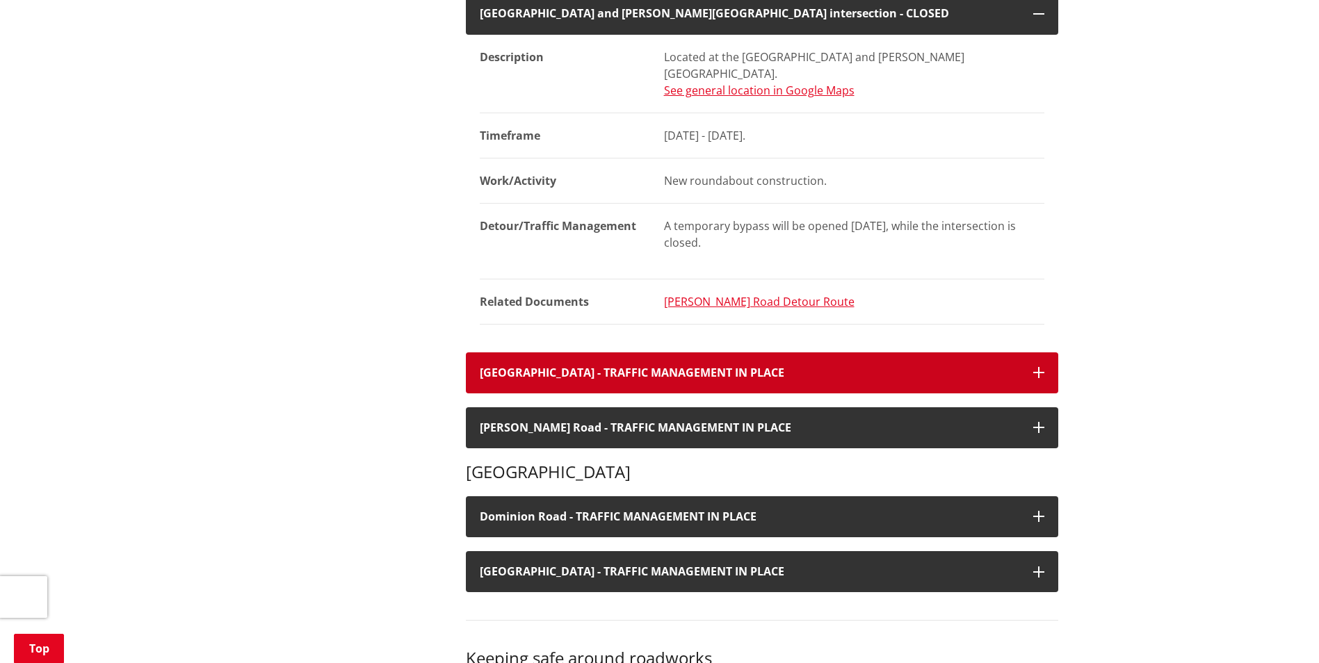
click at [932, 353] on button "Te Kauwhata Road - TRAFFIC MANAGEMENT IN PLACE" at bounding box center [762, 373] width 592 height 41
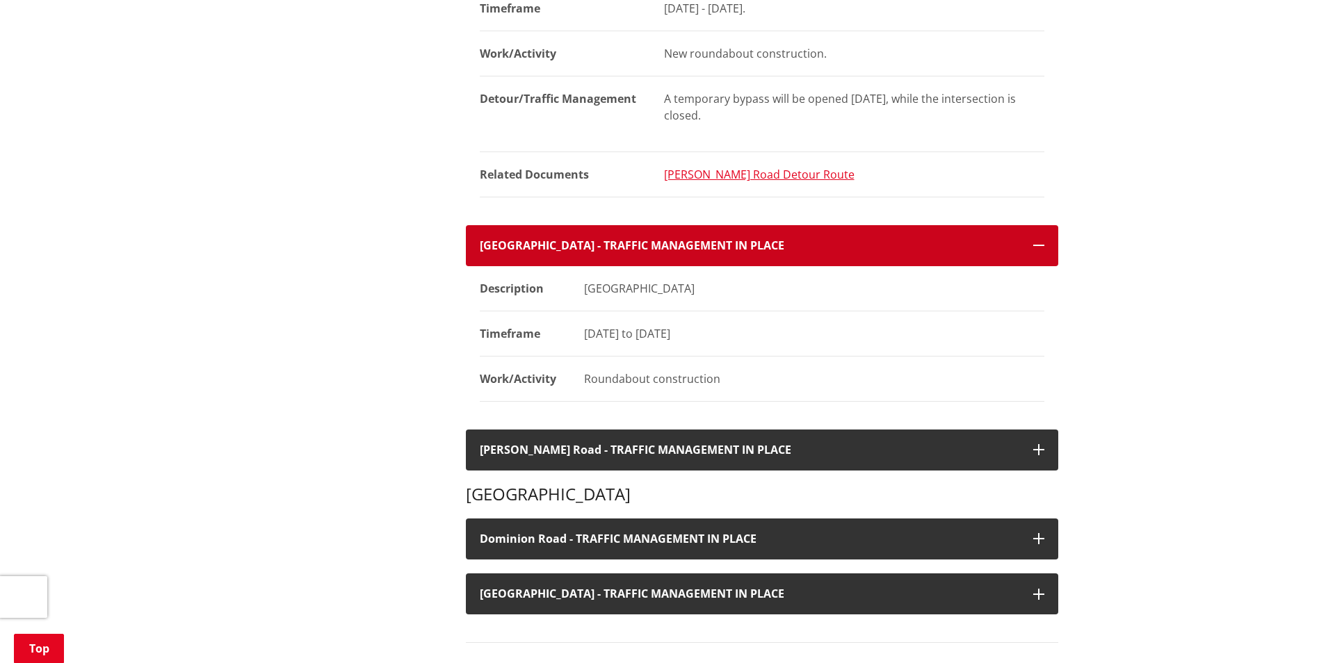
scroll to position [3199, 0]
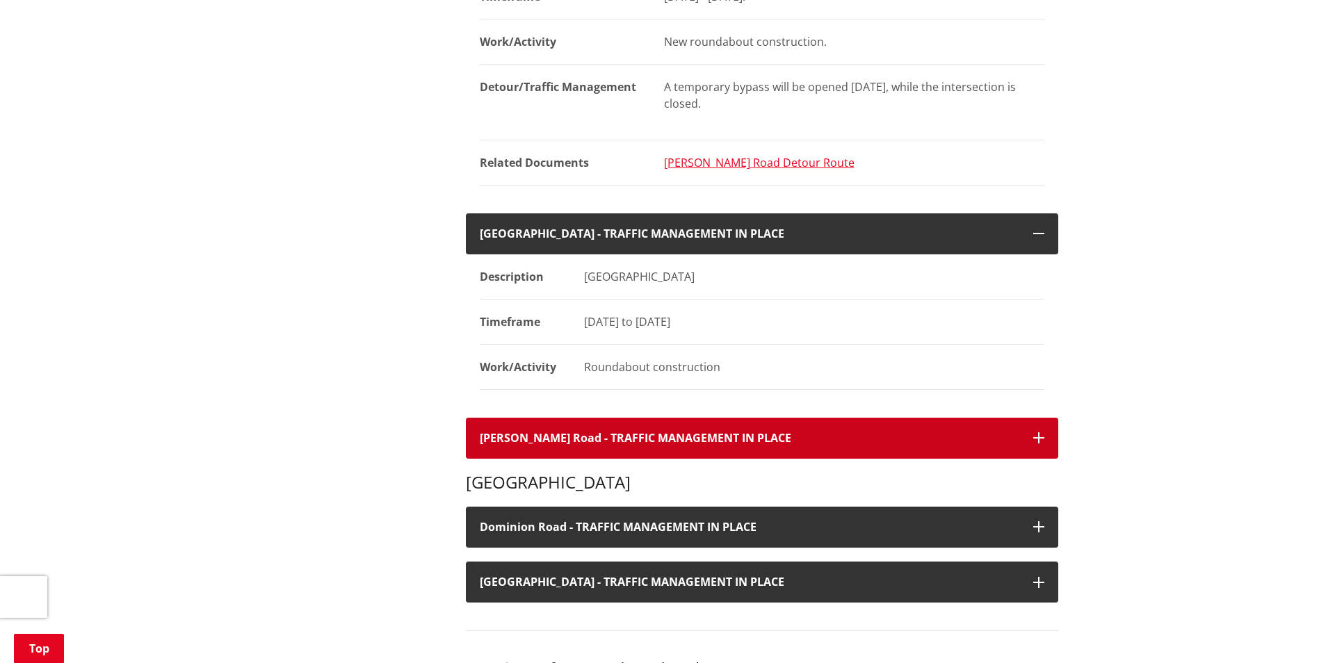
click at [894, 418] on button "Travers Road - TRAFFIC MANAGEMENT IN PLACE" at bounding box center [762, 438] width 592 height 41
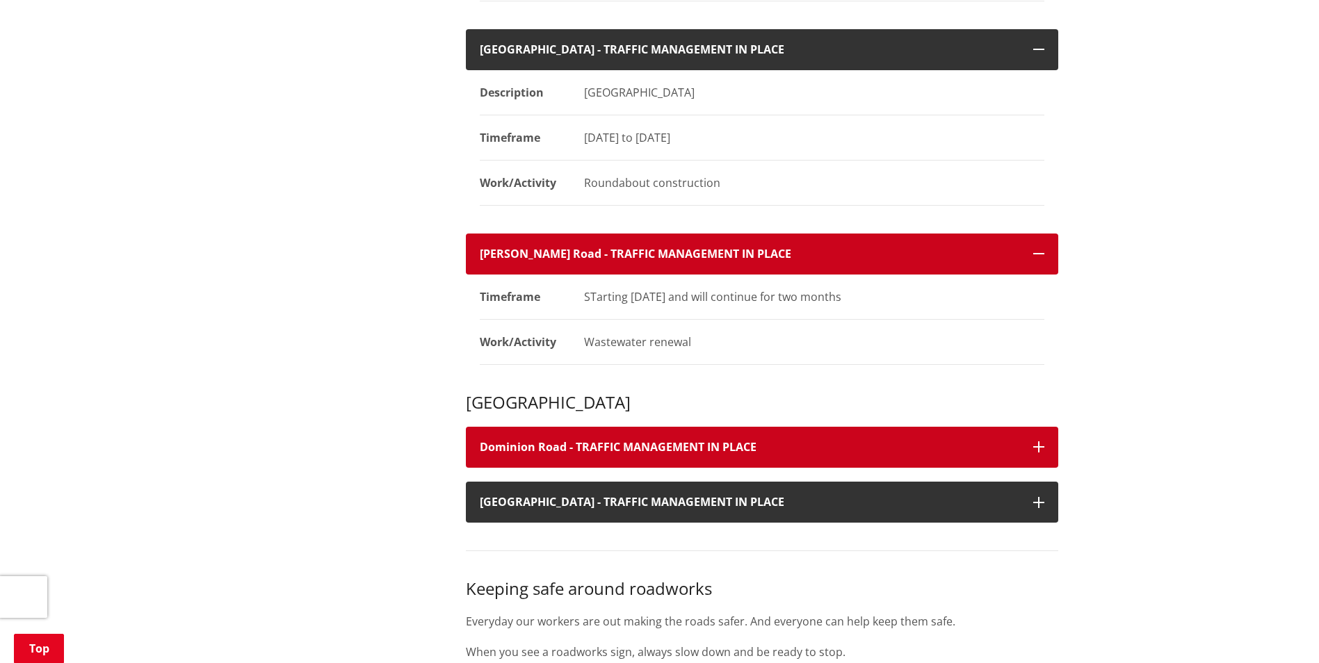
scroll to position [3407, 0]
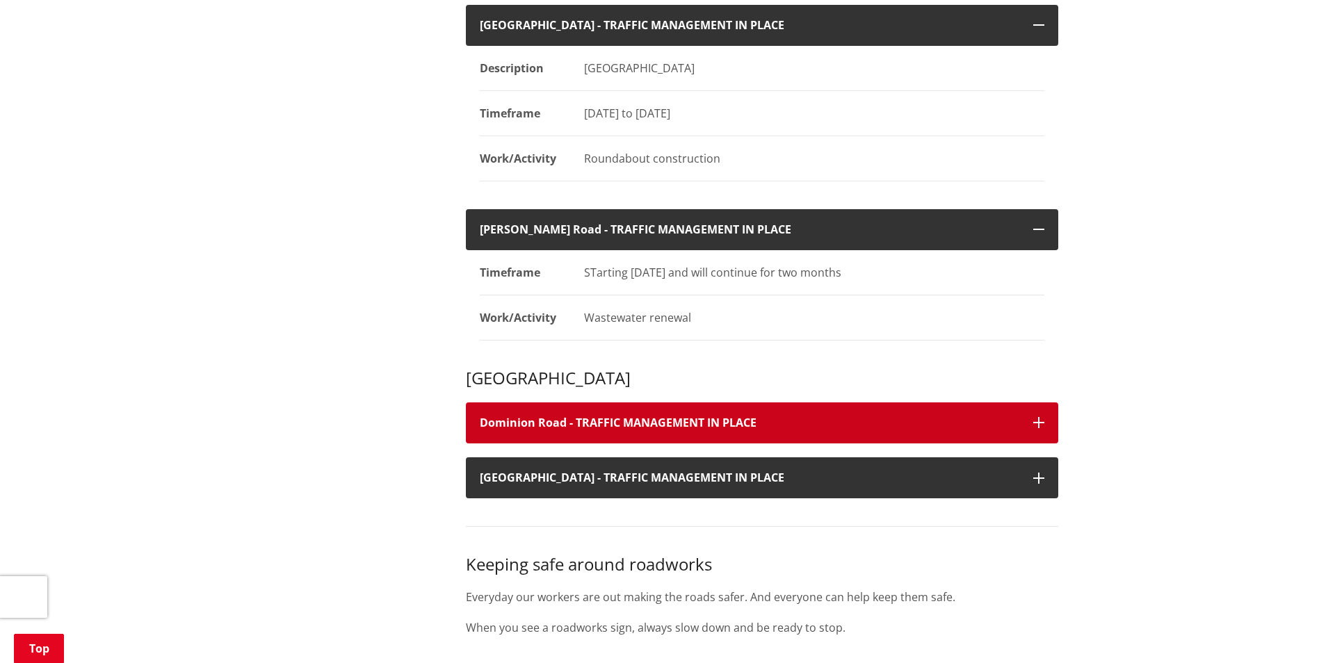
click at [855, 417] on h4 "Dominion Road - TRAFFIC MANAGEMENT IN PLACE" at bounding box center [750, 423] width 540 height 13
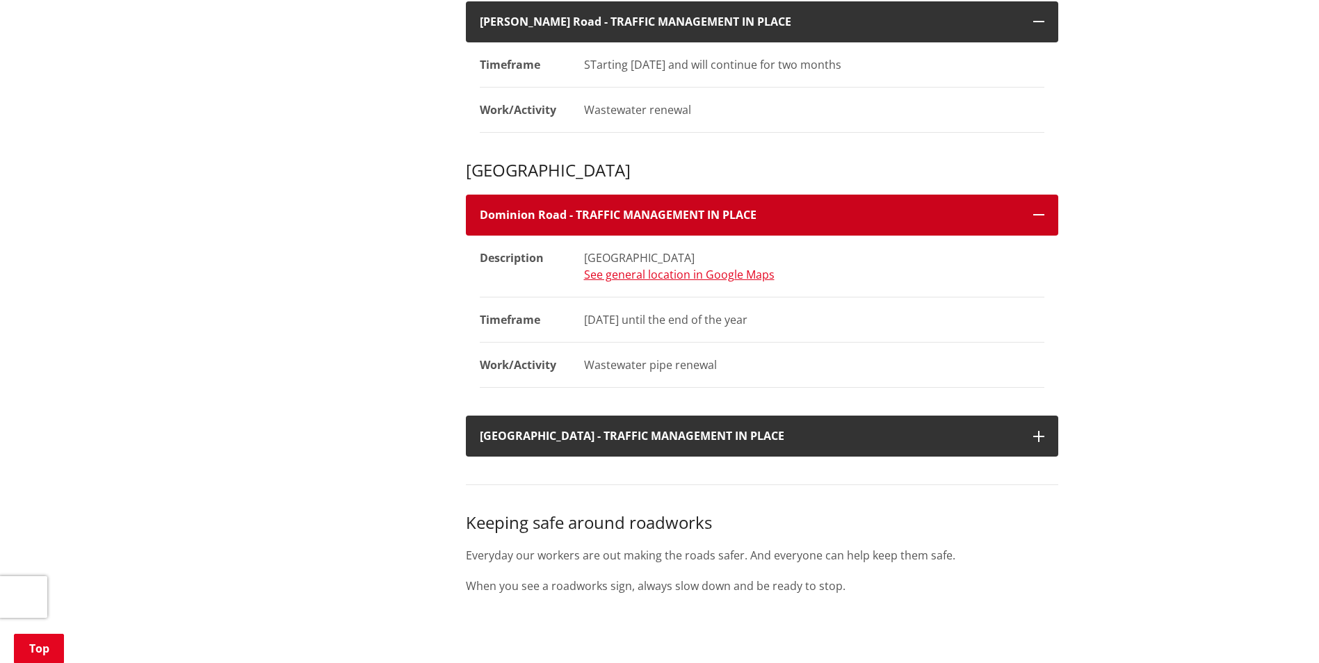
scroll to position [3616, 0]
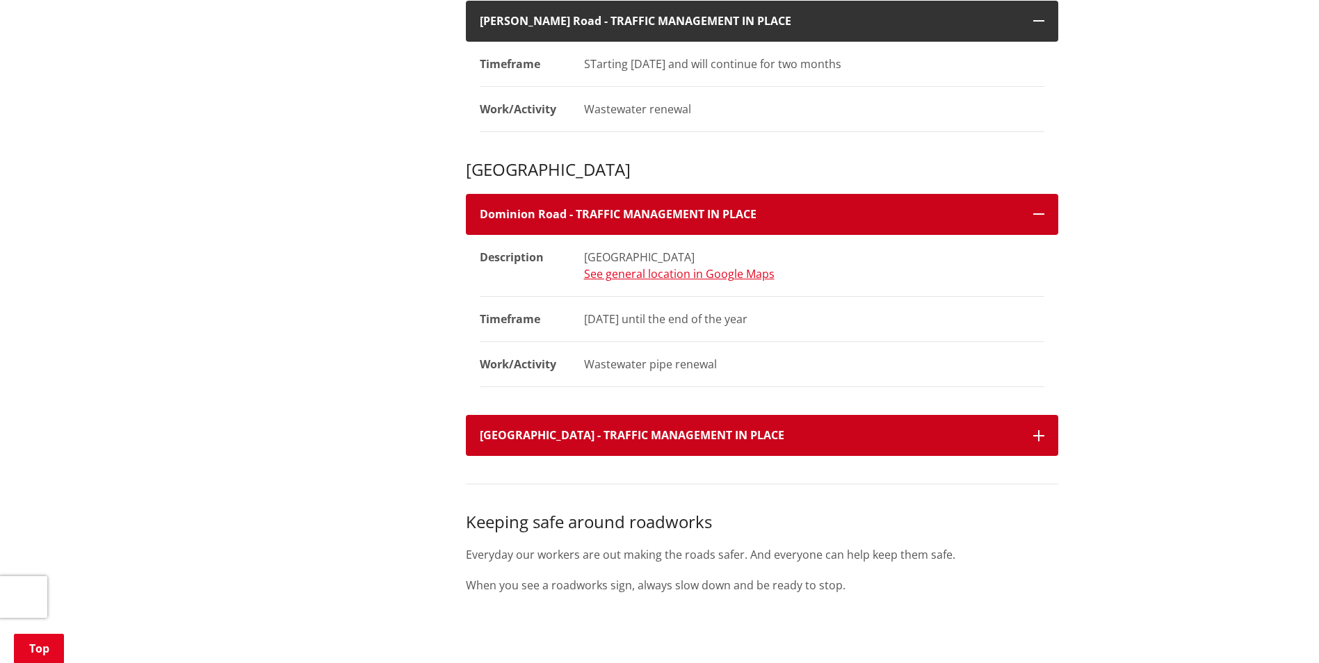
click at [859, 415] on button "Harrisville Road - TRAFFIC MANAGEMENT IN PLACE" at bounding box center [762, 435] width 592 height 41
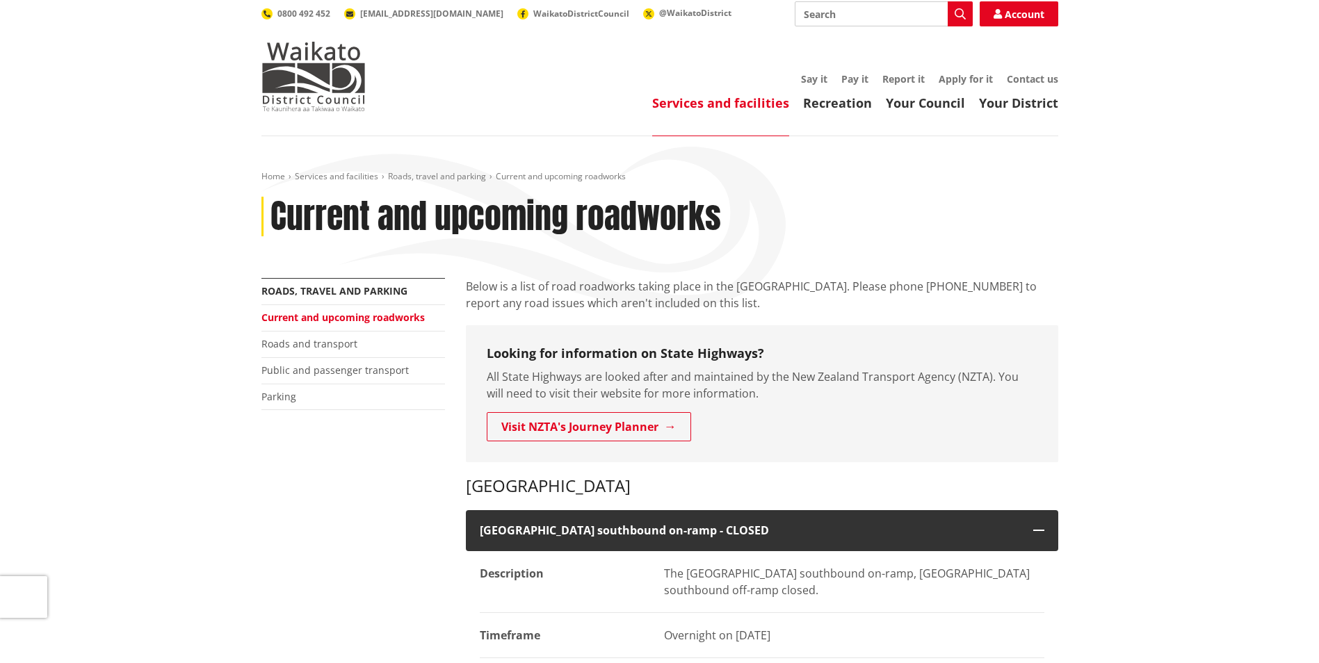
scroll to position [0, 0]
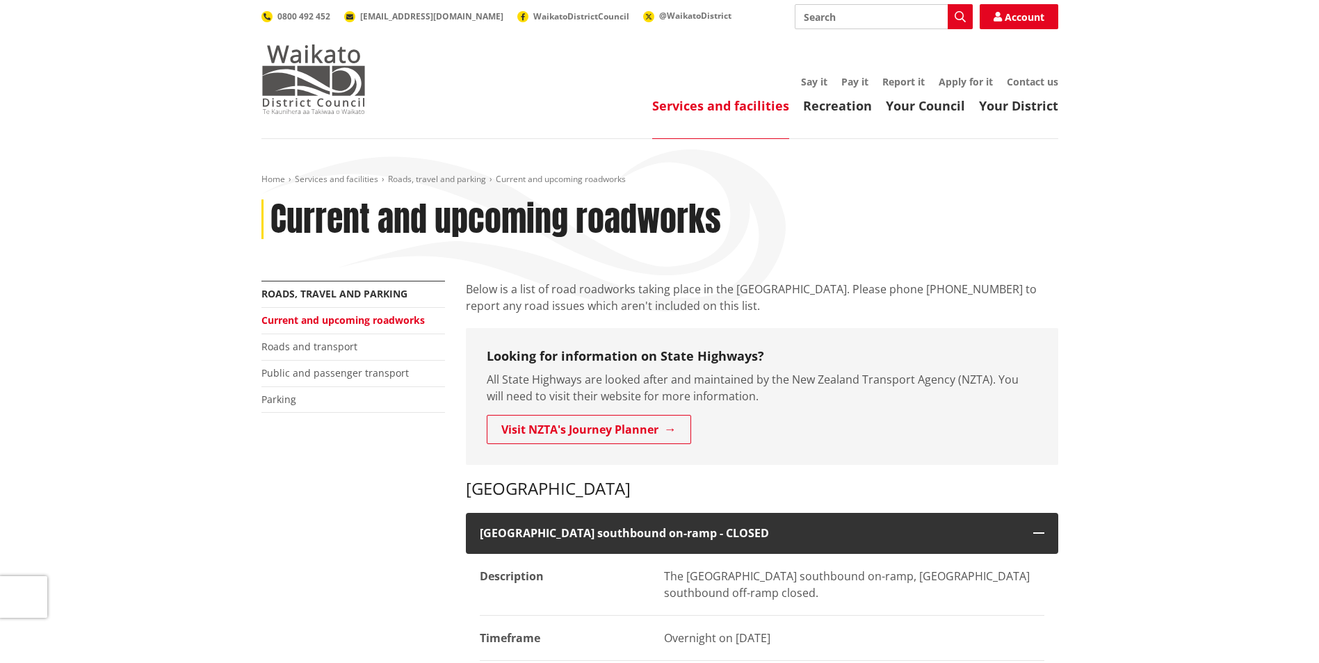
click at [304, 99] on img at bounding box center [313, 80] width 104 height 70
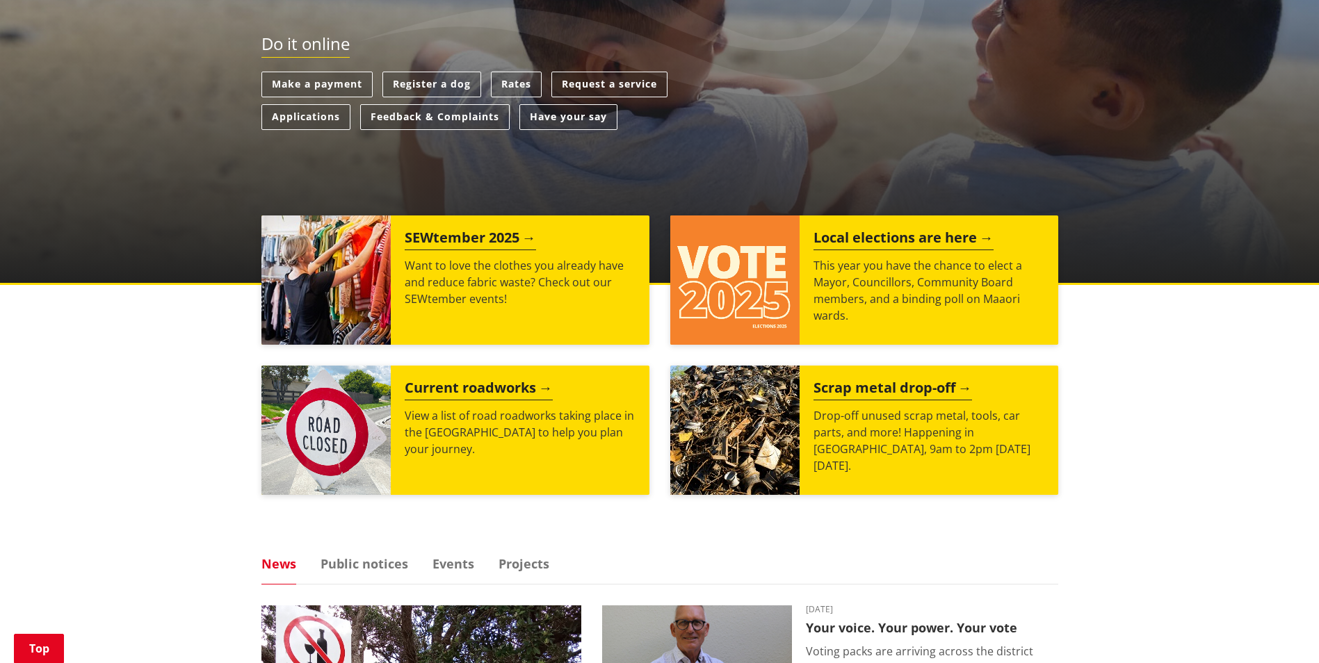
scroll to position [209, 0]
